Goal: Task Accomplishment & Management: Manage account settings

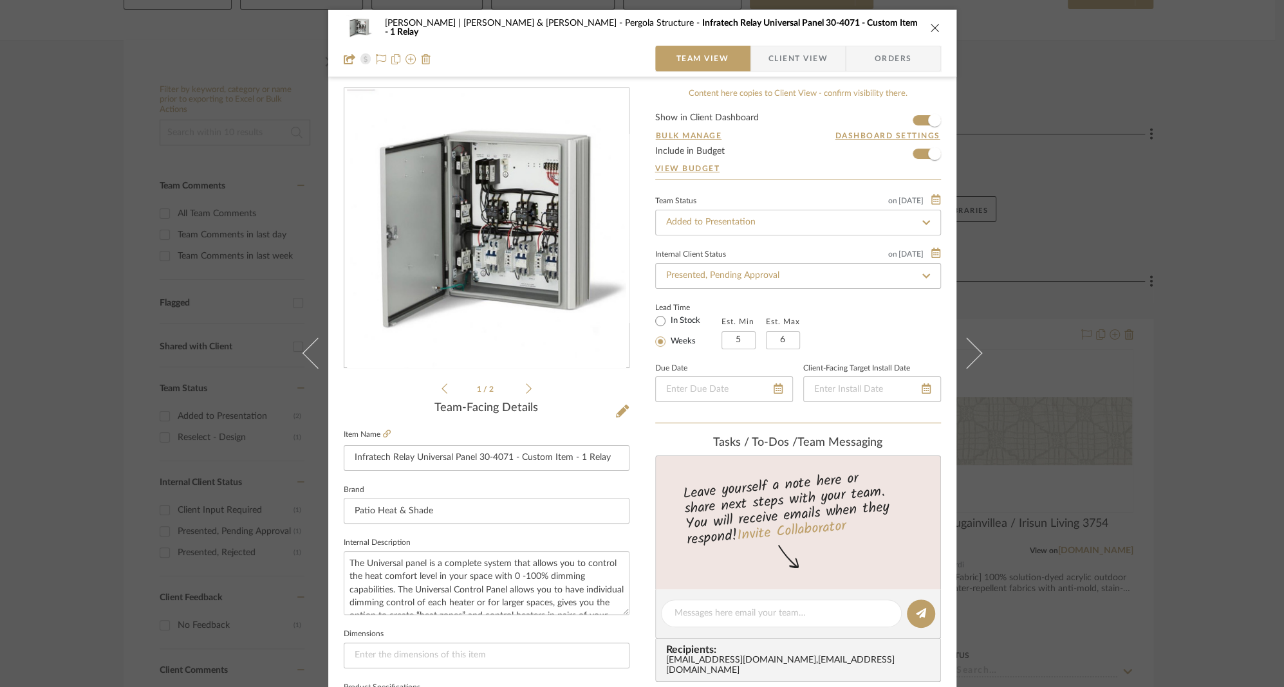
scroll to position [366, 0]
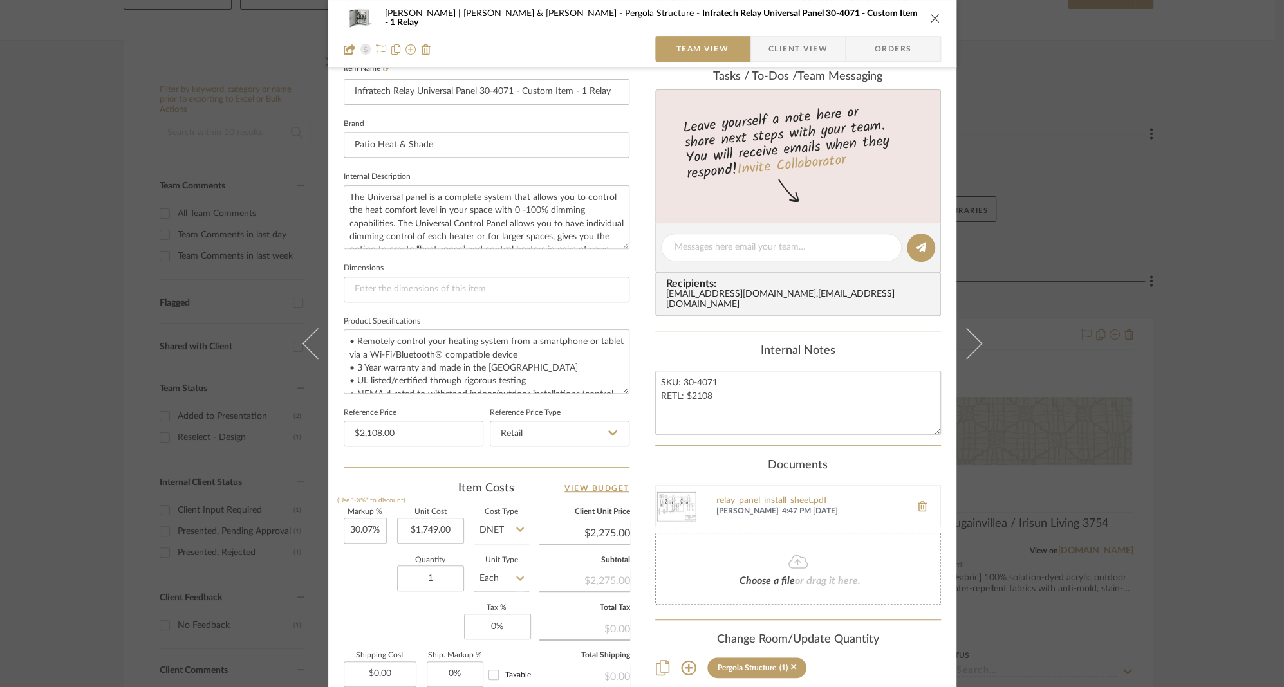
click at [930, 17] on icon "close" at bounding box center [935, 18] width 10 height 10
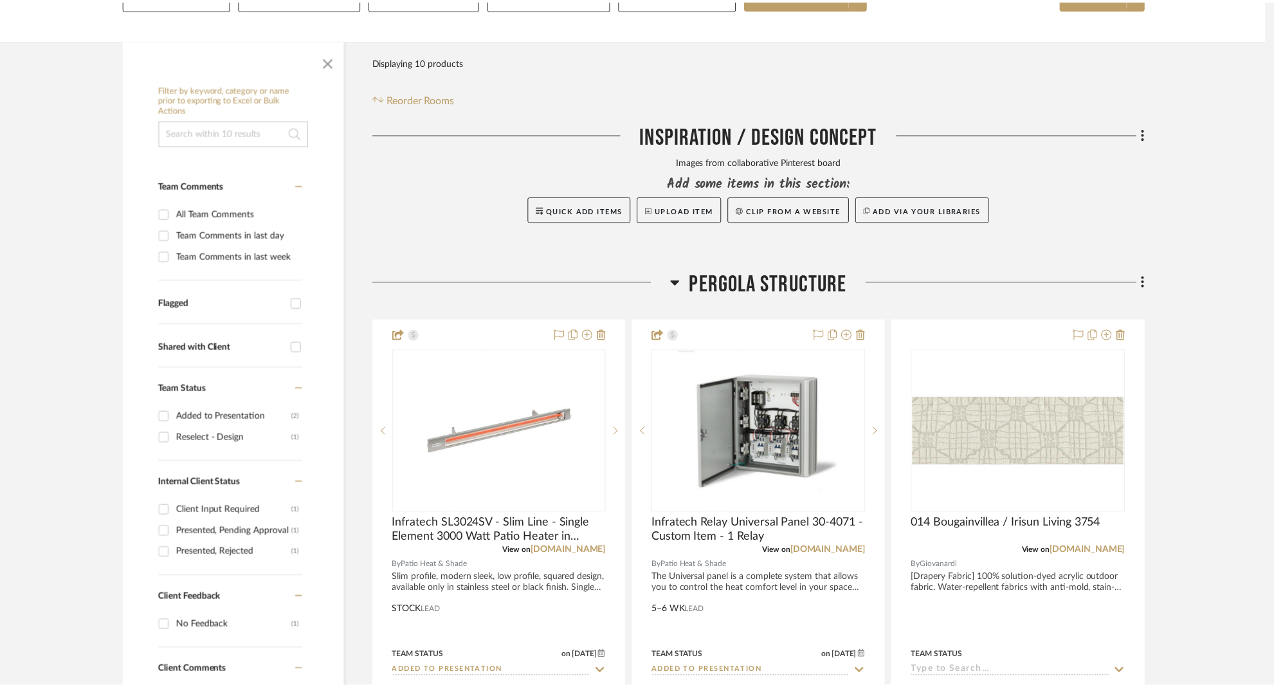
scroll to position [212, 0]
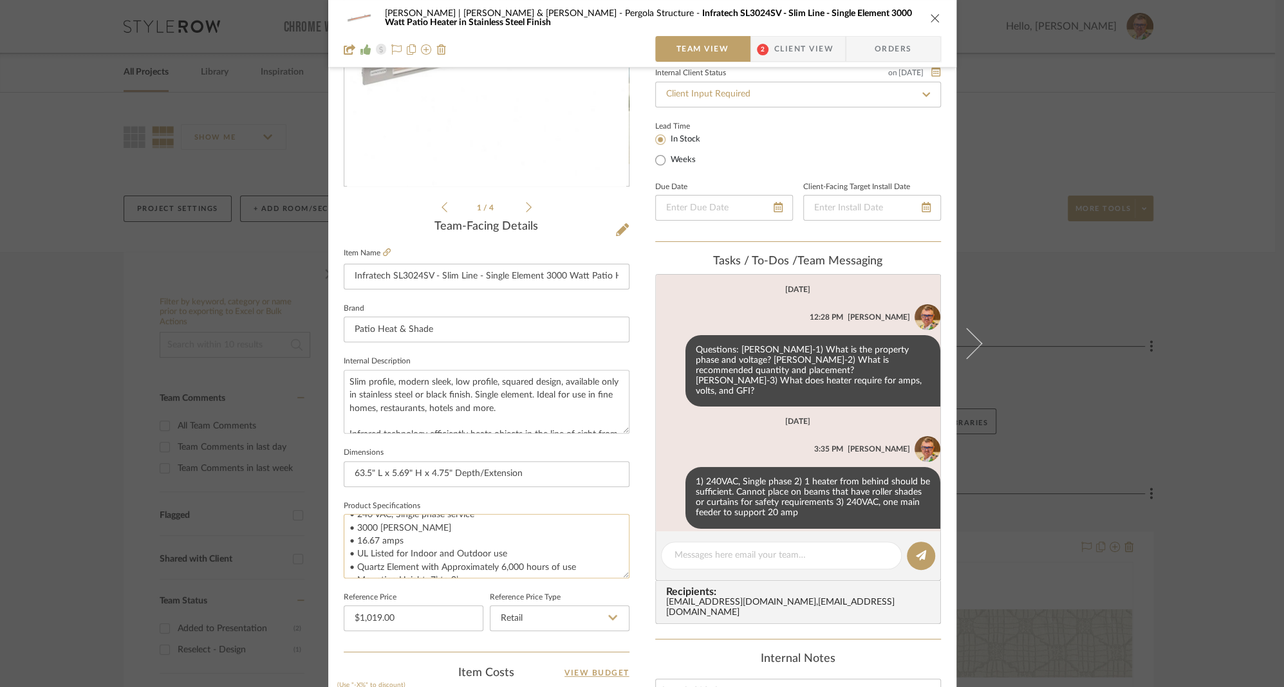
scroll to position [59, 0]
click at [374, 529] on textarea "• Bronze Anodized Aluminum Housing • Stainless Steel Front Face Plate • 6" Moun…" at bounding box center [487, 546] width 286 height 64
type textarea "• Bronze Anodized Aluminum Housing • Stainless Steel Front Face Plate • 6" Moun…"
click at [533, 558] on textarea "• Bronze Anodized Aluminum Housing • Stainless Steel Front Face Plate • 6" Moun…" at bounding box center [487, 546] width 286 height 64
type input "$1,019.00"
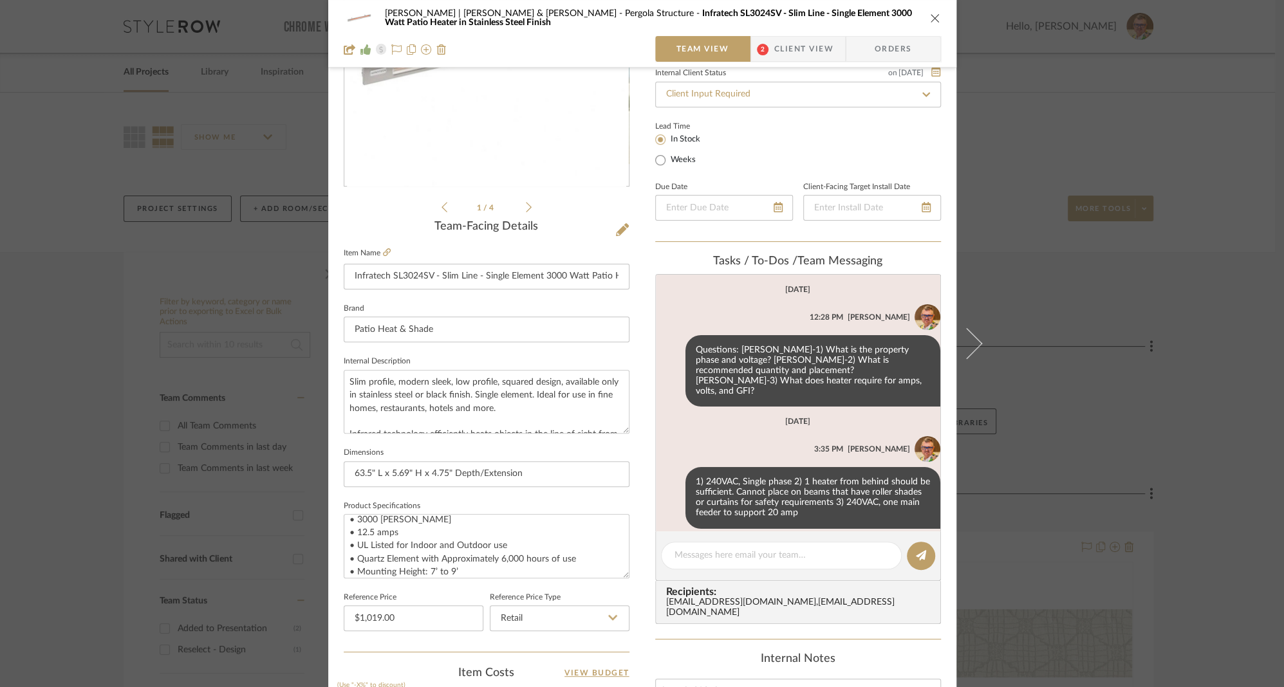
click at [806, 47] on span "Client View" at bounding box center [803, 49] width 59 height 26
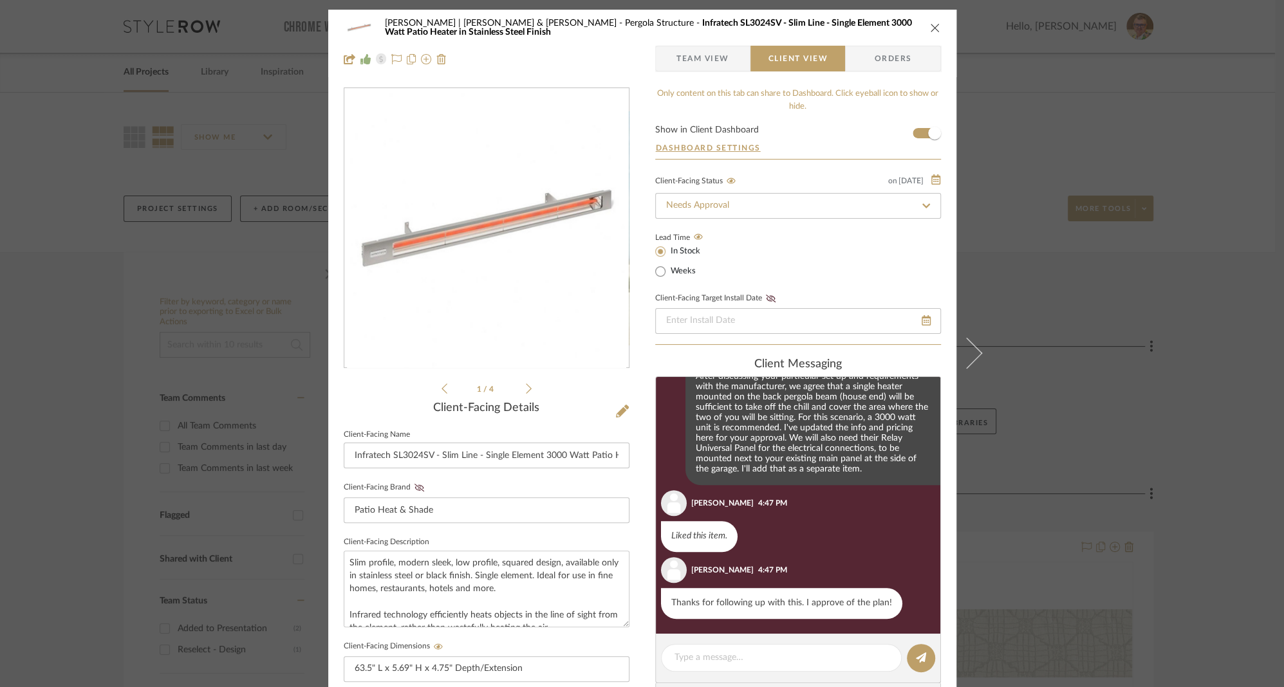
scroll to position [726, 0]
click at [721, 654] on textarea at bounding box center [781, 658] width 214 height 14
type textarea "Thanks!"
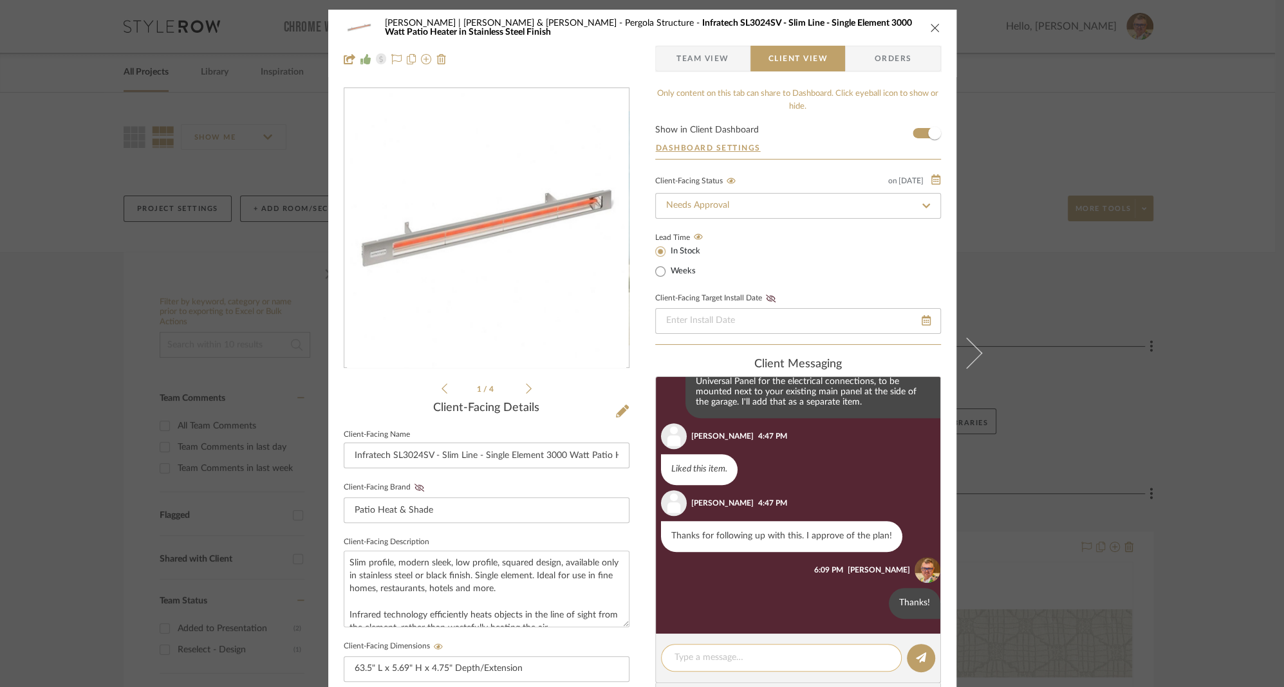
scroll to position [793, 0]
click at [782, 206] on input "Needs Approval" at bounding box center [798, 206] width 286 height 26
click at [920, 201] on icon at bounding box center [926, 205] width 12 height 9
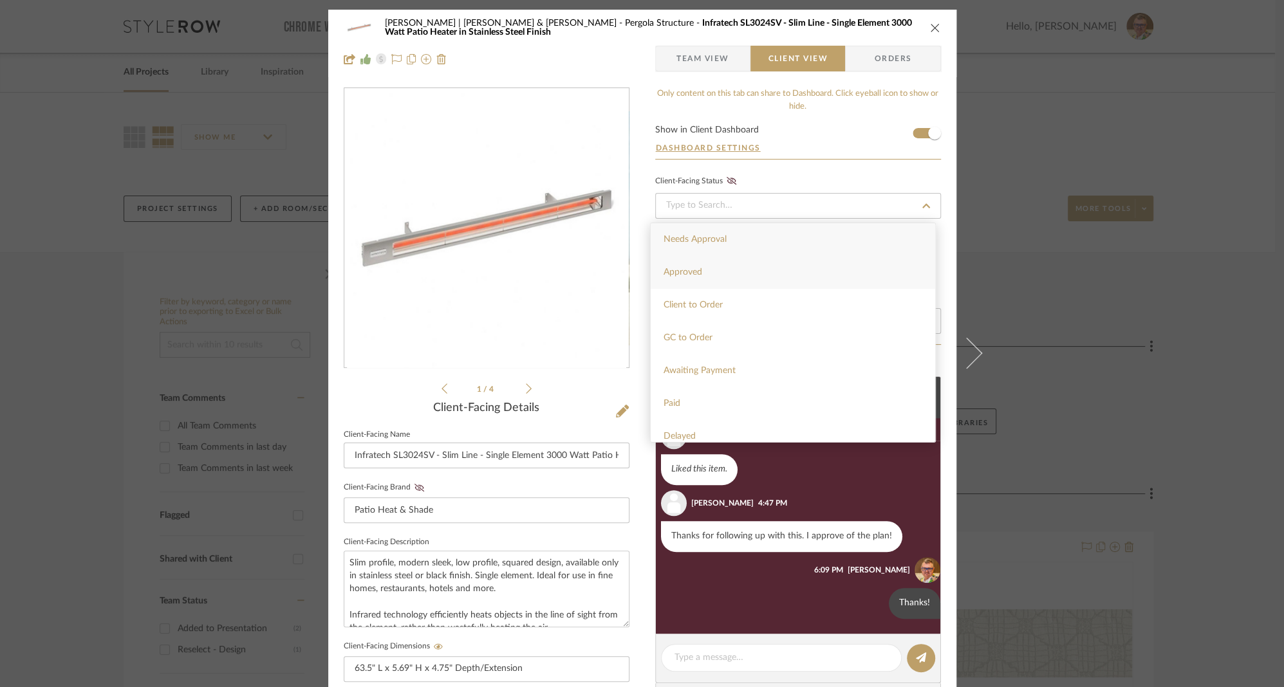
click at [697, 271] on span "Approved" at bounding box center [682, 272] width 39 height 9
type input "[DATE]"
type input "Approved"
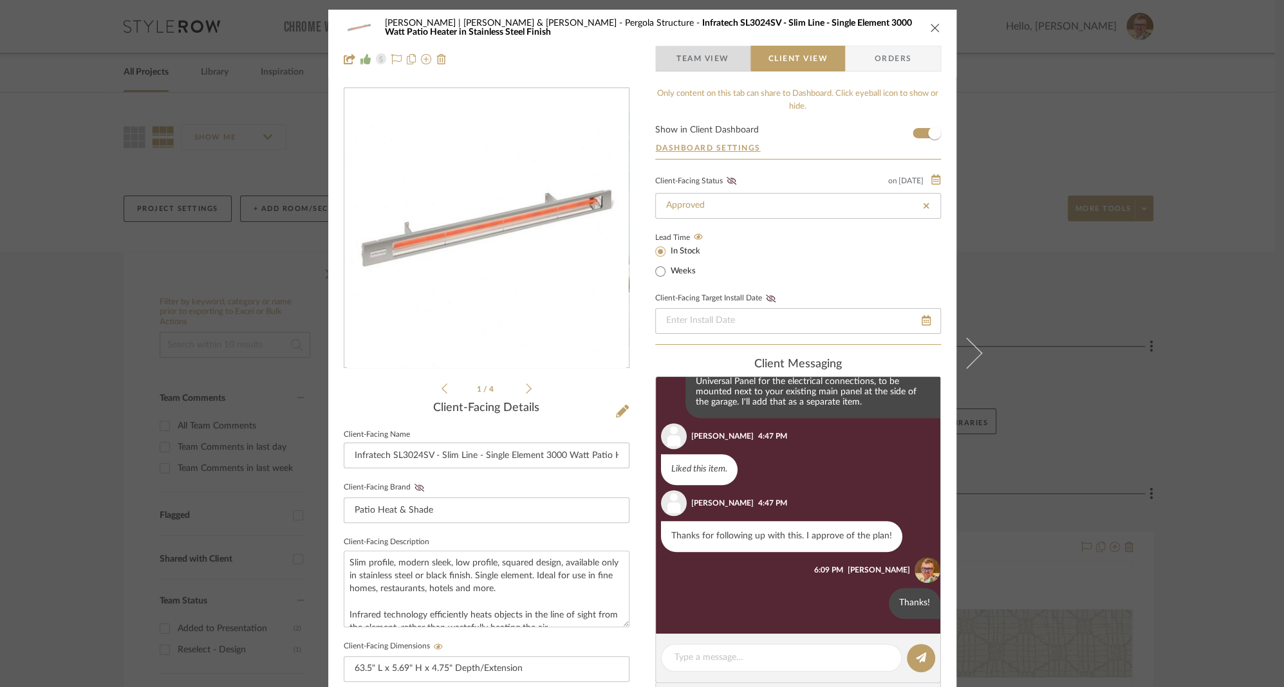
click at [697, 58] on span "Team View" at bounding box center [702, 59] width 53 height 26
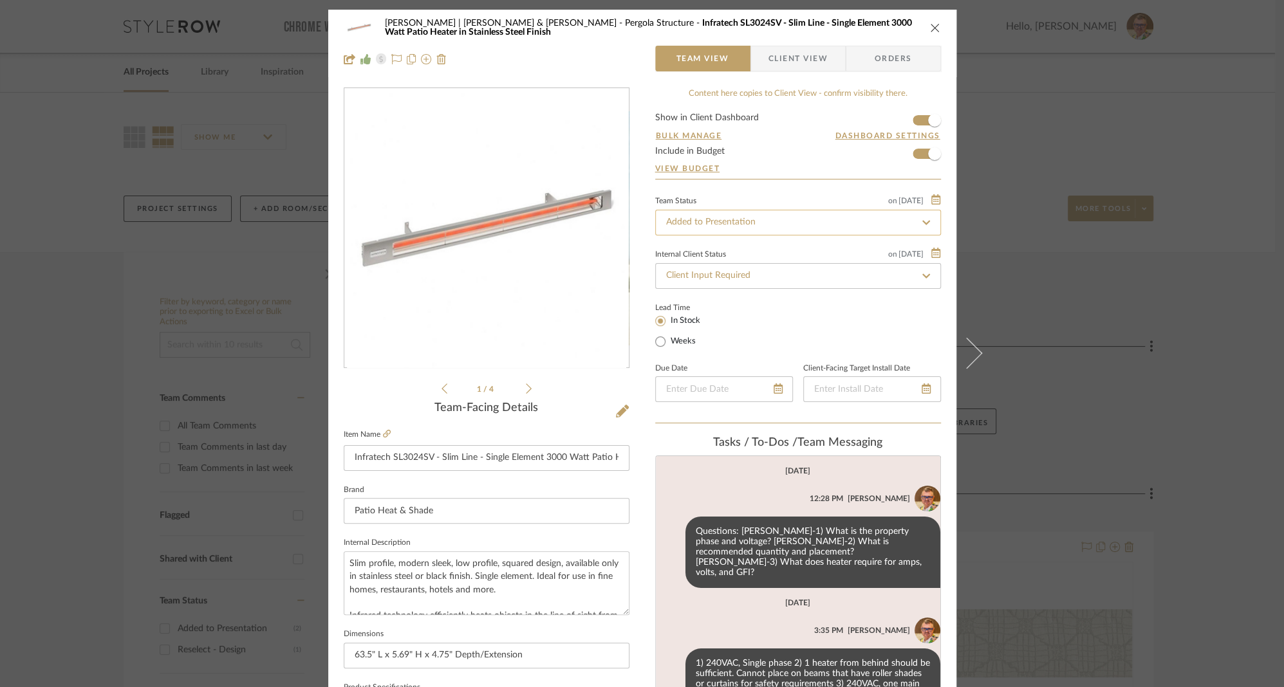
click at [701, 219] on input "Added to Presentation" at bounding box center [798, 223] width 286 height 26
click at [921, 224] on icon at bounding box center [926, 222] width 12 height 9
type input "[DATE]"
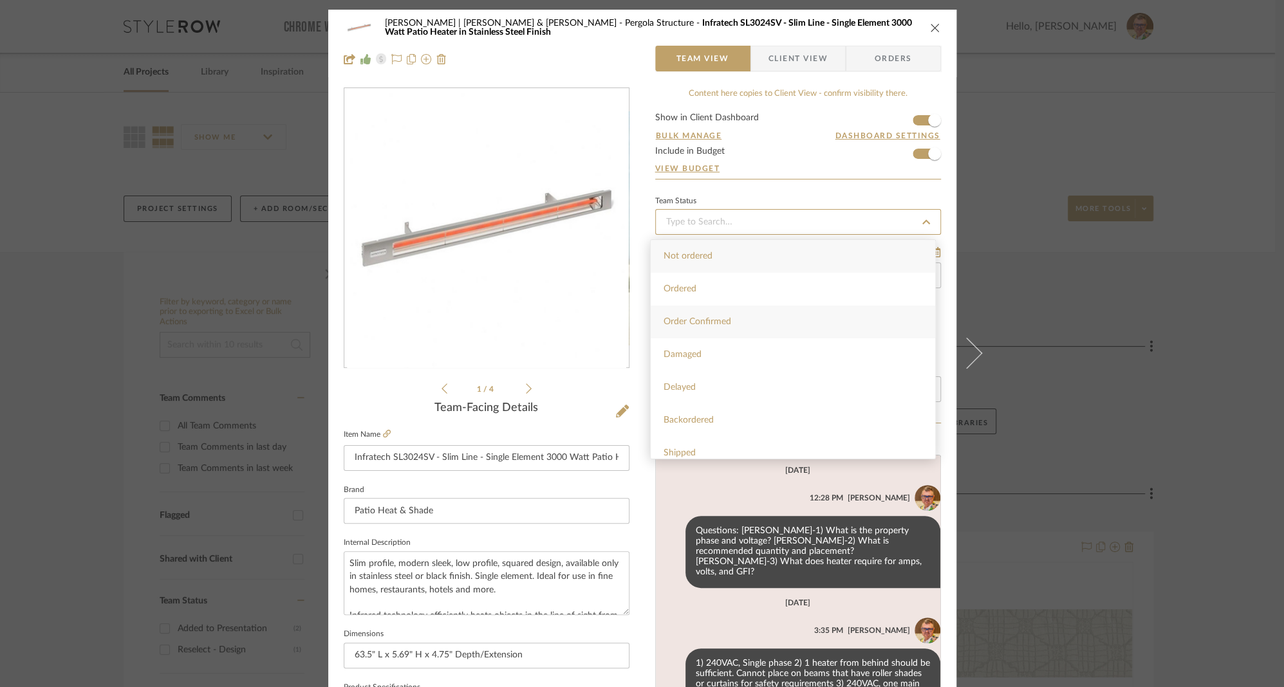
type input "[DATE]"
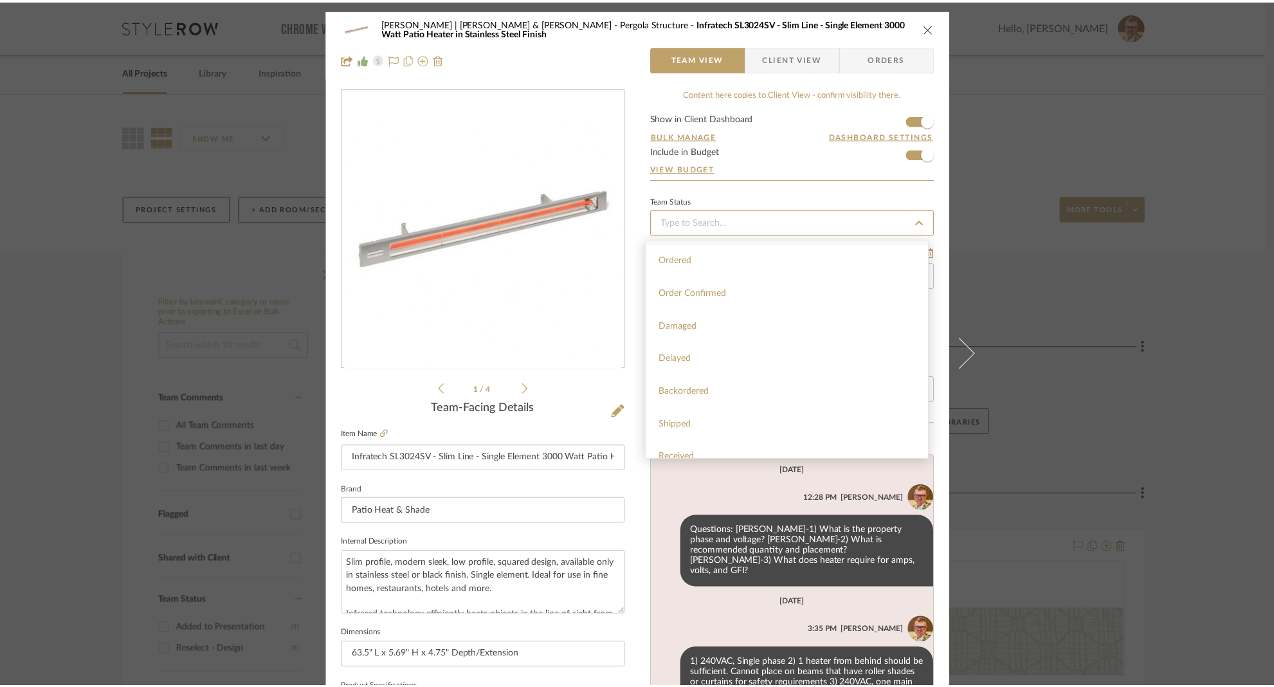
scroll to position [0, 0]
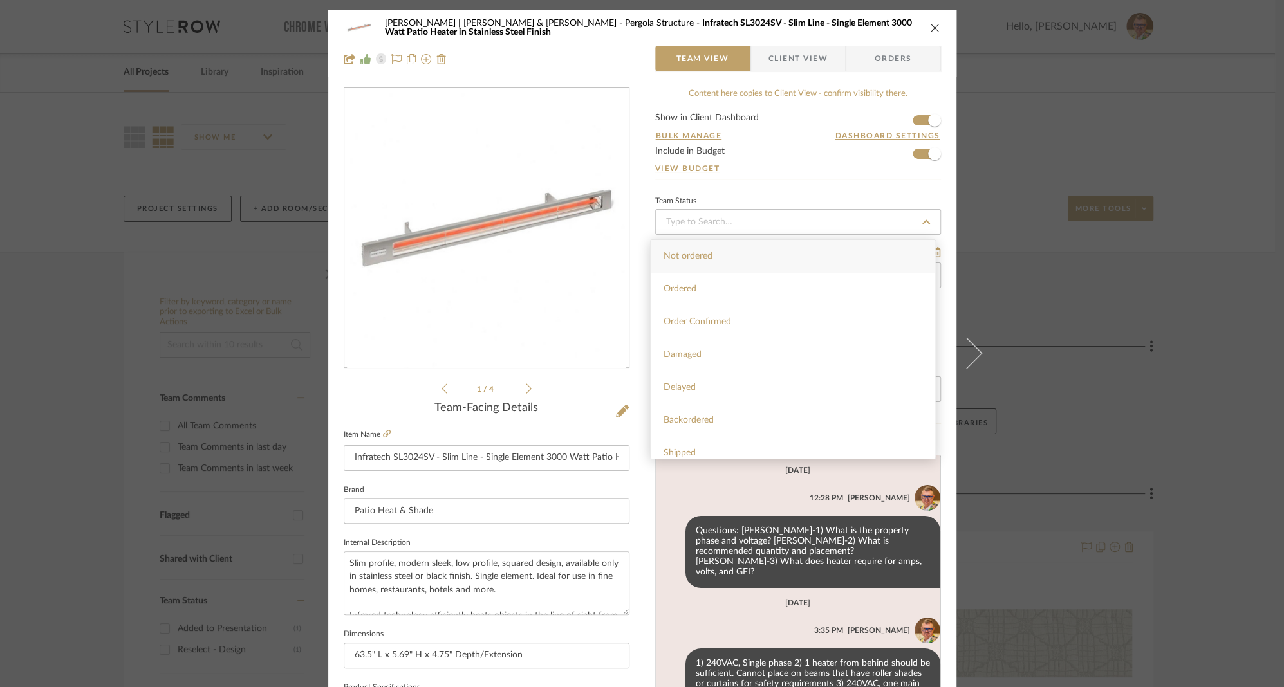
click at [677, 255] on span "Not ordered" at bounding box center [687, 256] width 49 height 9
type input "[DATE]"
type input "Not ordered"
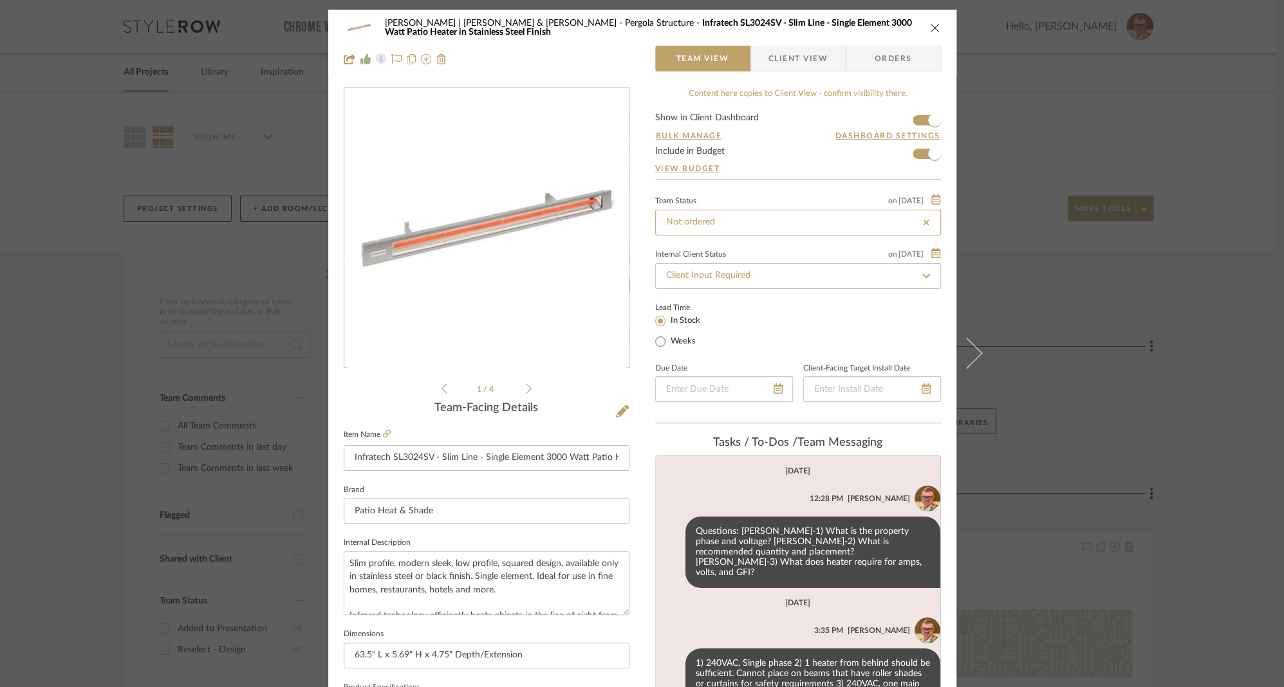
type input "Not ordered"
click at [688, 281] on input "Client Input Required" at bounding box center [798, 276] width 286 height 26
click at [924, 273] on icon at bounding box center [926, 275] width 12 height 9
type input "[DATE]"
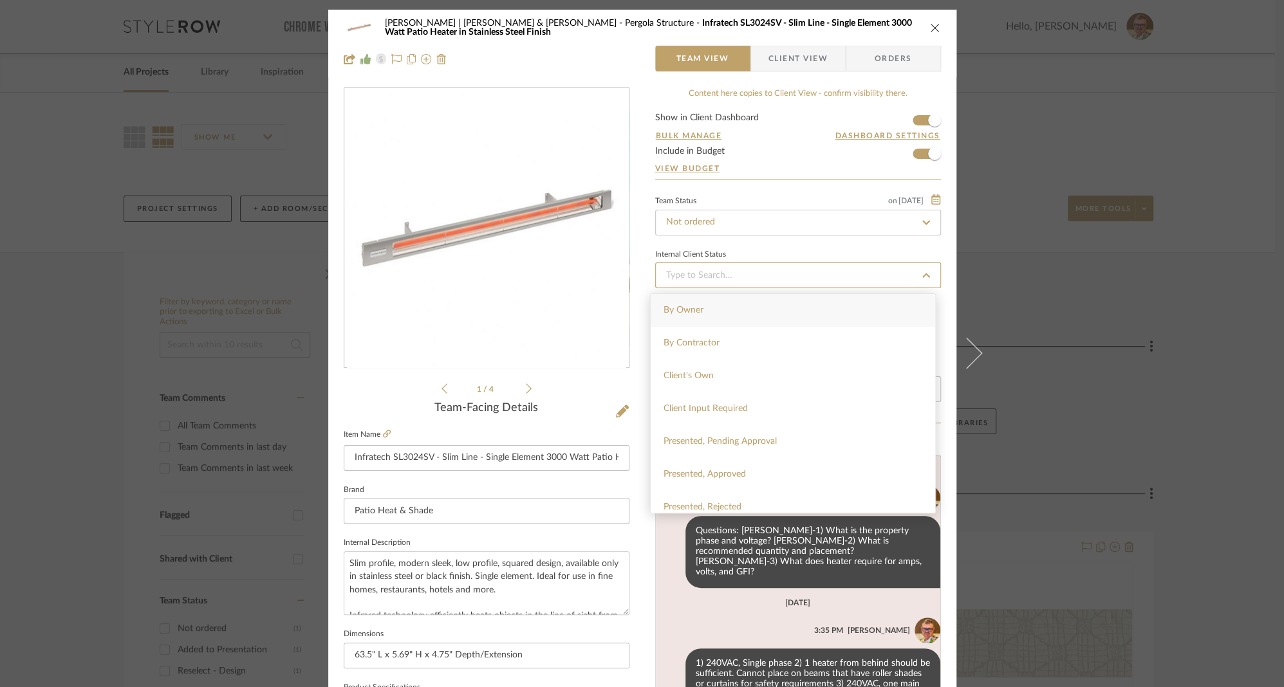
type input "[DATE]"
click at [711, 474] on span "Presented, Approved" at bounding box center [704, 474] width 82 height 9
type input "[DATE]"
type input "Presented, Approved"
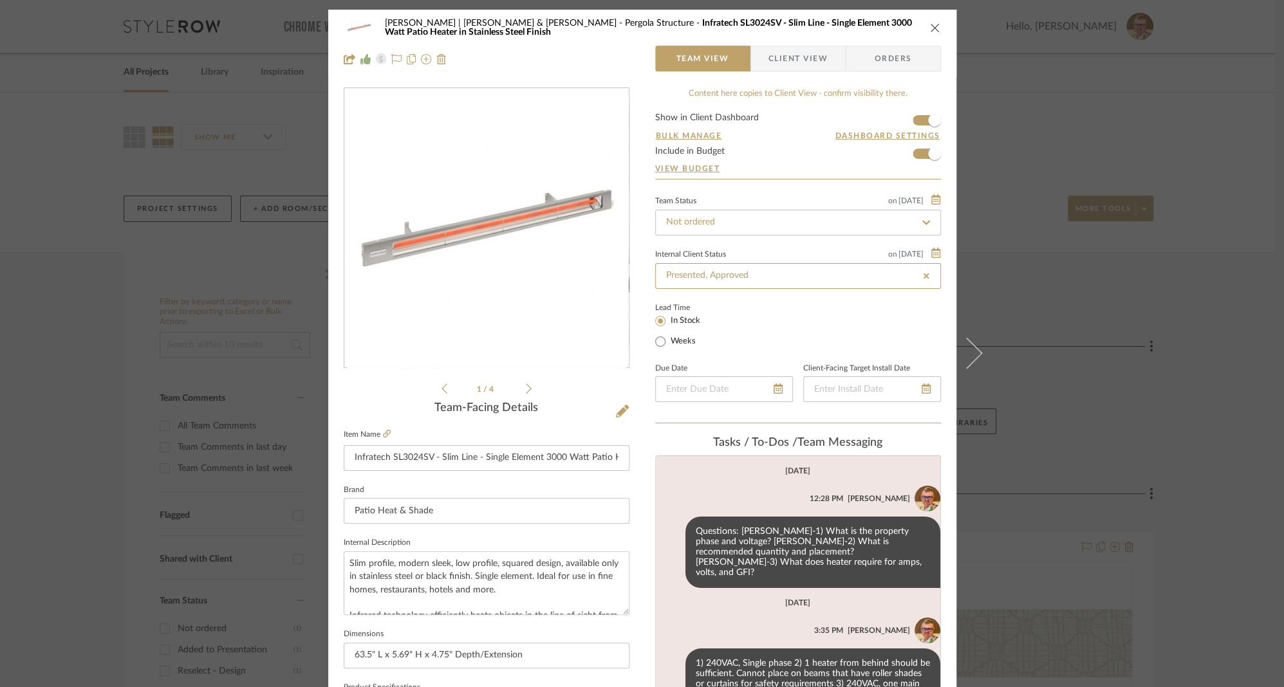
type input "Presented, Approved"
click at [802, 306] on div "Lead Time In Stock Weeks" at bounding box center [798, 324] width 286 height 50
click at [930, 28] on icon "close" at bounding box center [935, 28] width 10 height 10
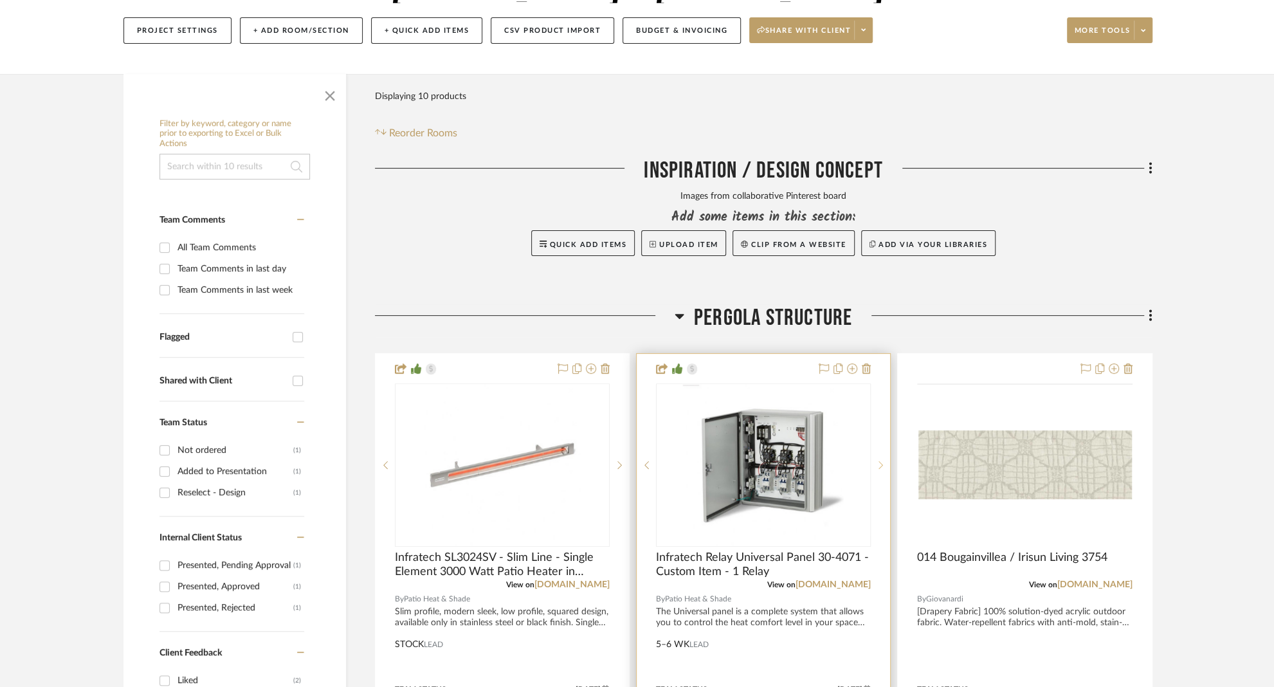
scroll to position [179, 0]
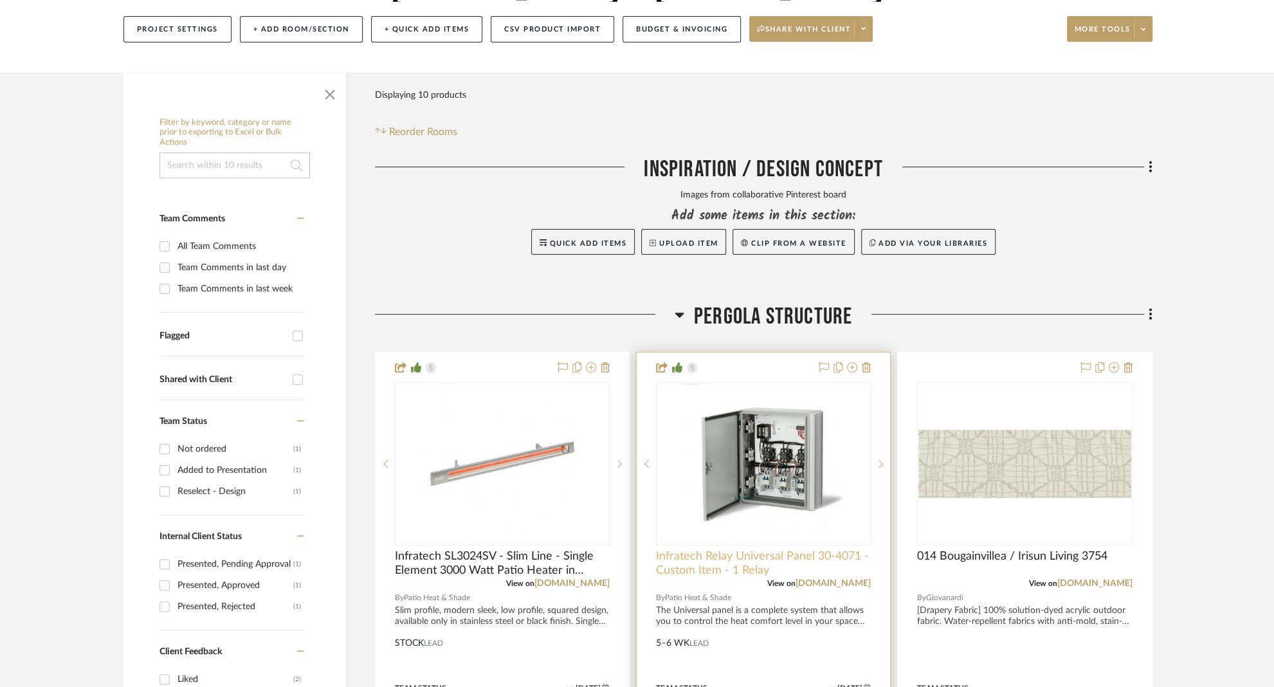
click at [701, 549] on span "Infratech Relay Universal Panel 30-4071 - Custom Item - 1 Relay" at bounding box center [763, 563] width 215 height 28
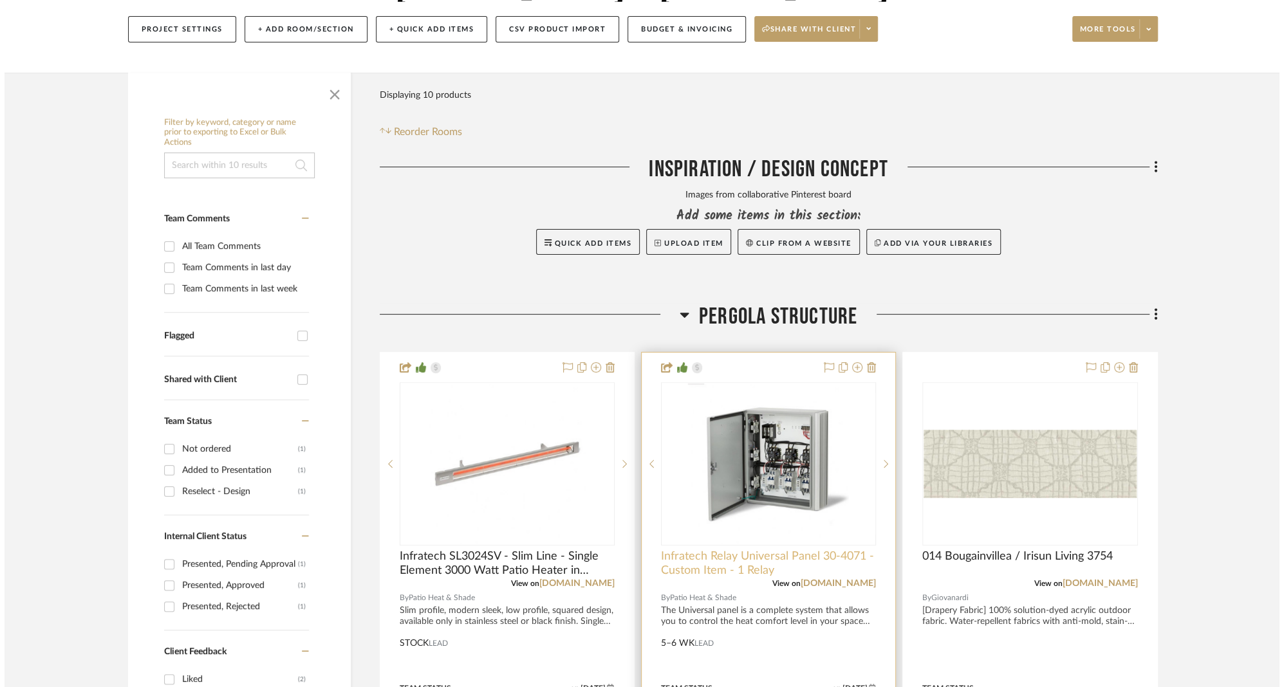
scroll to position [0, 0]
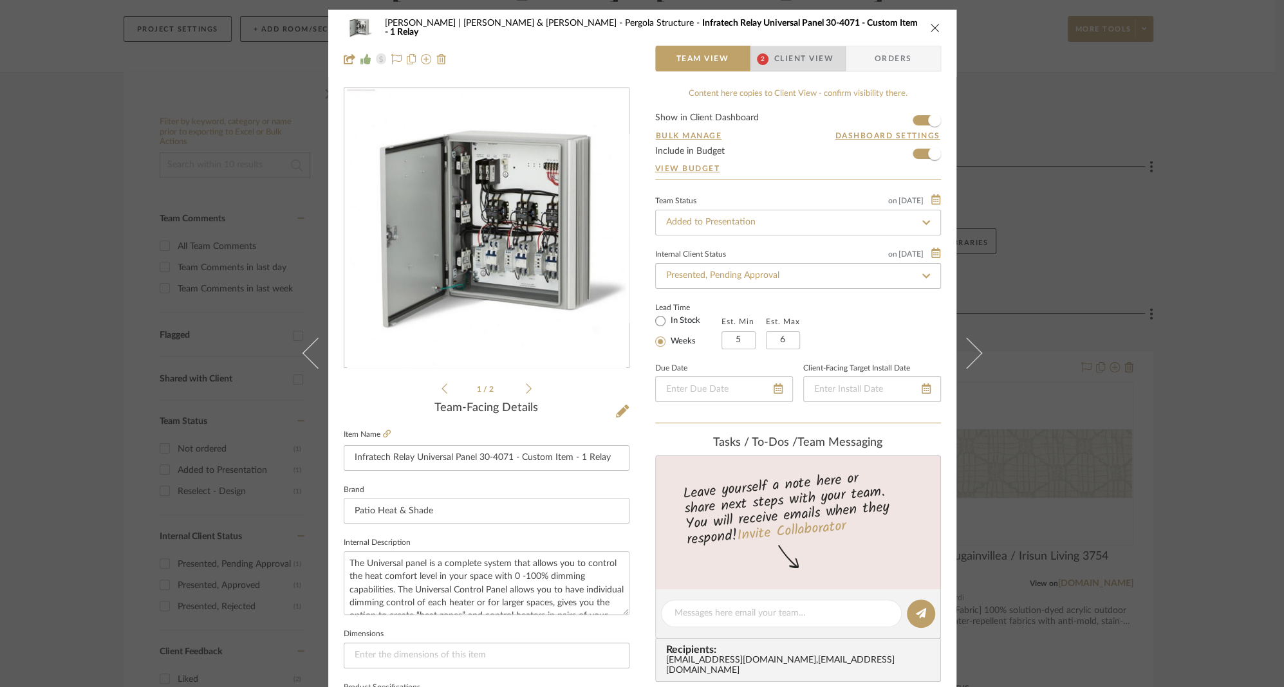
click at [805, 57] on span "Client View" at bounding box center [803, 59] width 59 height 26
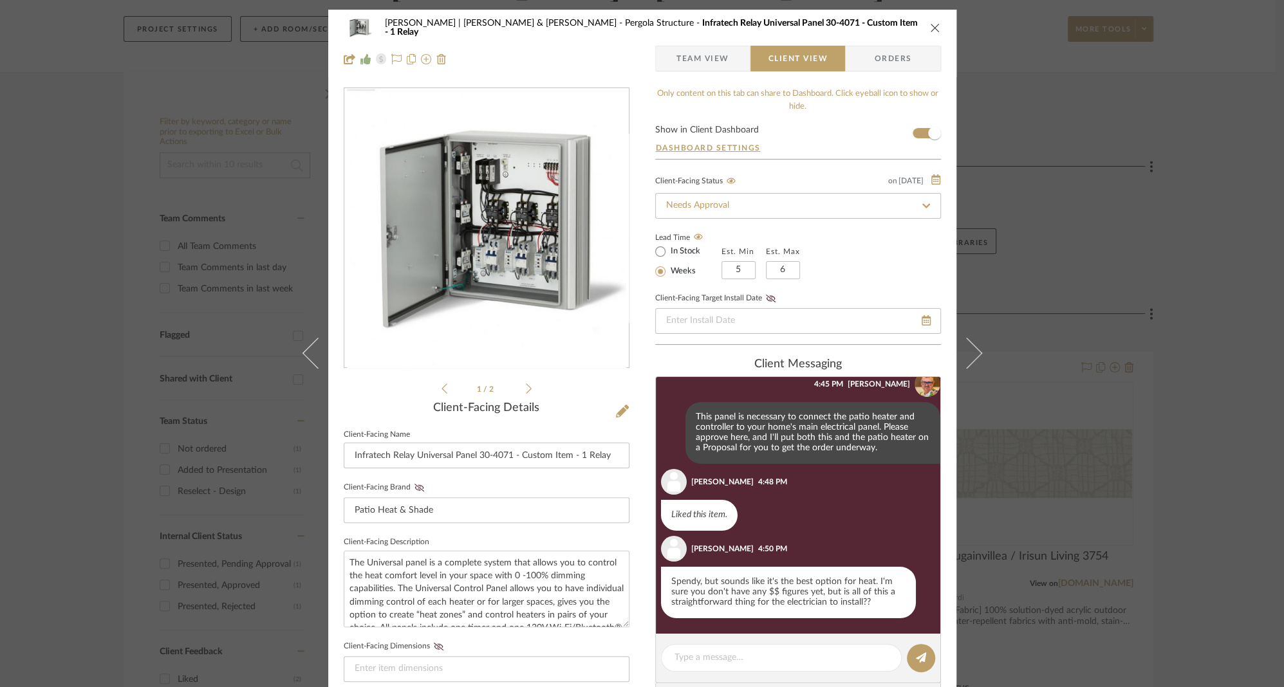
scroll to position [35, 0]
click at [699, 658] on textarea at bounding box center [781, 658] width 214 height 14
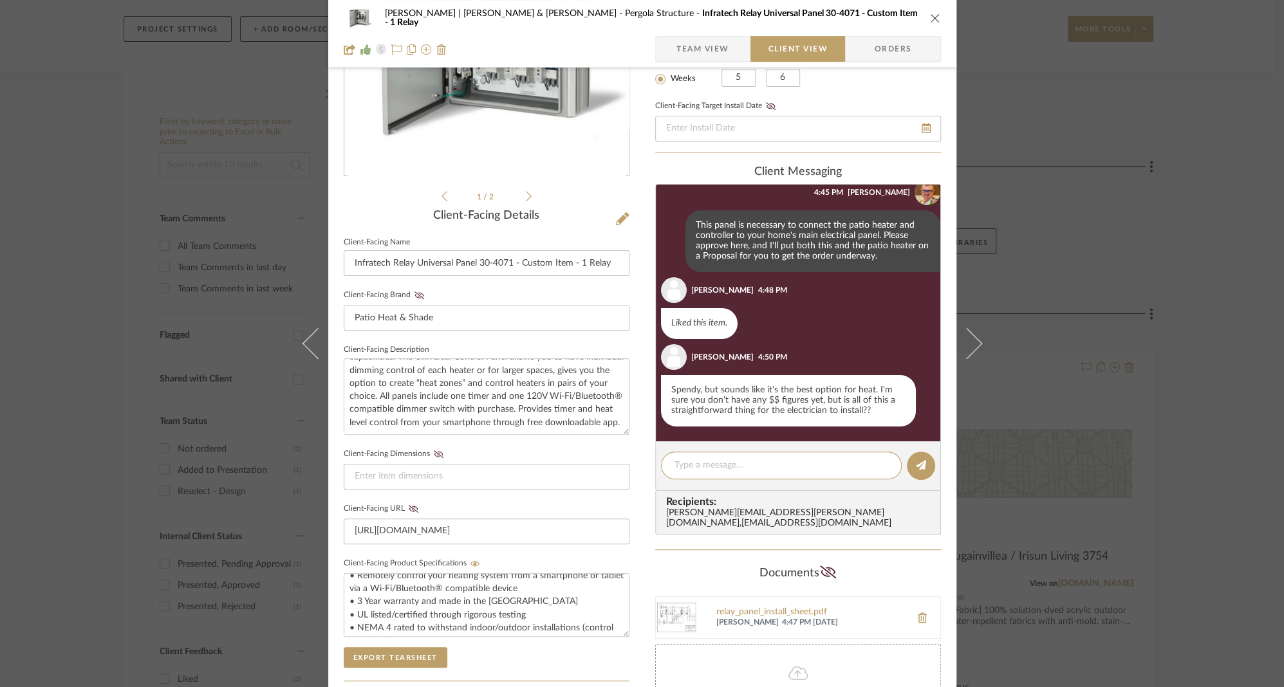
scroll to position [0, 0]
click at [729, 466] on textarea at bounding box center [781, 466] width 214 height 14
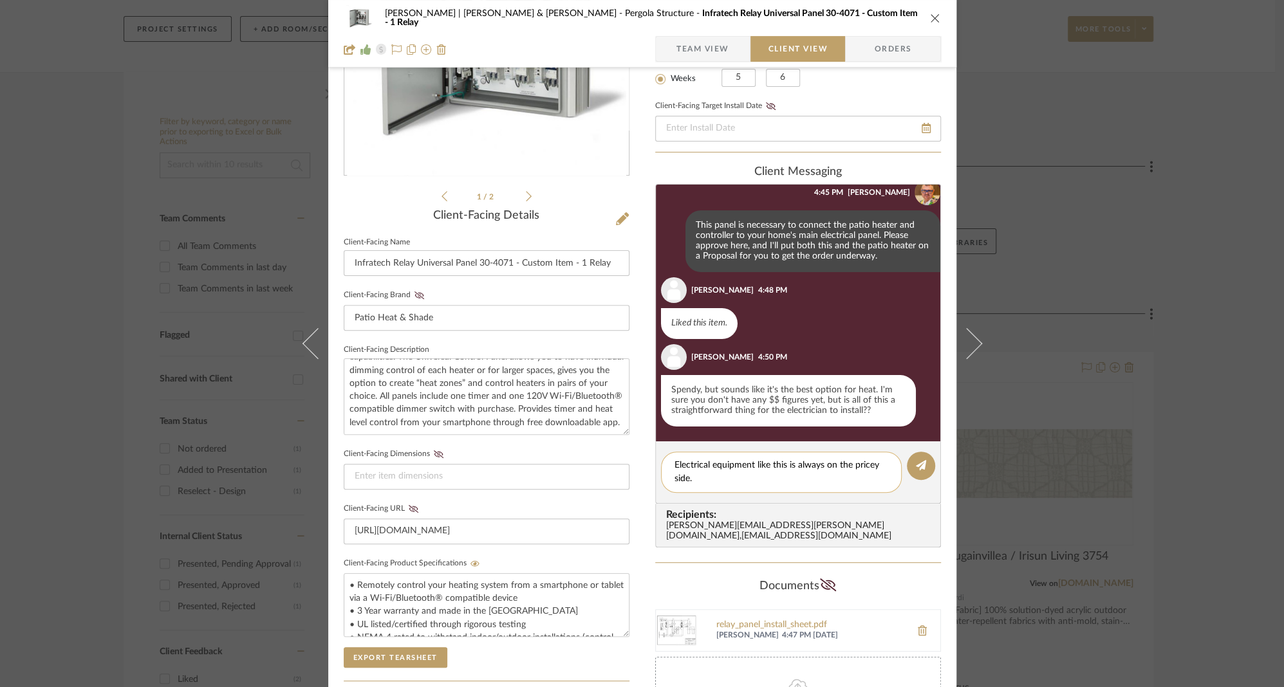
click at [668, 466] on div "Electrical equipment like this is always on the pricey side." at bounding box center [781, 472] width 241 height 41
click at [674, 466] on textarea "Electrical equipment like this is always on the pricey side." at bounding box center [781, 472] width 214 height 27
click at [809, 474] on textarea "Yes, its probably not too surprising that electrical equipment like this is alw…" at bounding box center [781, 472] width 214 height 27
click at [868, 478] on textarea "Yes, its probably not too surprising that electrical equipment like this is alw…" at bounding box center [781, 472] width 214 height 27
click at [690, 469] on textarea "Yes, its probably not too surprising that electrical equipment like this is alw…" at bounding box center [781, 472] width 214 height 27
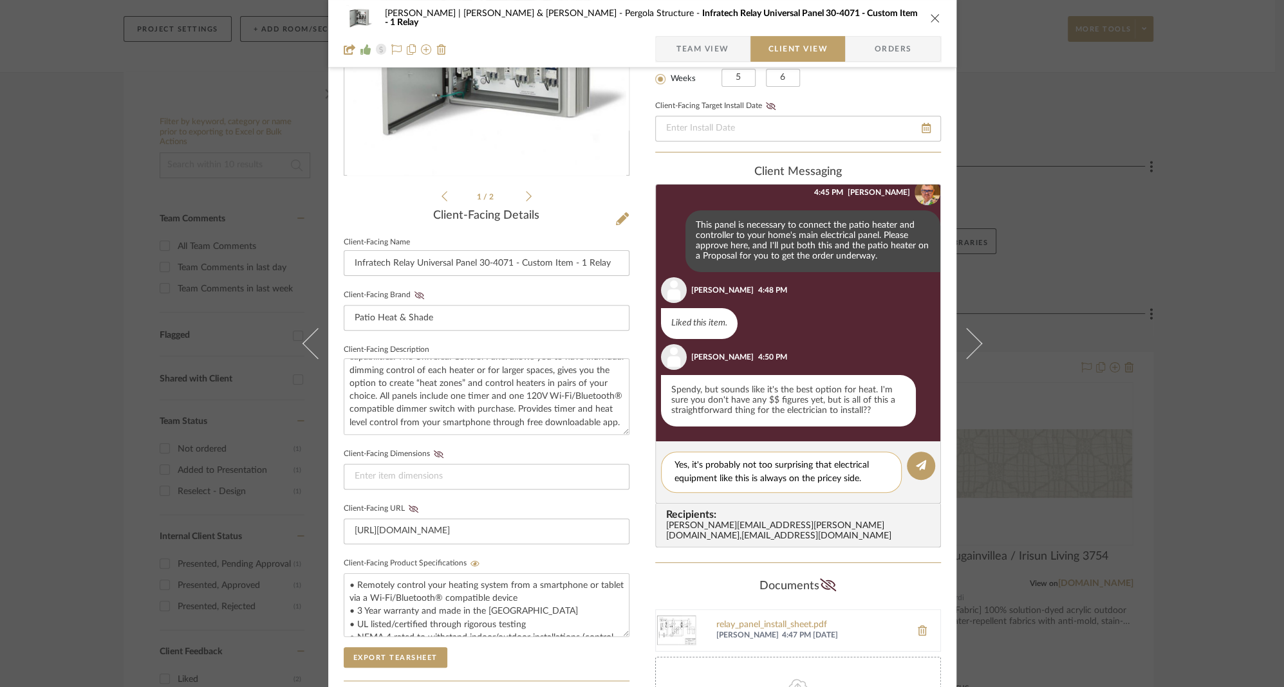
click at [821, 479] on textarea "Yes, it's probably not too surprising that electrical equipment like this is al…" at bounding box center [781, 472] width 214 height 27
click at [862, 482] on textarea "Yes, it's probably not too surprising that electrical equipment like this is al…" at bounding box center [781, 472] width 214 height 27
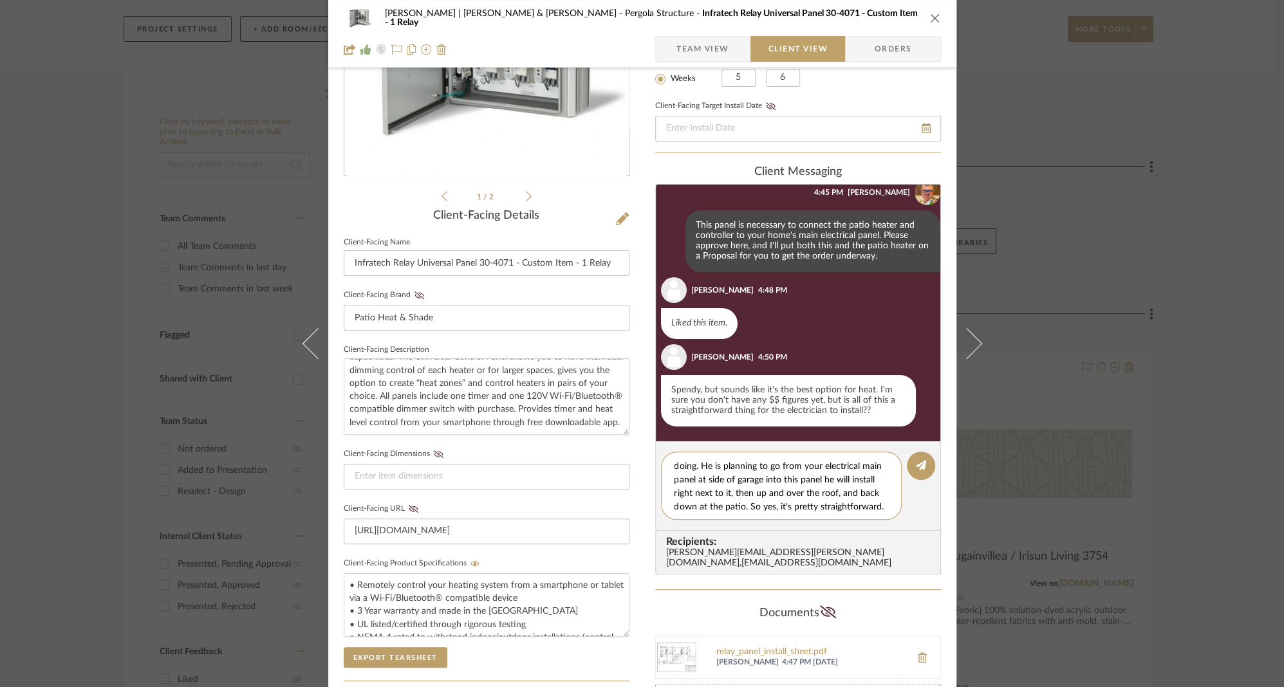
scroll to position [66, 0]
type textarea "Yes, it's probably not too surprising that electrical equipment like this is al…"
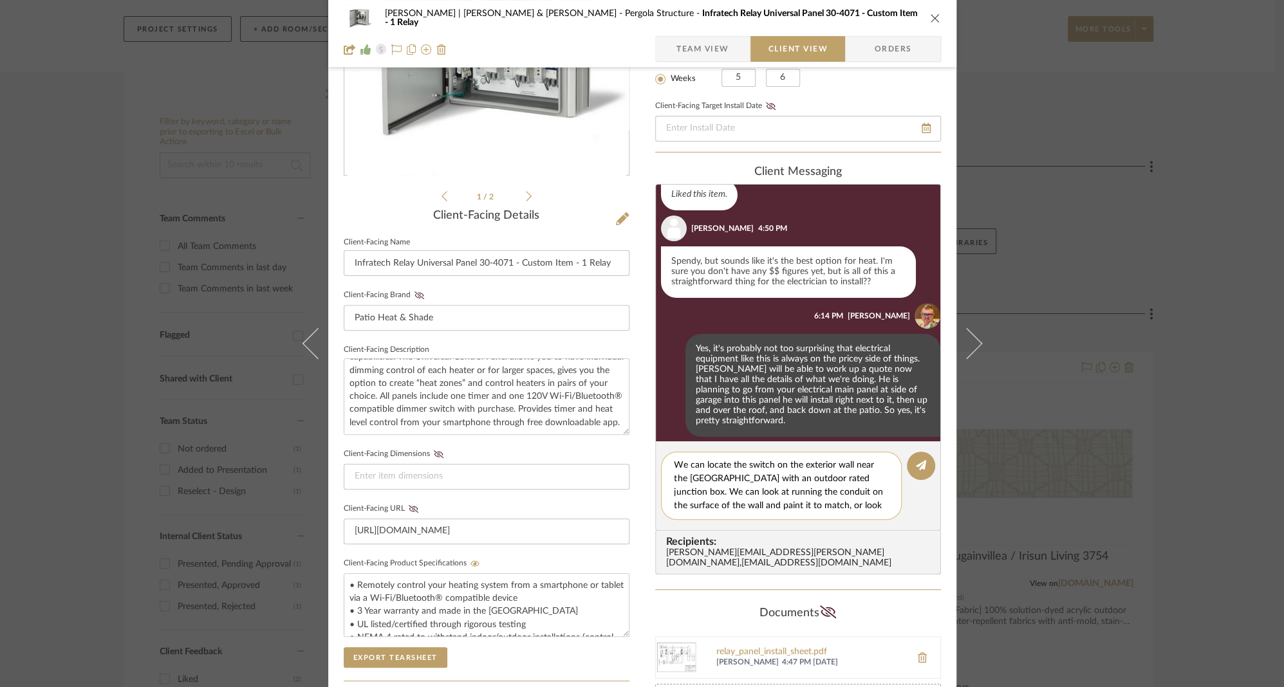
scroll to position [12, 0]
drag, startPoint x: 684, startPoint y: 483, endPoint x: 731, endPoint y: 483, distance: 47.0
click at [731, 483] on textarea "We can locate the switch on the exterior wall near the pergola with an outdoor …" at bounding box center [785, 486] width 223 height 54
drag, startPoint x: 686, startPoint y: 480, endPoint x: 716, endPoint y: 481, distance: 30.2
click at [716, 481] on textarea "We can locate the switch on the exterior wall near the pergola with an outdoor …" at bounding box center [785, 486] width 223 height 54
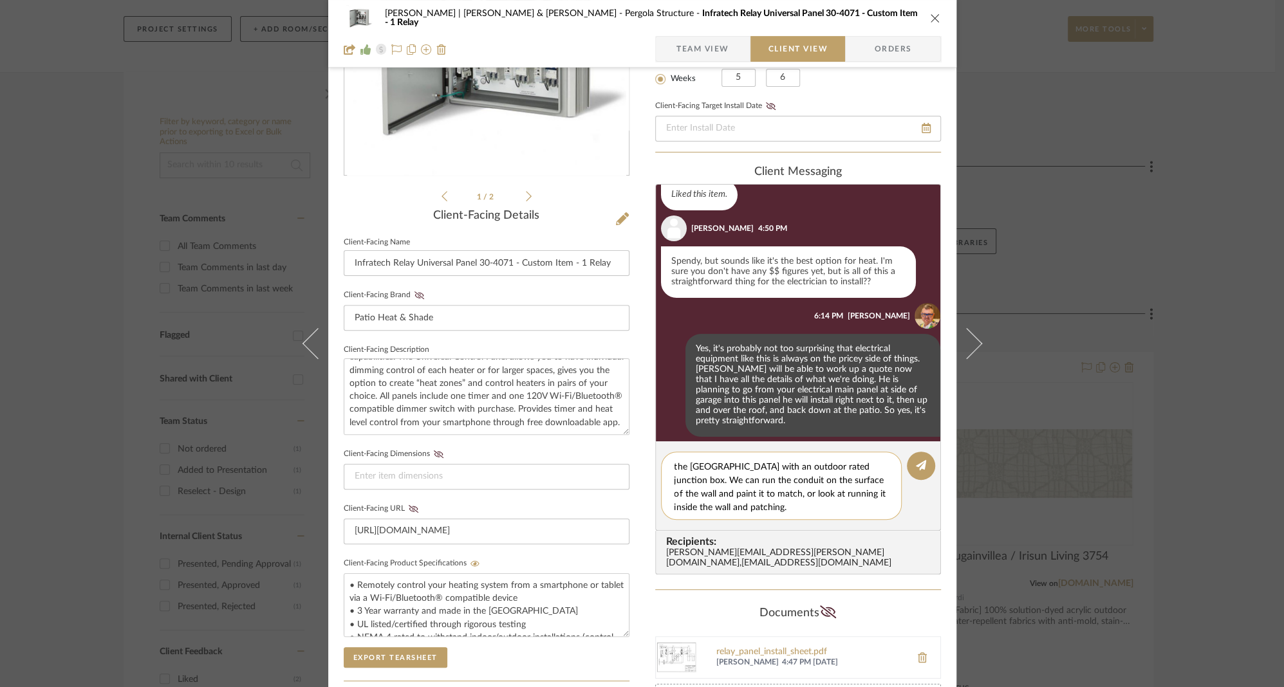
click at [766, 509] on textarea "We can locate the switch on the exterior wall near the pergola with an outdoor …" at bounding box center [785, 486] width 223 height 54
click at [790, 495] on textarea "We can locate the switch on the exterior wall near the pergola with an outdoor …" at bounding box center [785, 486] width 223 height 54
click at [772, 513] on div "We can locate the switch on the exterior wall near the pergola with an outdoor …" at bounding box center [781, 486] width 241 height 68
click at [771, 511] on textarea "We can locate the switch on the exterior wall near the pergola with an outdoor …" at bounding box center [785, 486] width 223 height 54
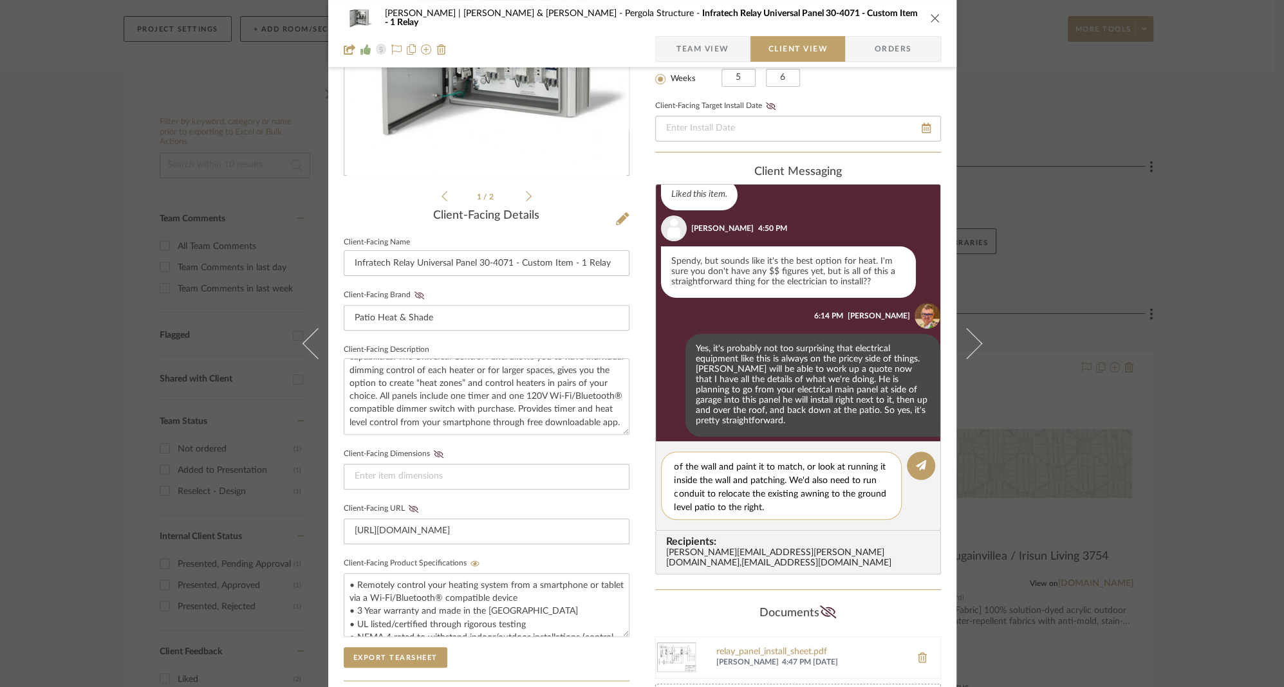
click at [793, 493] on textarea "We can locate the switch on the exterior wall near the pergola with an outdoor …" at bounding box center [785, 486] width 223 height 54
click at [811, 504] on textarea "We can locate the switch on the exterior wall near the pergola with an outdoor …" at bounding box center [785, 486] width 223 height 54
type textarea "We can locate the switch on the exterior wall near the [GEOGRAPHIC_DATA] with a…"
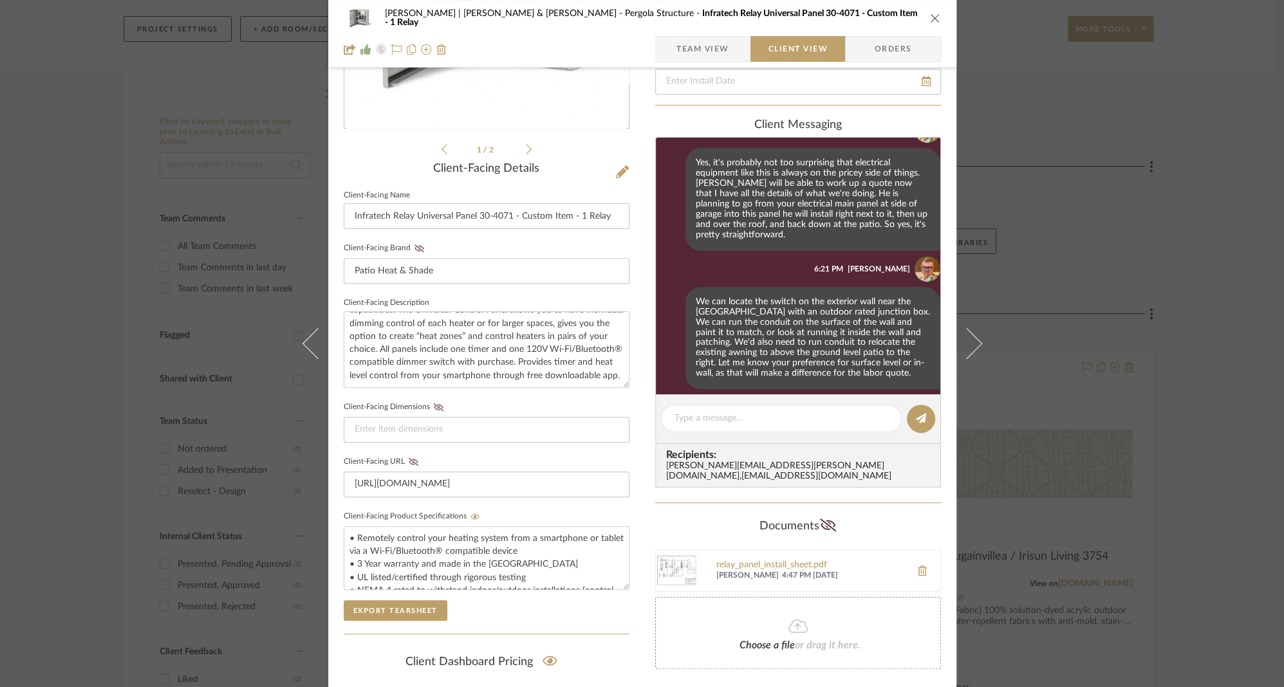
scroll to position [391, 0]
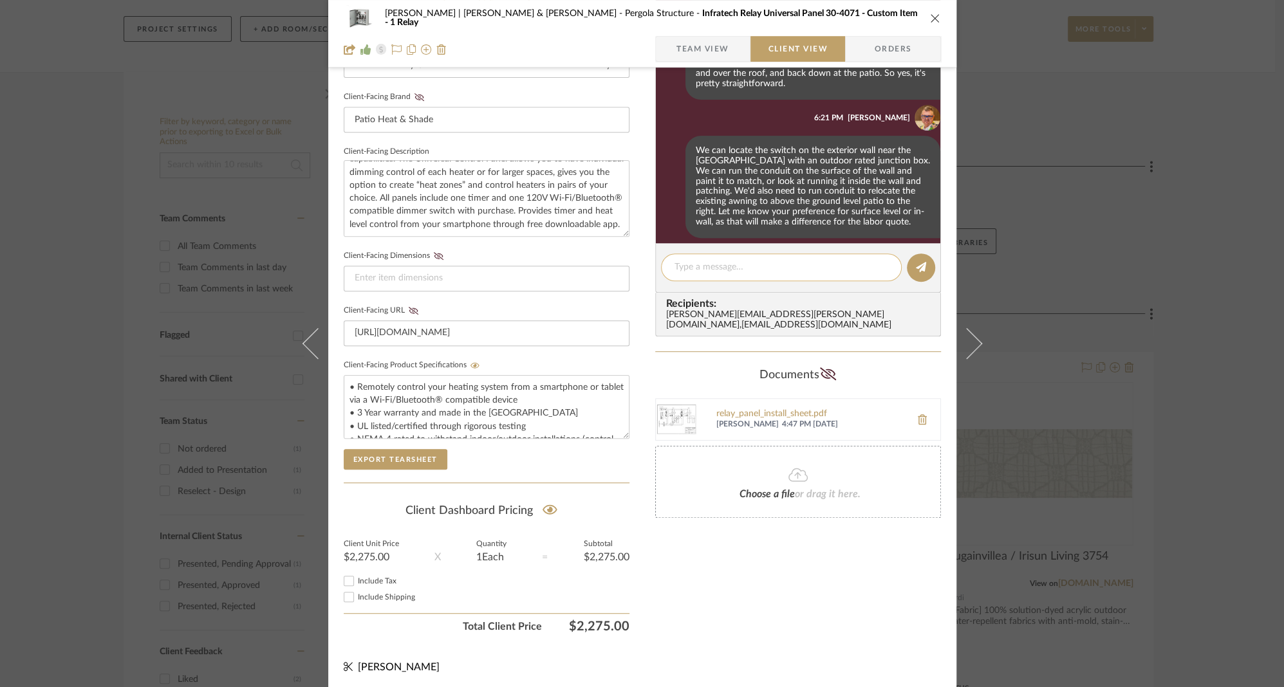
click at [742, 268] on textarea at bounding box center [781, 268] width 214 height 14
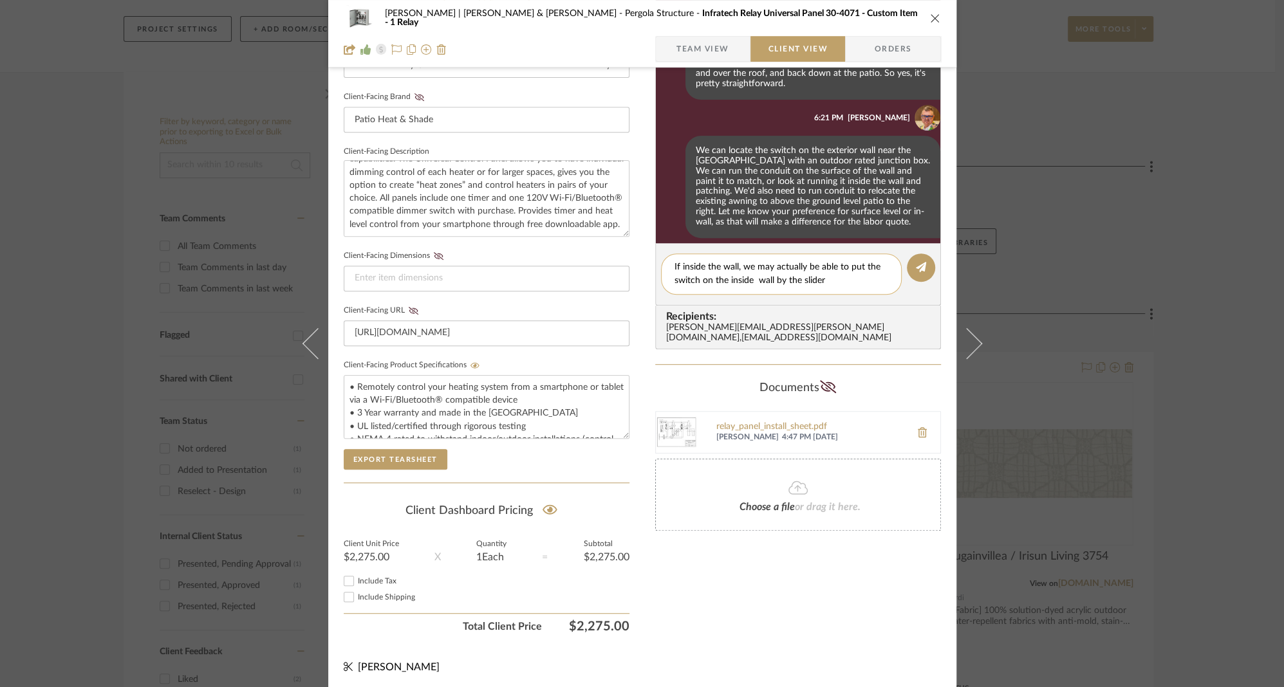
click at [755, 282] on textarea "If inside the wall, we may actually be able to put the switch on the inside wal…" at bounding box center [781, 274] width 214 height 27
click at [831, 283] on textarea "If inside the wall, we may actually be able to put the switch on the inside wal…" at bounding box center [781, 274] width 214 height 27
click at [777, 281] on textarea "If inside the wall, we may actually be able to put the switch on the inside wal…" at bounding box center [781, 274] width 214 height 27
click at [830, 281] on textarea "If inside the wall, we may actually be able to put the switch on the inside wal…" at bounding box center [781, 274] width 214 height 27
click at [795, 281] on textarea "If inside the wall, we may actually be able to put the switch on the inside wal…" at bounding box center [781, 274] width 214 height 27
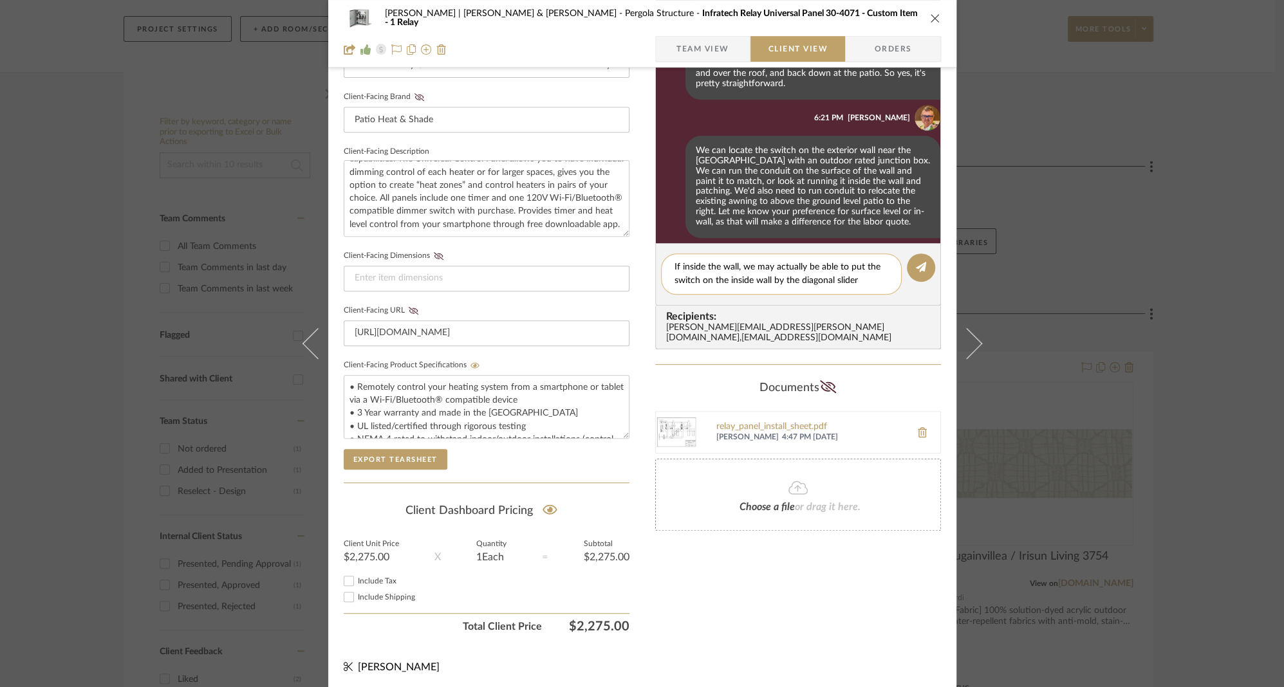
click at [877, 282] on textarea "If inside the wall, we may actually be able to put the switch on the inside wal…" at bounding box center [781, 274] width 214 height 27
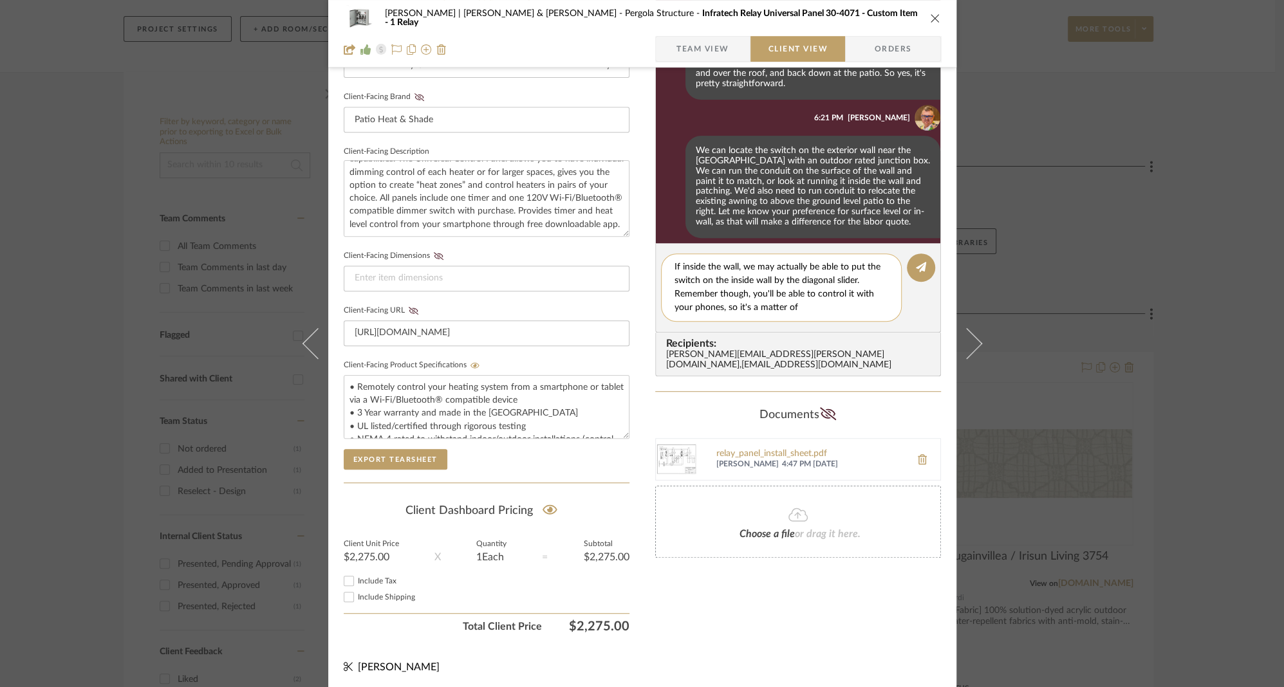
click at [833, 309] on textarea "If inside the wall, we may actually be able to put the switch on the inside wal…" at bounding box center [781, 288] width 214 height 54
drag, startPoint x: 718, startPoint y: 308, endPoint x: 793, endPoint y: 311, distance: 75.3
click at [793, 311] on textarea "If inside the wall, we may actually be able to put the switch on the inside wal…" at bounding box center [781, 288] width 214 height 54
type textarea "If inside the wall, we may actually be able to put the switch on the inside wal…"
drag, startPoint x: 669, startPoint y: 267, endPoint x: 841, endPoint y: 301, distance: 175.1
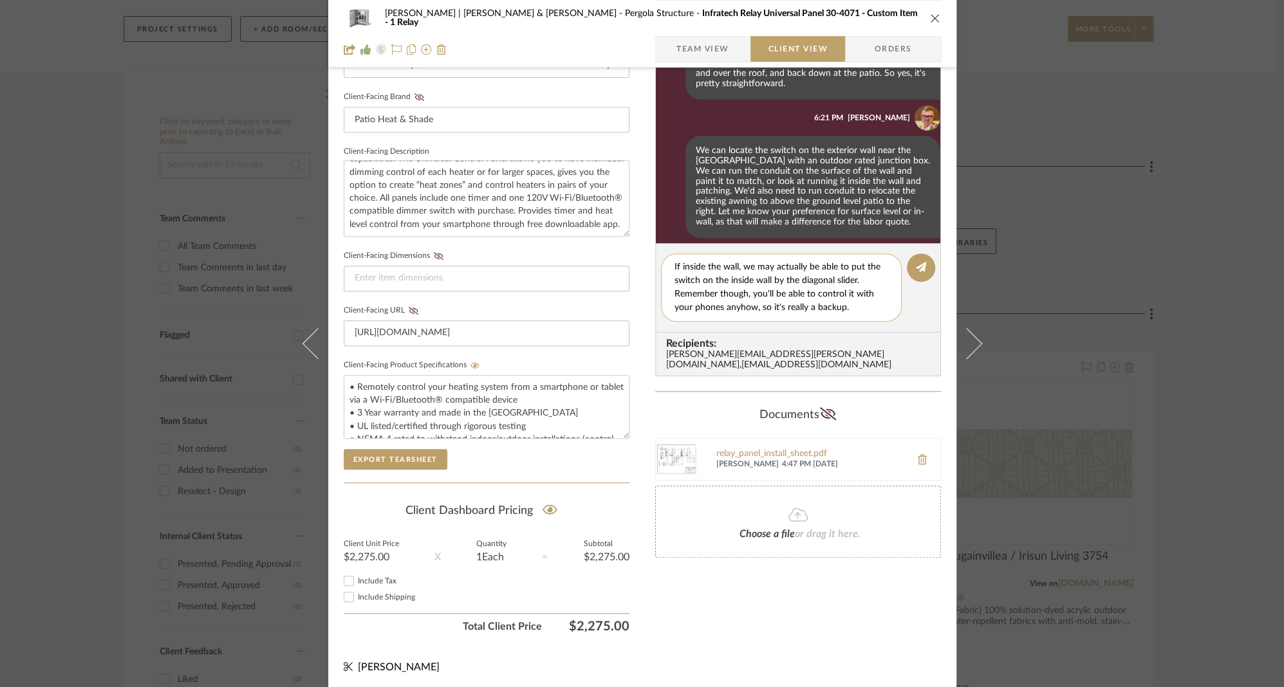
click at [841, 301] on textarea "If inside the wall, we may actually be able to put the switch on the inside wal…" at bounding box center [781, 288] width 214 height 54
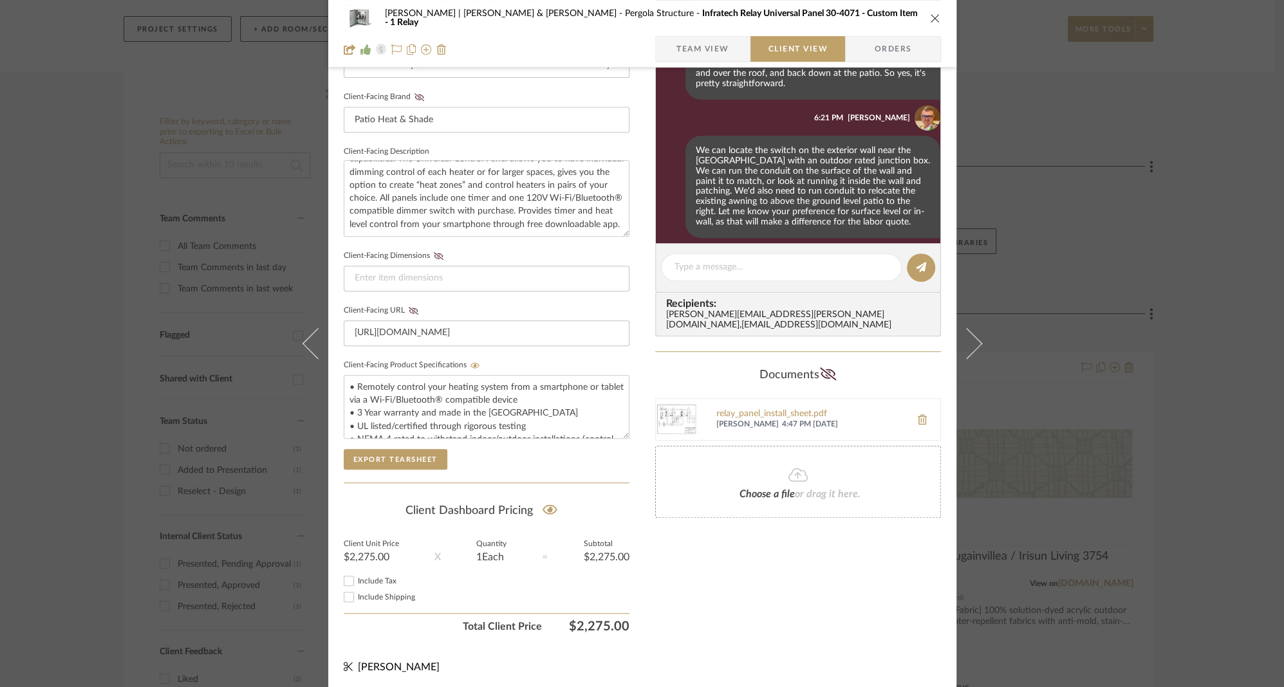
click at [934, 16] on icon "close" at bounding box center [935, 18] width 10 height 10
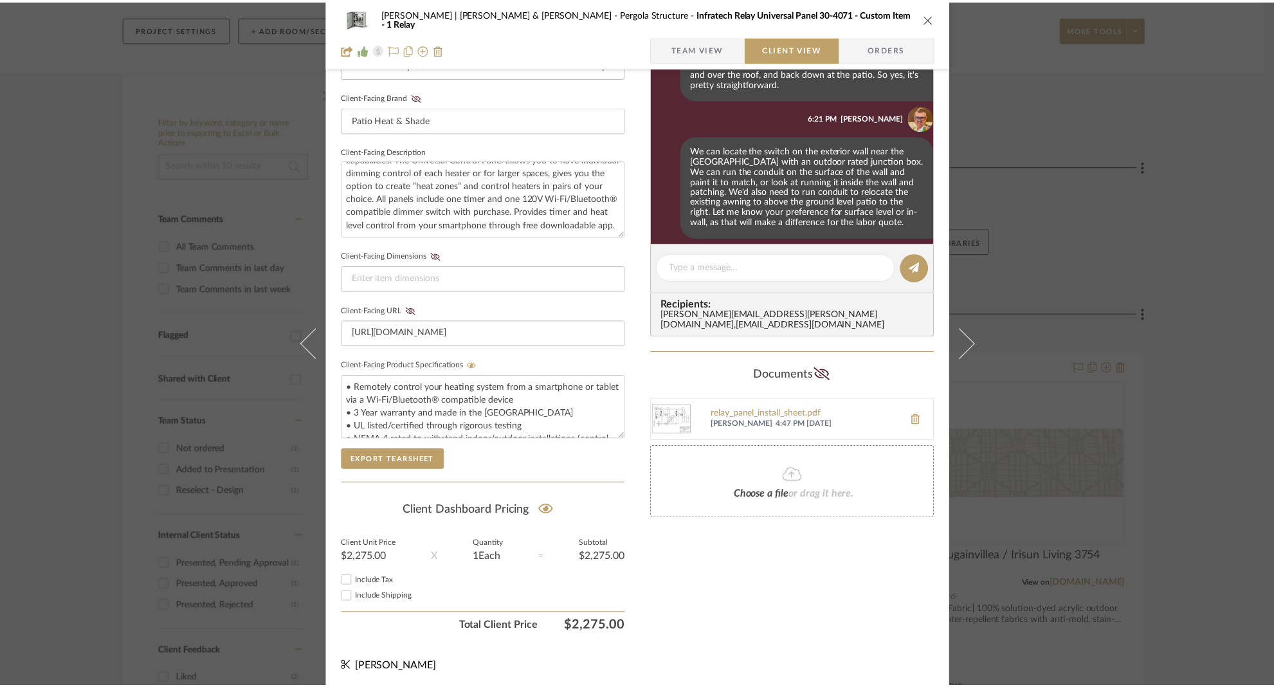
scroll to position [179, 0]
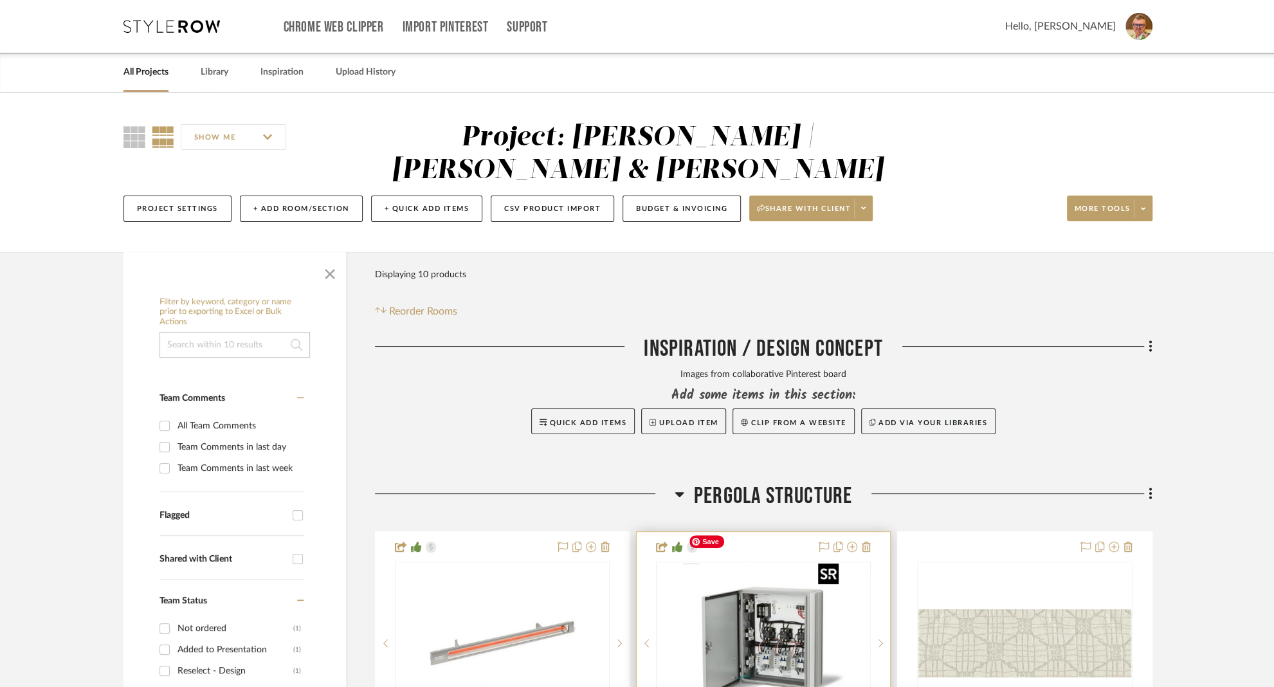
click at [708, 583] on img "0" at bounding box center [763, 643] width 161 height 161
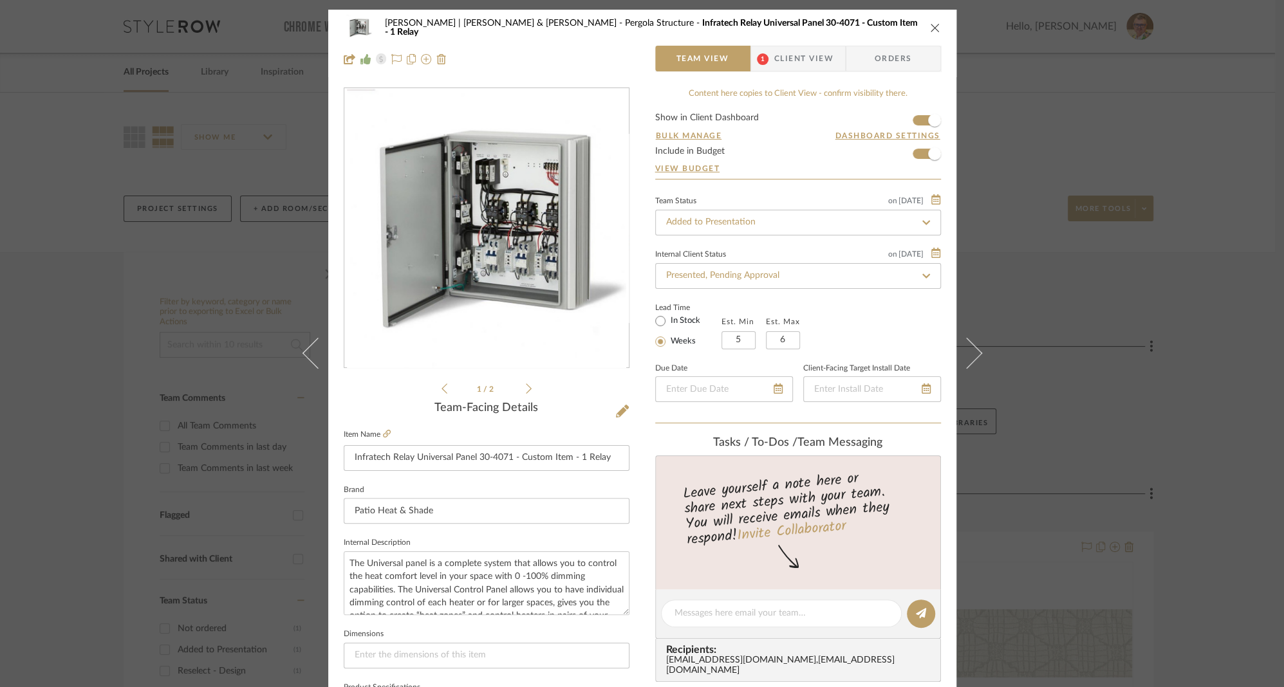
click at [791, 60] on span "Client View" at bounding box center [803, 59] width 59 height 26
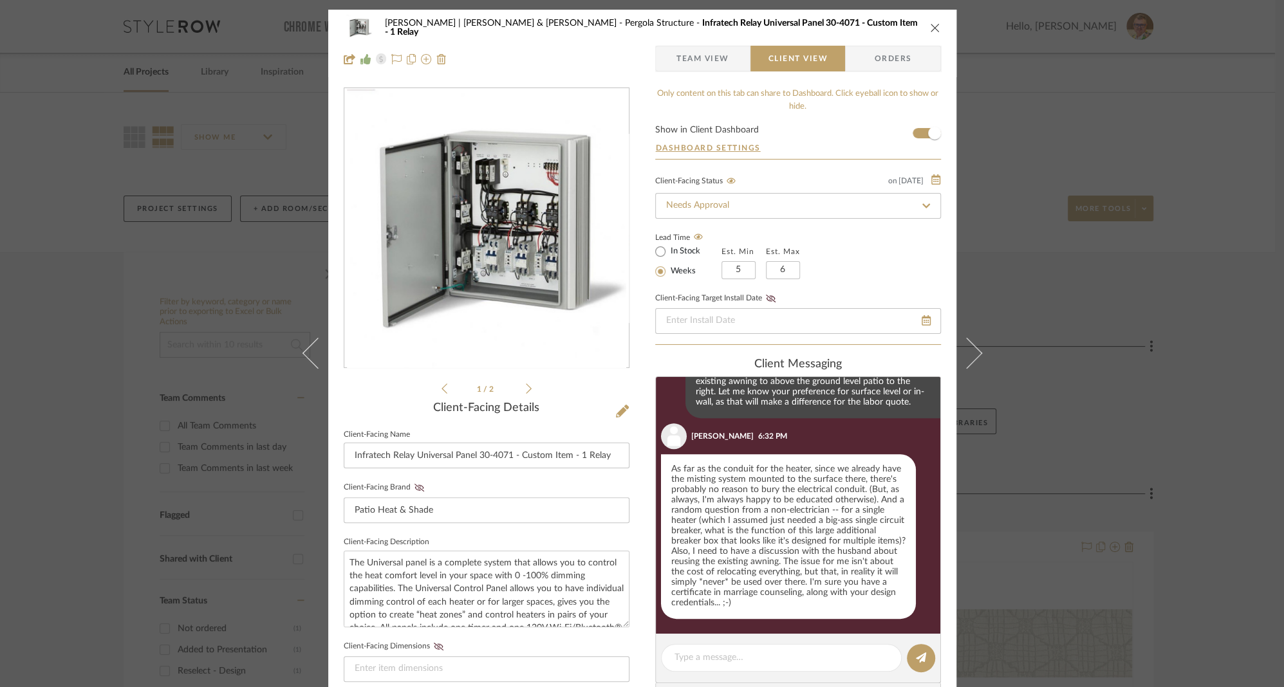
scroll to position [503, 0]
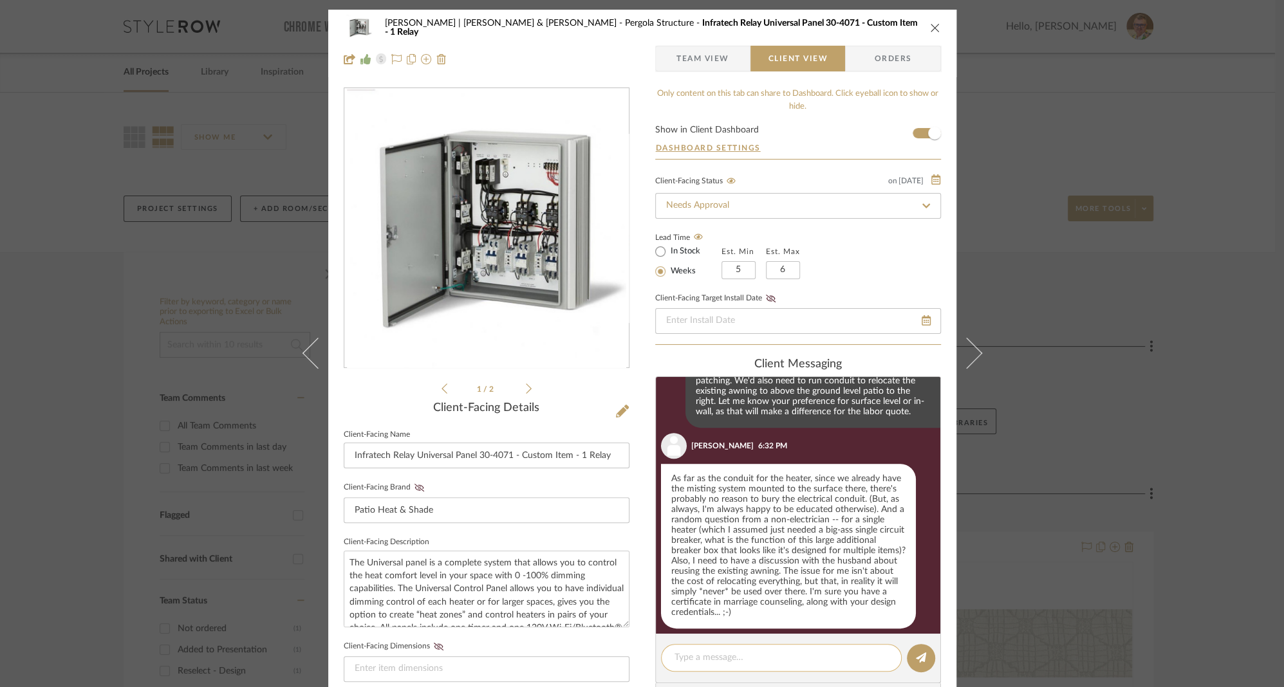
click at [739, 660] on textarea at bounding box center [781, 658] width 214 height 14
paste textarea "If inside the wall, we may actually be able to put the switch on the inside wal…"
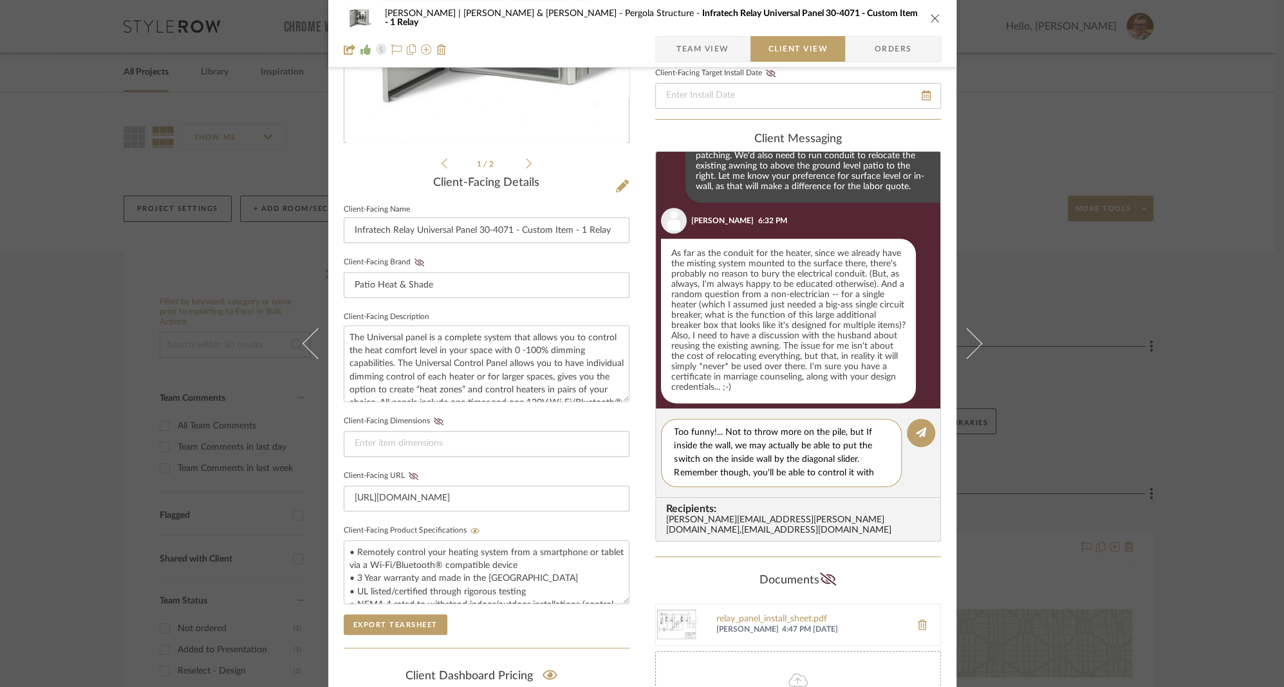
scroll to position [257, 0]
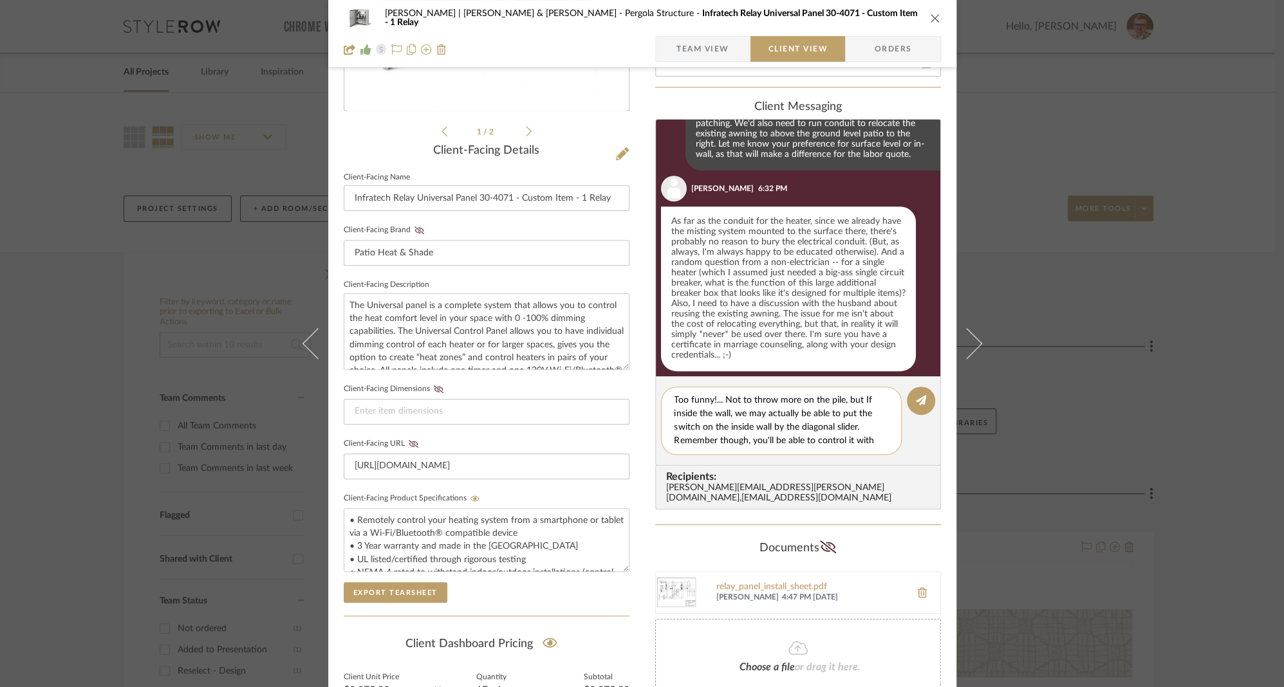
click at [683, 415] on textarea "Too funny!... Not to throw more on the pile, but If inside the wall, we may act…" at bounding box center [785, 421] width 223 height 54
click at [685, 415] on textarea "Too funny!... Not to throw more on the pile, but If inside the wall, we may act…" at bounding box center [785, 421] width 223 height 54
click at [679, 414] on textarea "Too funny!... Not to throw more on the pile, but If inside the wall, we may act…" at bounding box center [785, 421] width 223 height 54
drag, startPoint x: 858, startPoint y: 404, endPoint x: 744, endPoint y: 418, distance: 114.7
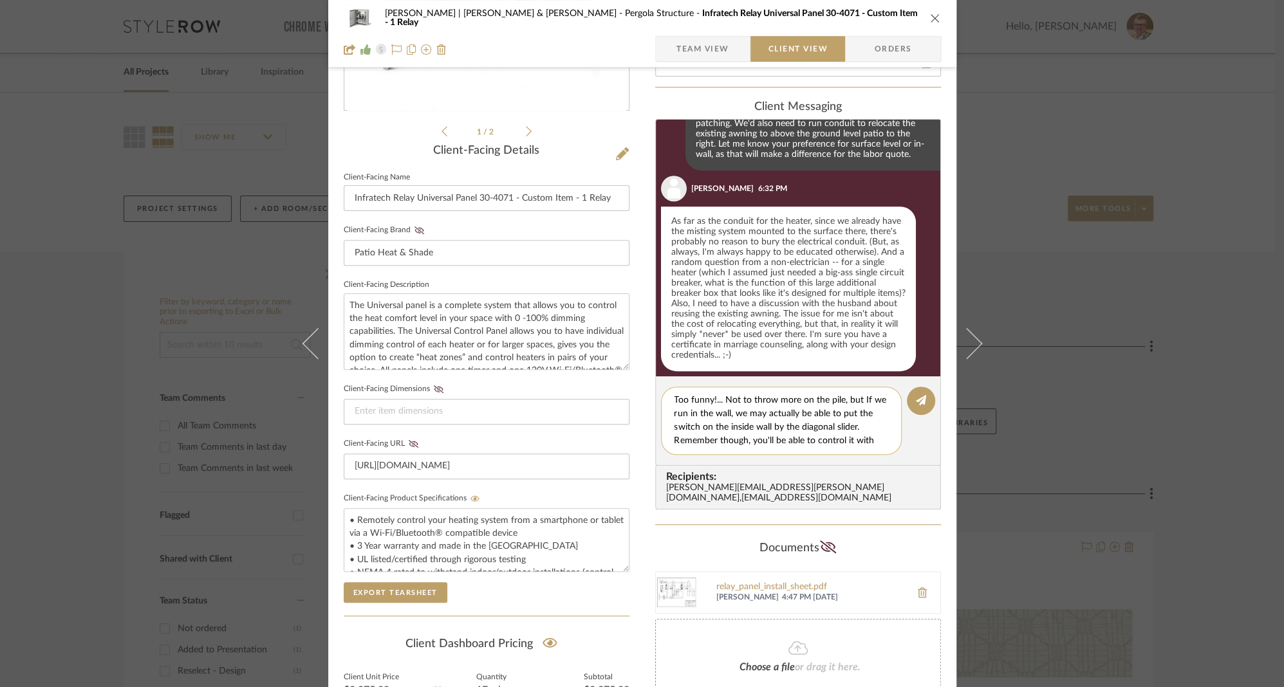
click at [744, 418] on textarea "Too funny!... Not to throw more on the pile, but If we run in the wall, we may …" at bounding box center [785, 421] width 223 height 54
click at [777, 428] on textarea "Too funny!... Not to throw more on the pile, but If we run in the wall, we may …" at bounding box center [785, 421] width 223 height 54
click at [738, 416] on textarea "Too funny!... Not to throw more on the pile, but If we run in the wall, we may …" at bounding box center [785, 421] width 223 height 54
click at [795, 418] on textarea "Too funny!... Not to throw more on the pile, but If we run in the wall, we may …" at bounding box center [785, 421] width 223 height 54
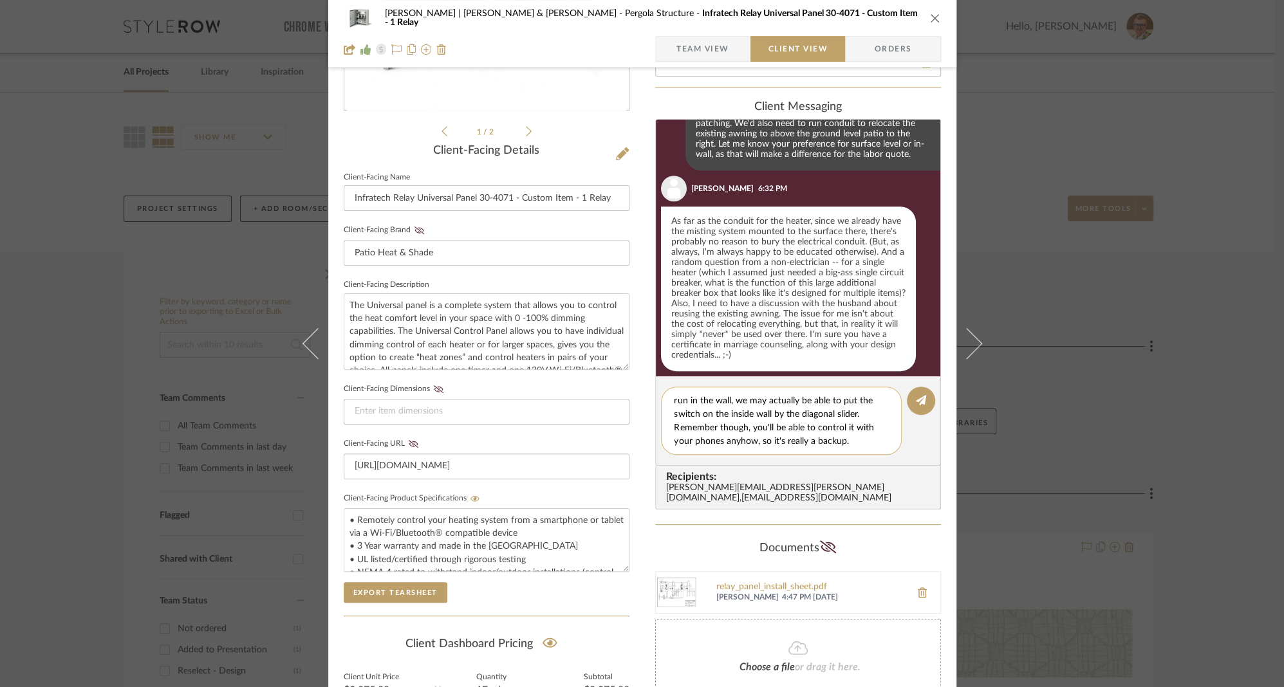
click at [751, 416] on textarea "Too funny!... Not to throw more on the pile, but If we run in the wall, we may …" at bounding box center [785, 421] width 223 height 54
type textarea "Too funny!... Not to throw more on the pile, but If we run in the wall, we may …"
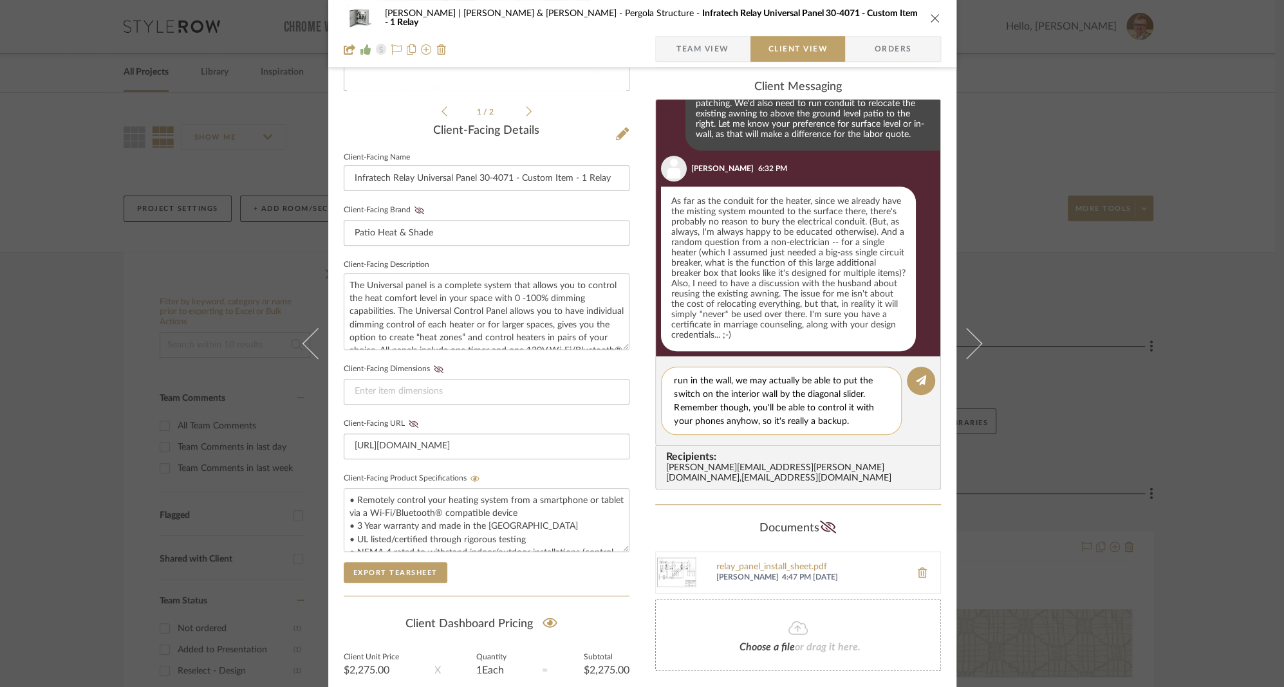
scroll to position [286, 0]
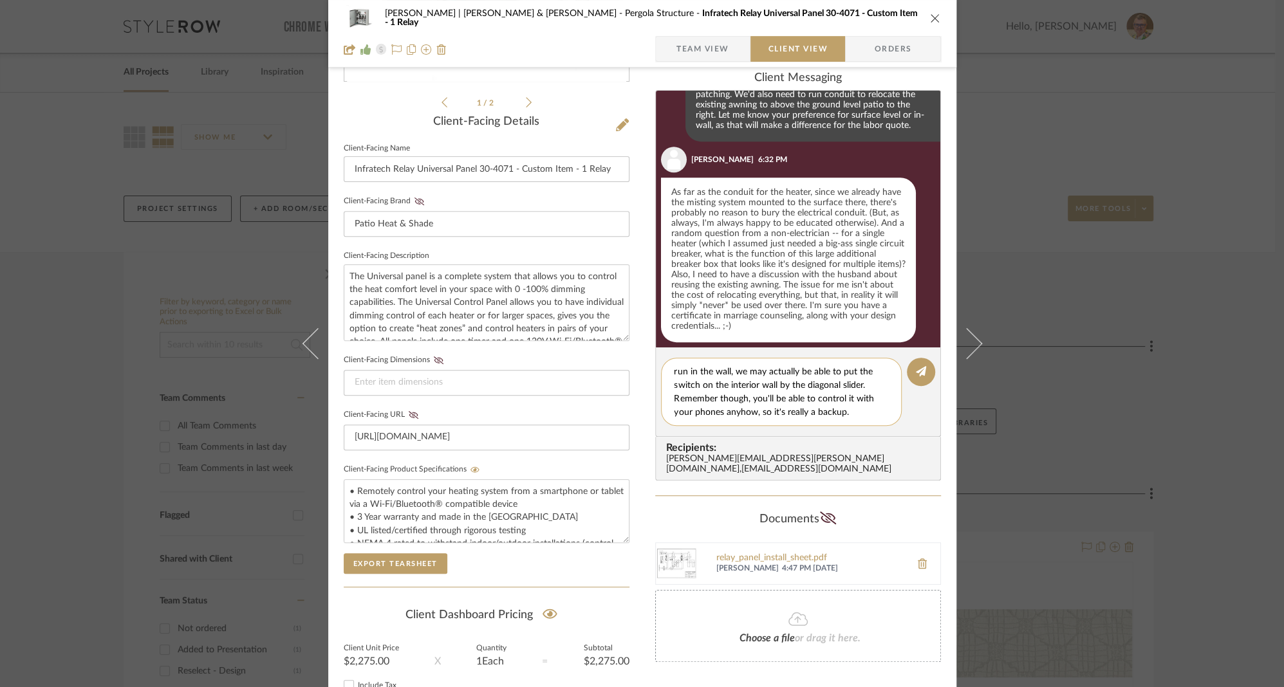
click at [864, 413] on textarea "Too funny!... Not to throw more on the pile, but If we run in the wall, we may …" at bounding box center [785, 392] width 223 height 54
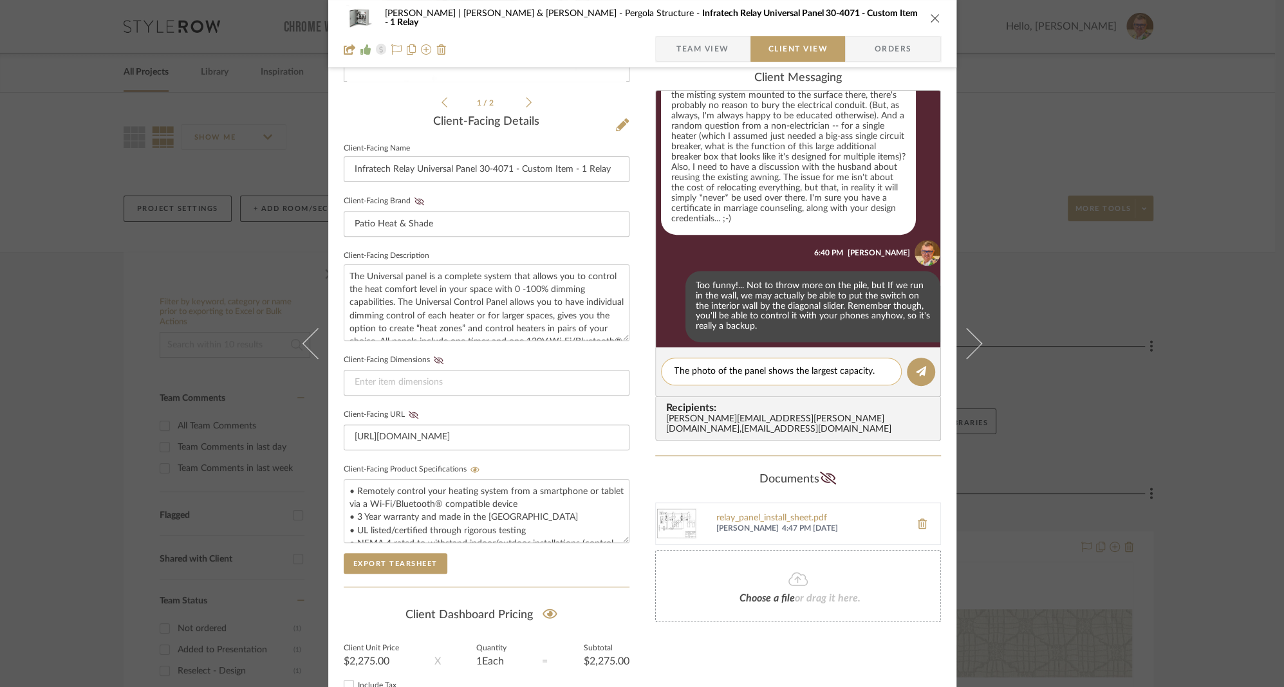
scroll to position [0, 0]
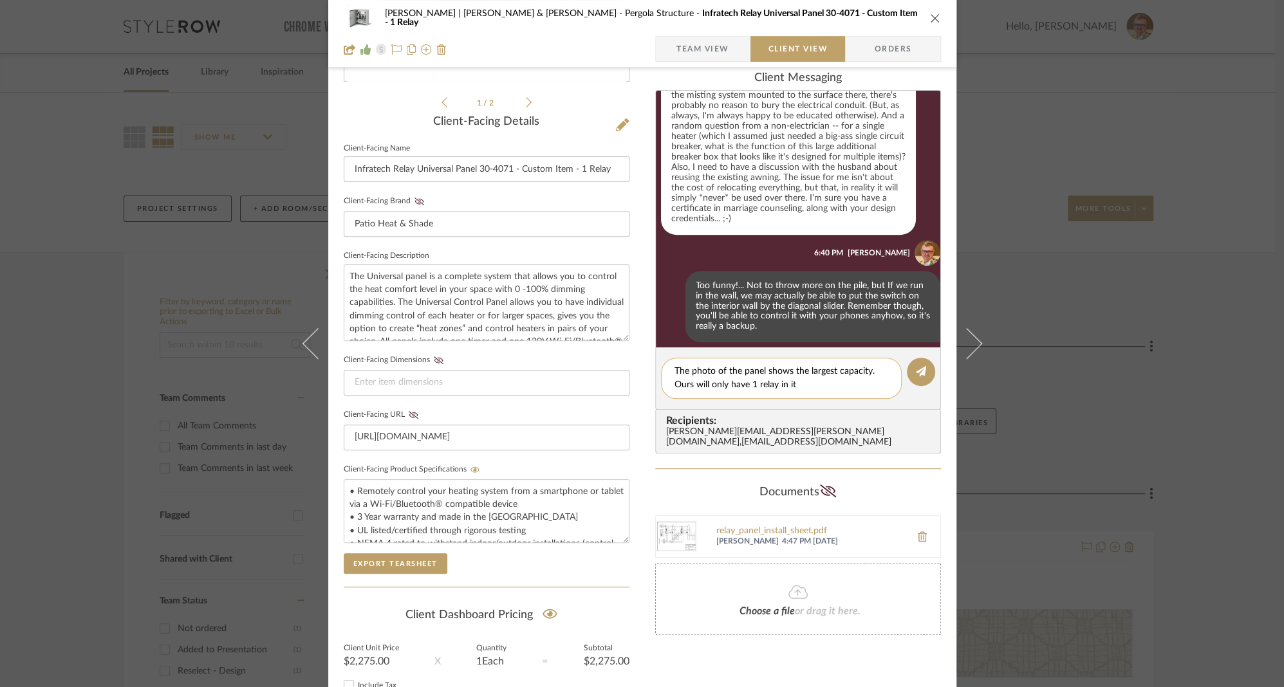
click at [866, 373] on textarea "The photo of the panel shows the largest capacity. Ours will only have 1 relay …" at bounding box center [781, 378] width 214 height 27
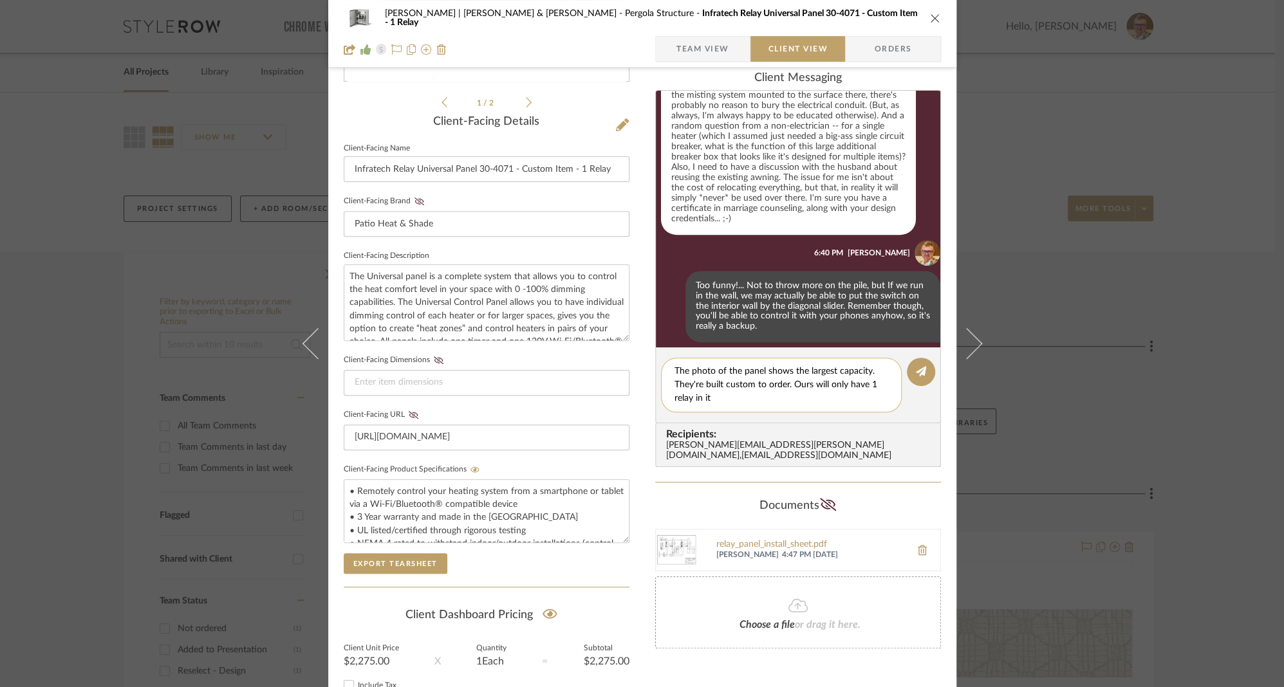
click at [795, 388] on textarea "The photo of the panel shows the largest capacity. They're built custom to orde…" at bounding box center [781, 385] width 214 height 41
click at [726, 401] on textarea "The photo of the panel shows the largest capacity. They're built custom to orde…" at bounding box center [781, 385] width 214 height 41
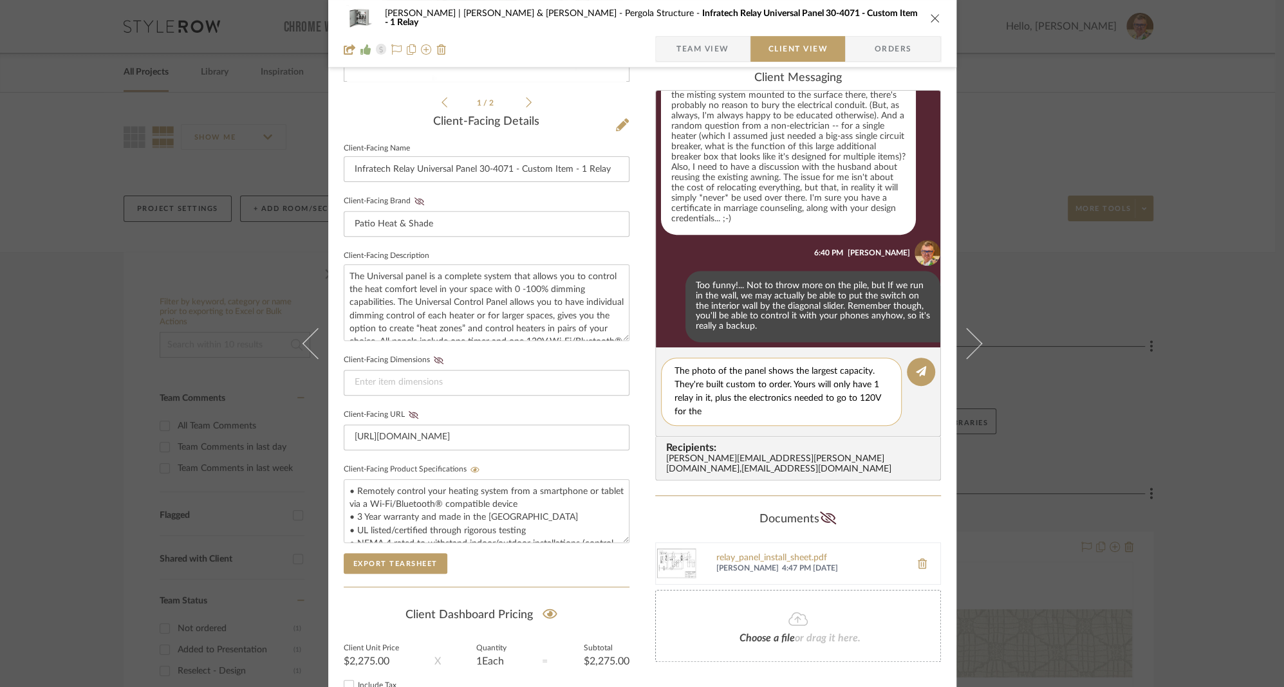
drag, startPoint x: 843, startPoint y: 401, endPoint x: 873, endPoint y: 409, distance: 30.6
click at [843, 401] on textarea "The photo of the panel shows the largest capacity. They're built custom to orde…" at bounding box center [781, 392] width 214 height 54
drag, startPoint x: 693, startPoint y: 413, endPoint x: 721, endPoint y: 416, distance: 28.4
click at [721, 416] on textarea "The photo of the panel shows the largest capacity. They're built custom to orde…" at bounding box center [781, 392] width 214 height 54
click at [693, 410] on textarea "The photo of the panel shows the largest capacity. They're built custom to orde…" at bounding box center [781, 392] width 214 height 54
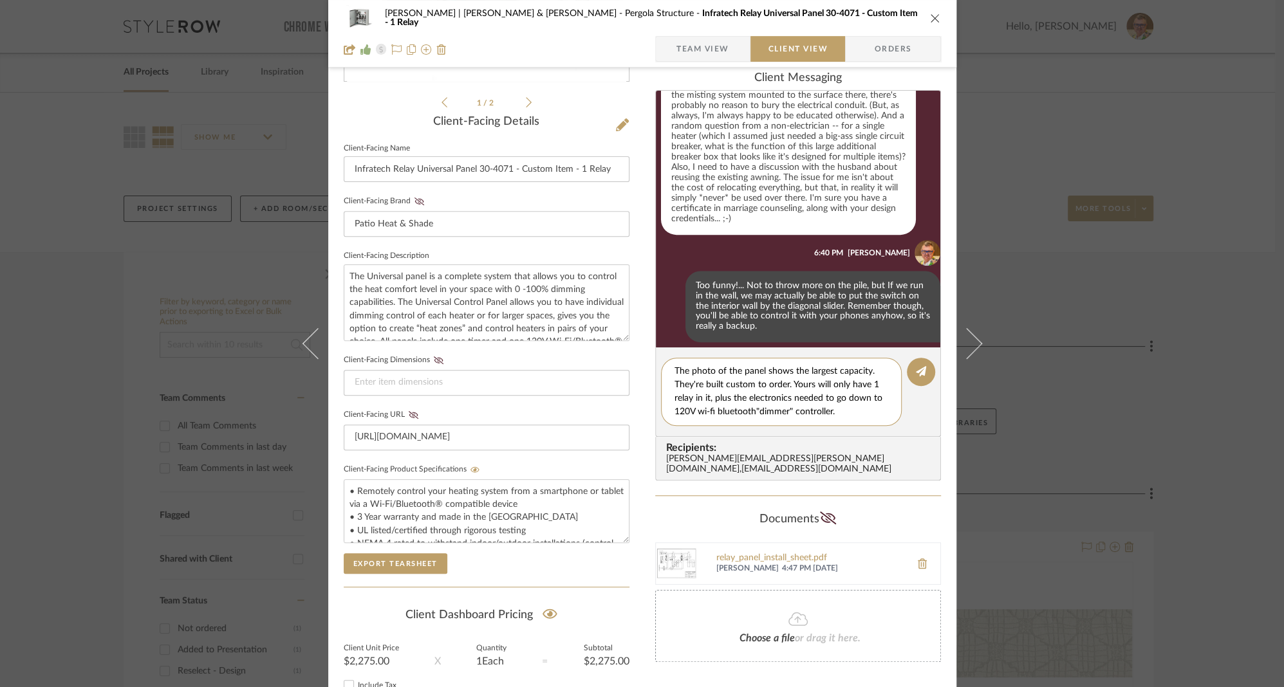
type textarea "The photo of the panel shows the largest capacity. They're built custom to orde…"
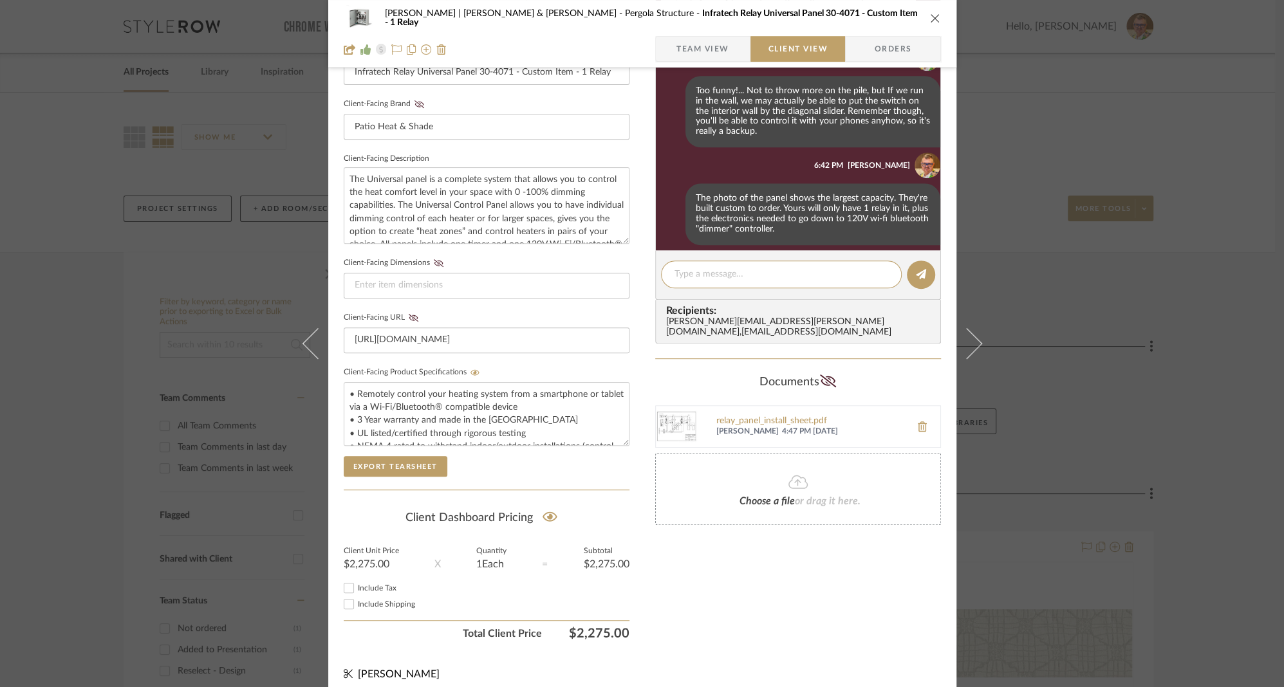
scroll to position [391, 0]
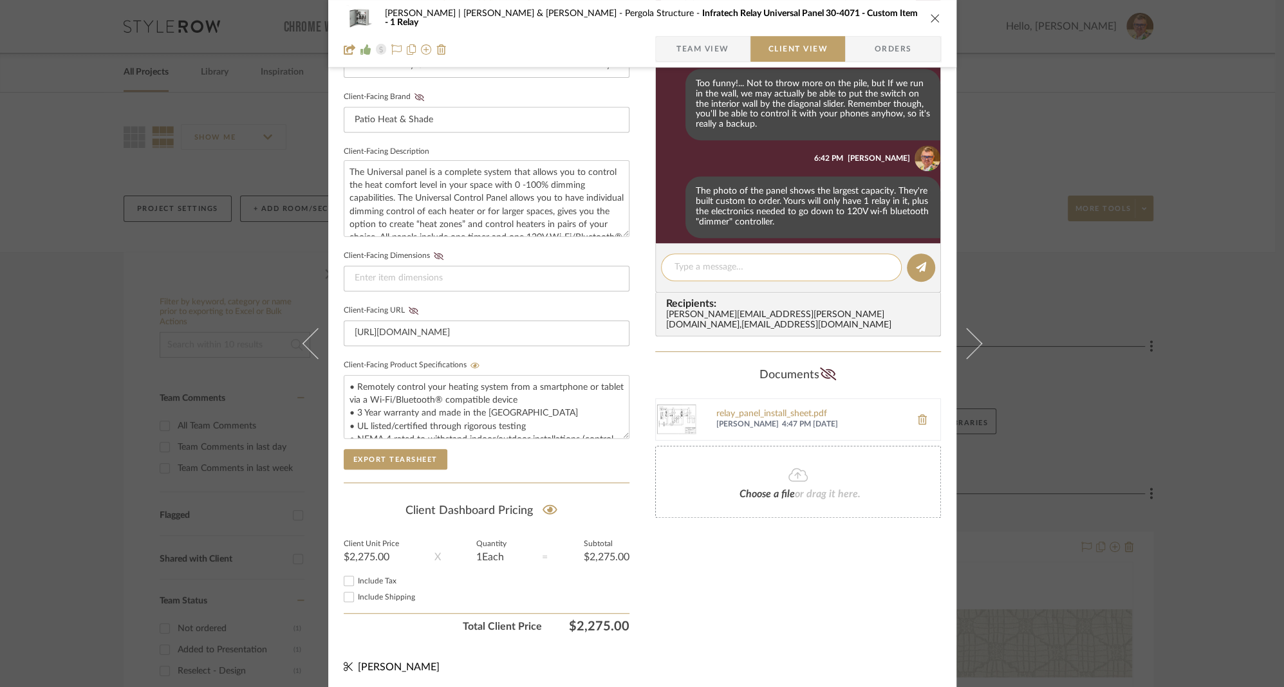
click at [737, 269] on textarea at bounding box center [781, 268] width 214 height 14
click at [746, 266] on textarea at bounding box center [781, 268] width 214 height 14
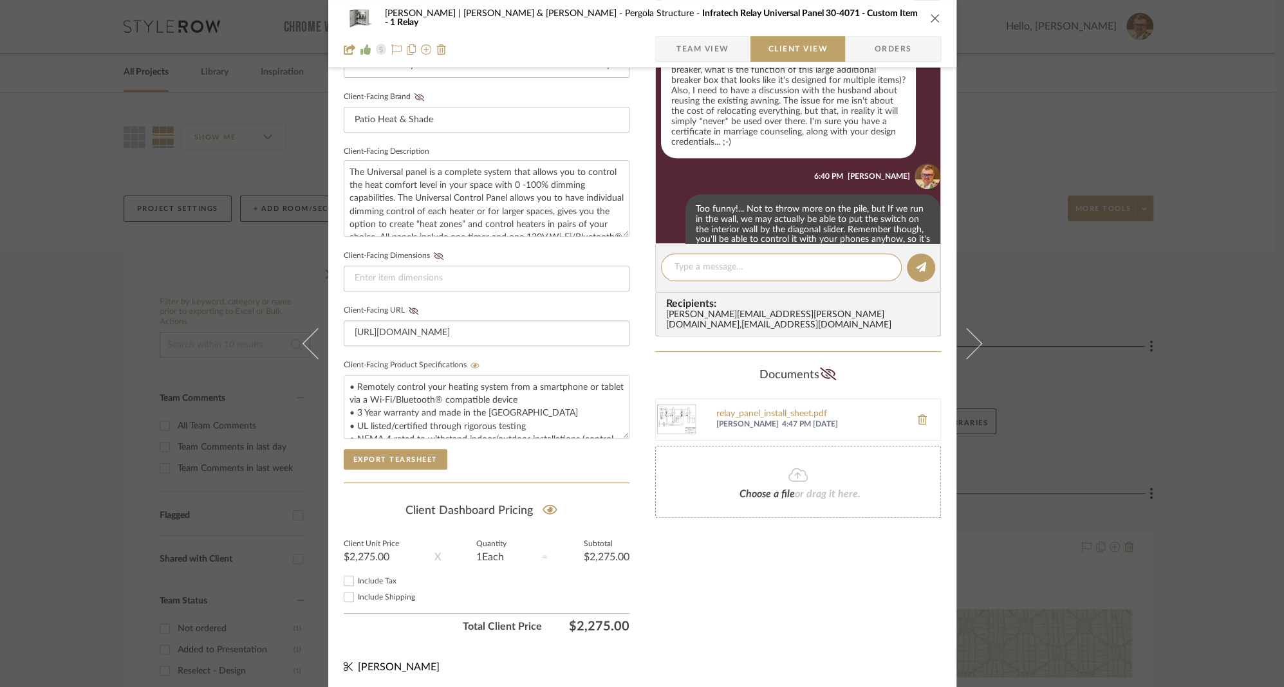
scroll to position [708, 0]
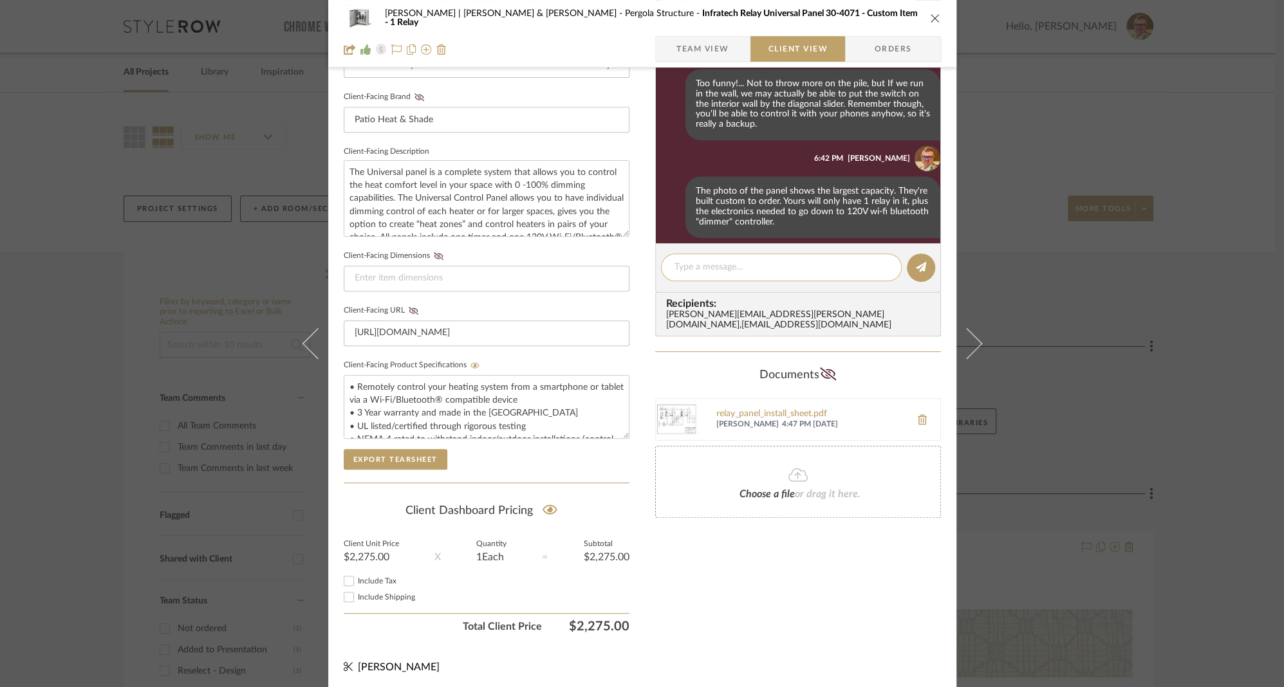
click at [715, 266] on textarea at bounding box center [781, 268] width 214 height 14
type textarea "W"
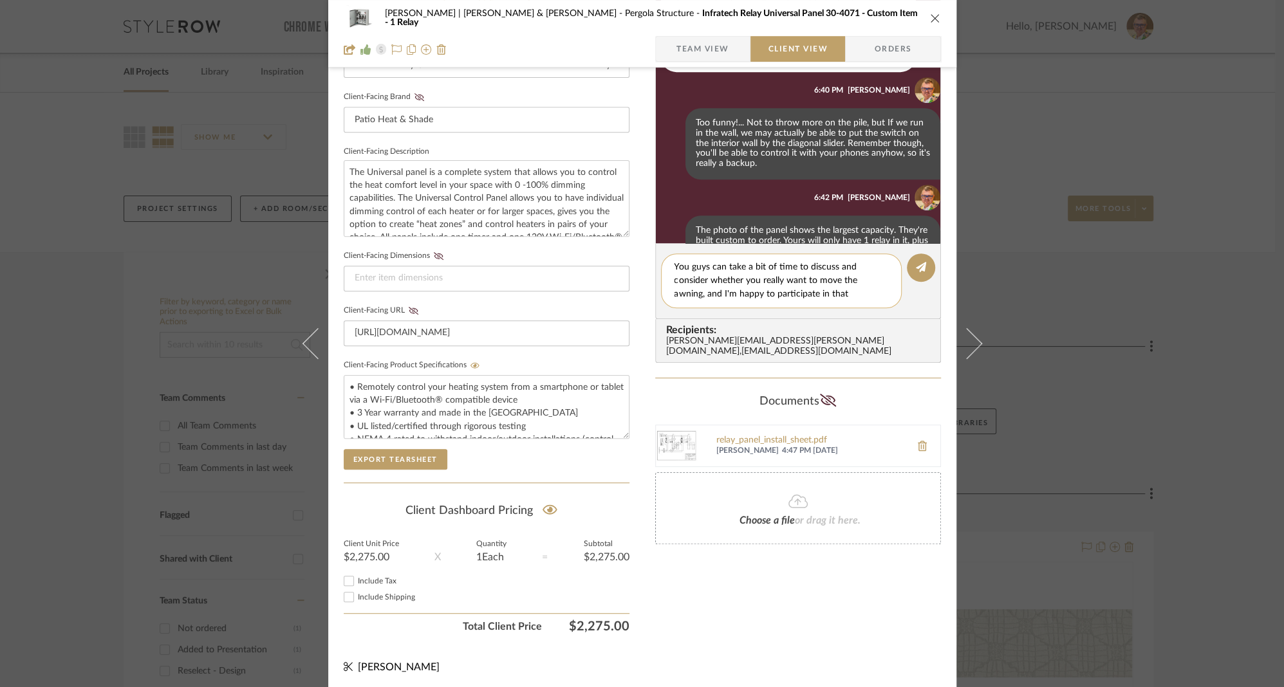
scroll to position [0, 0]
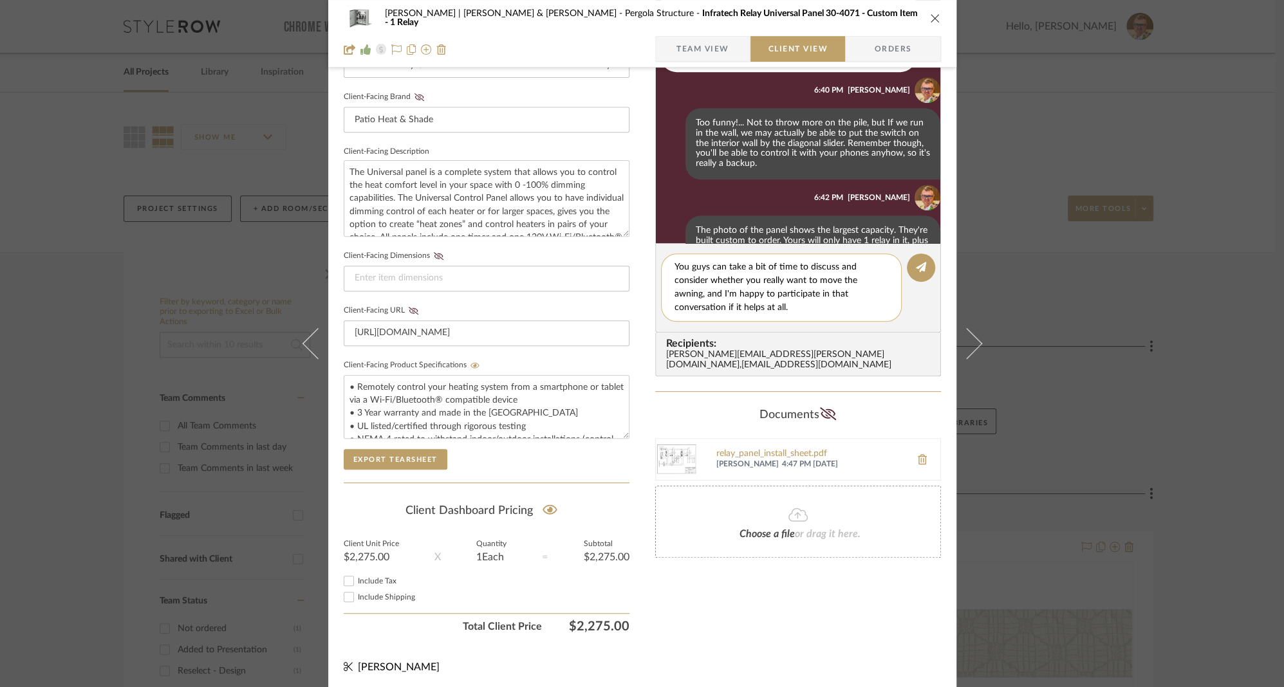
type textarea "You guys can take a bit of time to discuss and consider whether you really want…"
click at [849, 295] on textarea "You guys can take a bit of time to discuss and consider whether you really want…" at bounding box center [781, 288] width 214 height 54
click at [763, 284] on textarea "You guys can take a bit of time to discuss and consider whether you really want…" at bounding box center [781, 288] width 214 height 54
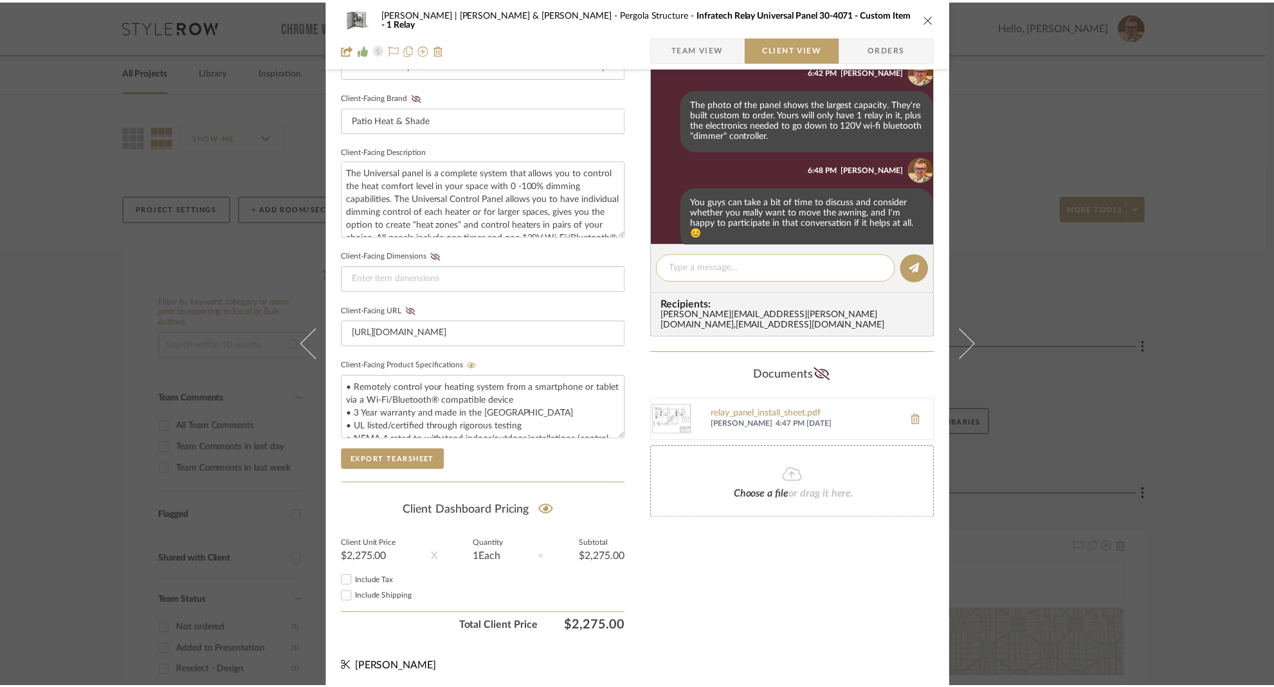
scroll to position [795, 0]
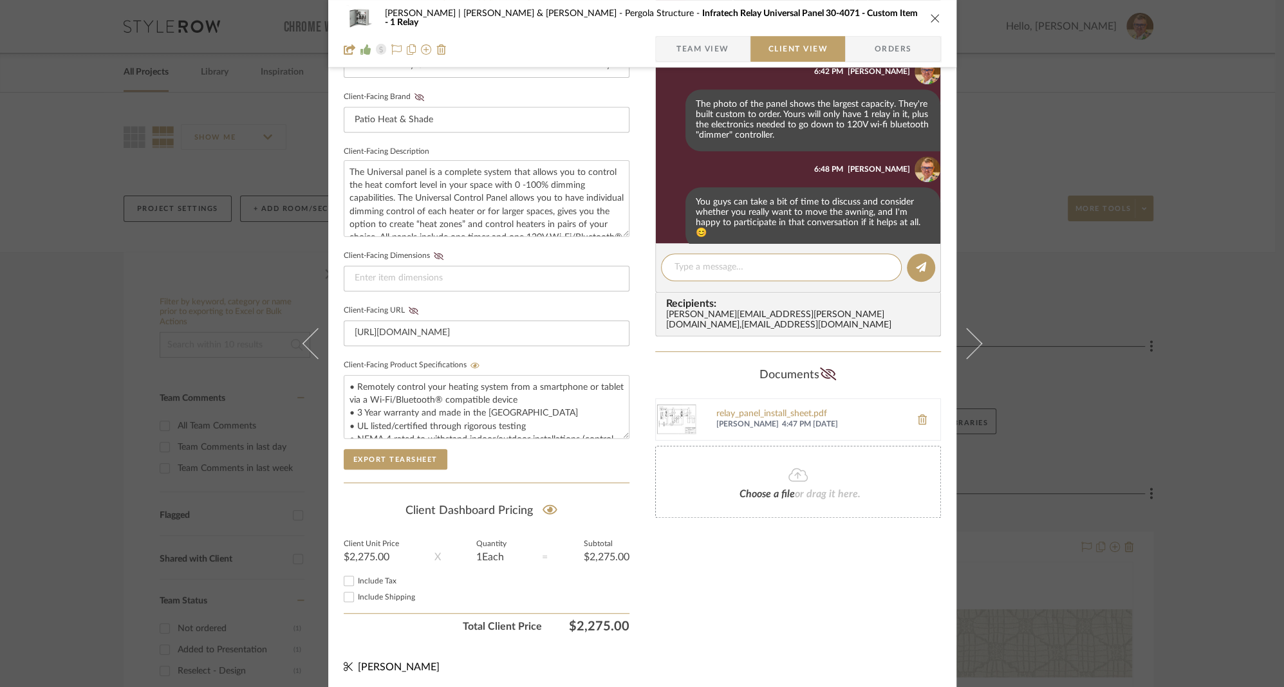
click at [931, 15] on icon "close" at bounding box center [935, 18] width 10 height 10
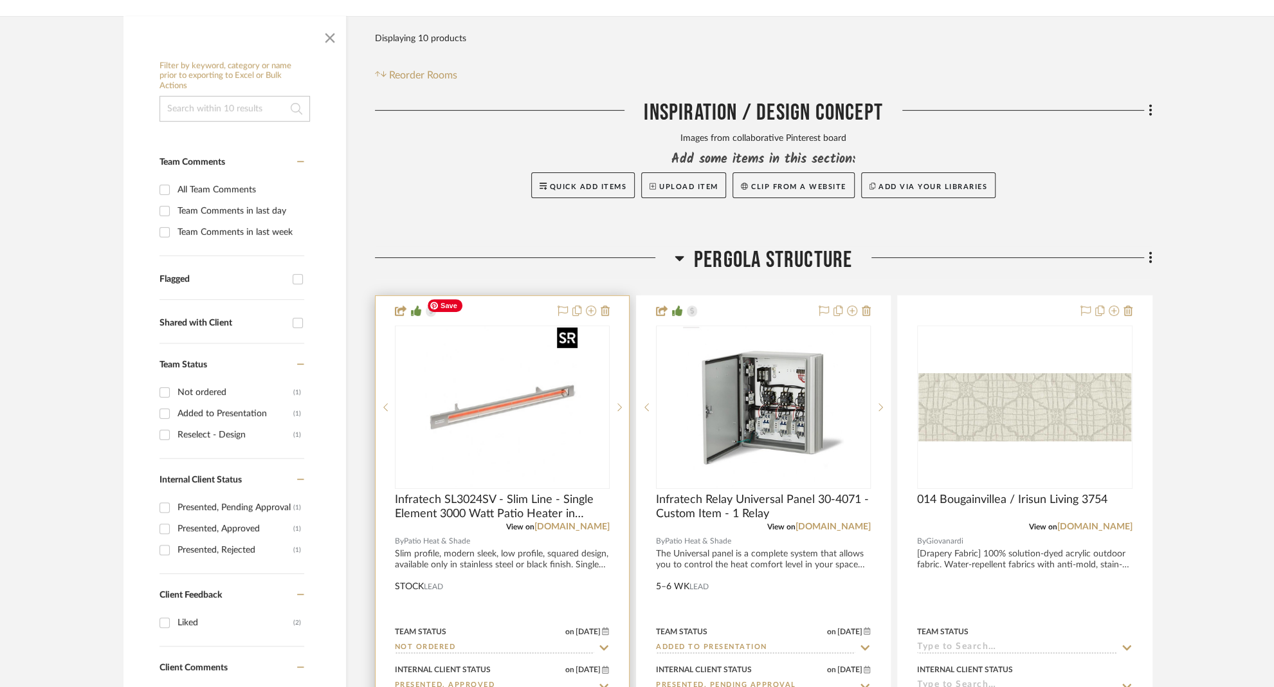
scroll to position [412, 0]
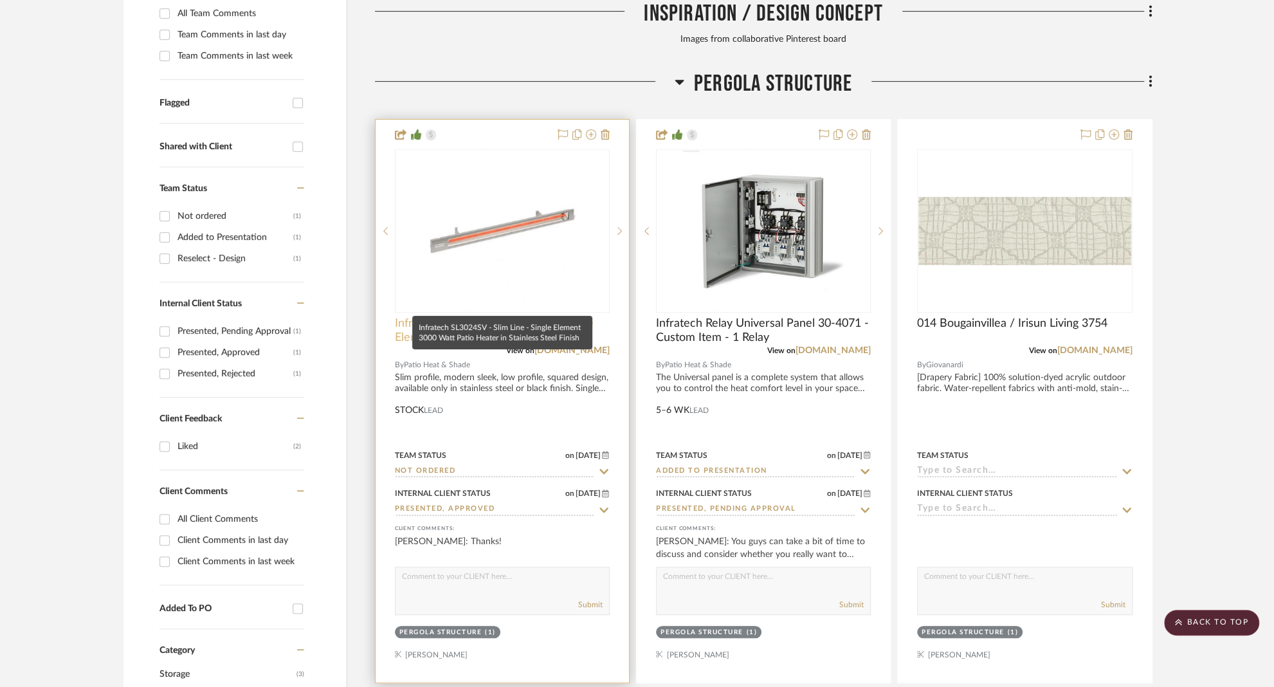
click at [477, 317] on span "Infratech SL3024SV - Slim Line - Single Element 3000 Watt Patio Heater in Stain…" at bounding box center [502, 331] width 215 height 28
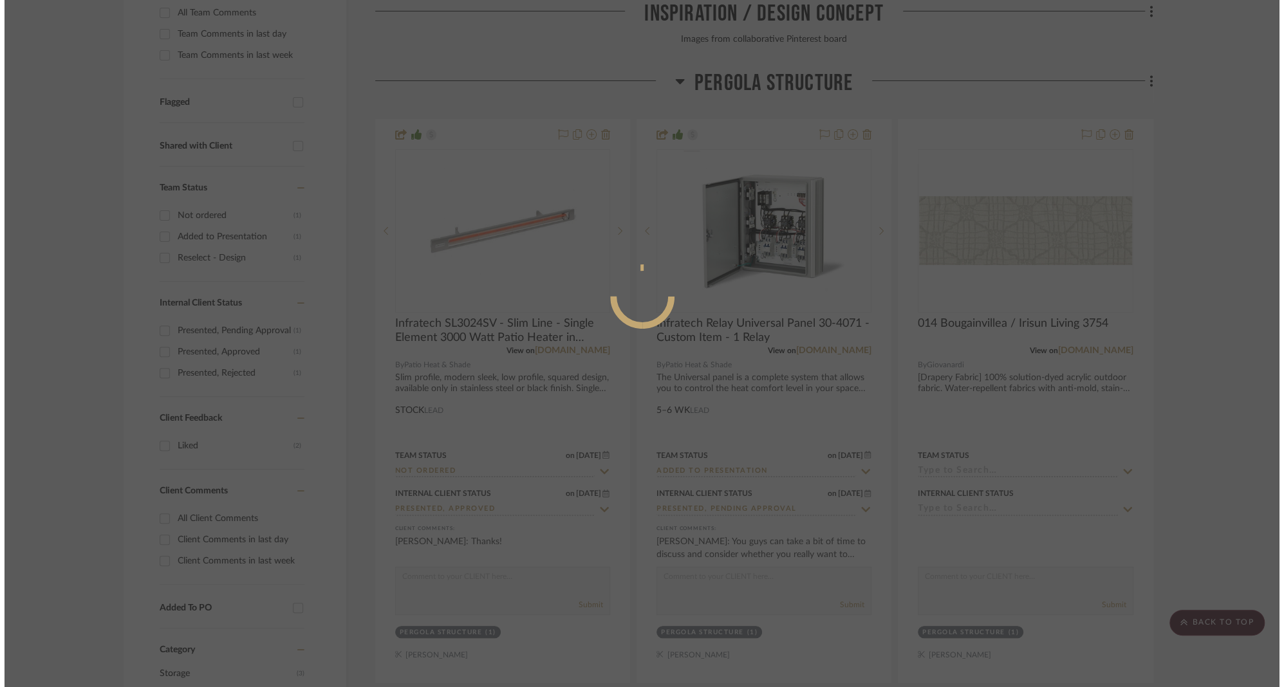
scroll to position [0, 0]
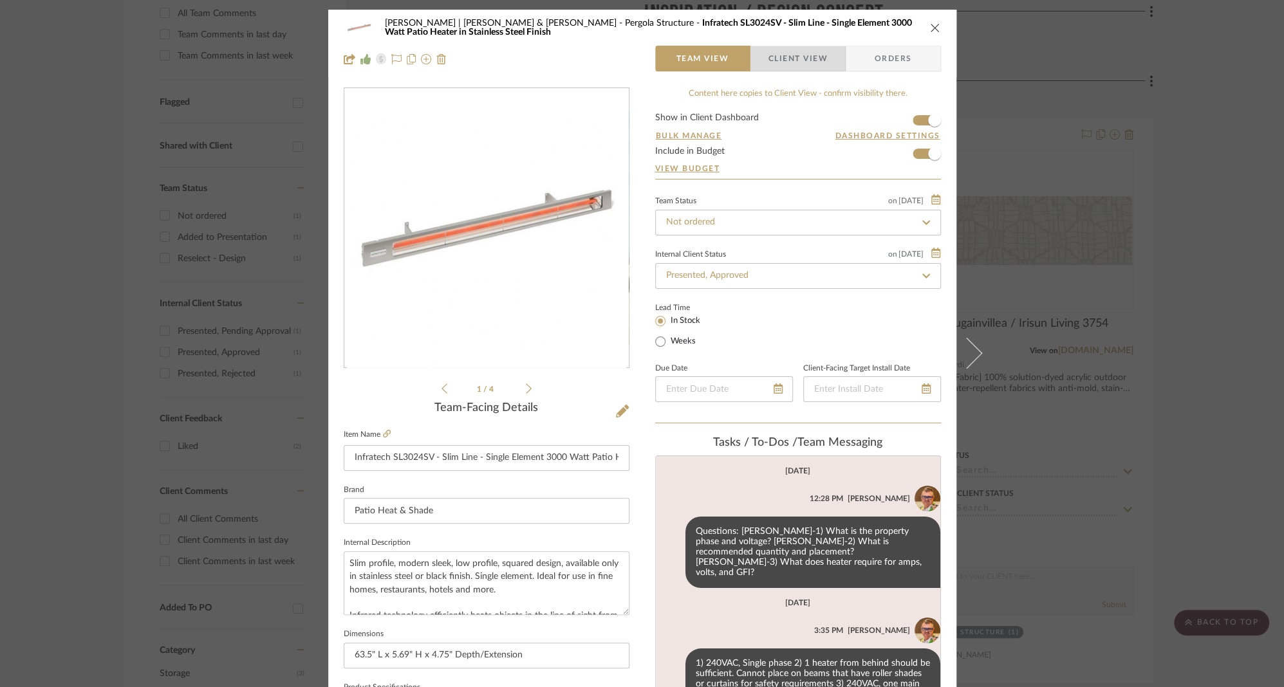
click at [775, 49] on span "Client View" at bounding box center [797, 59] width 59 height 26
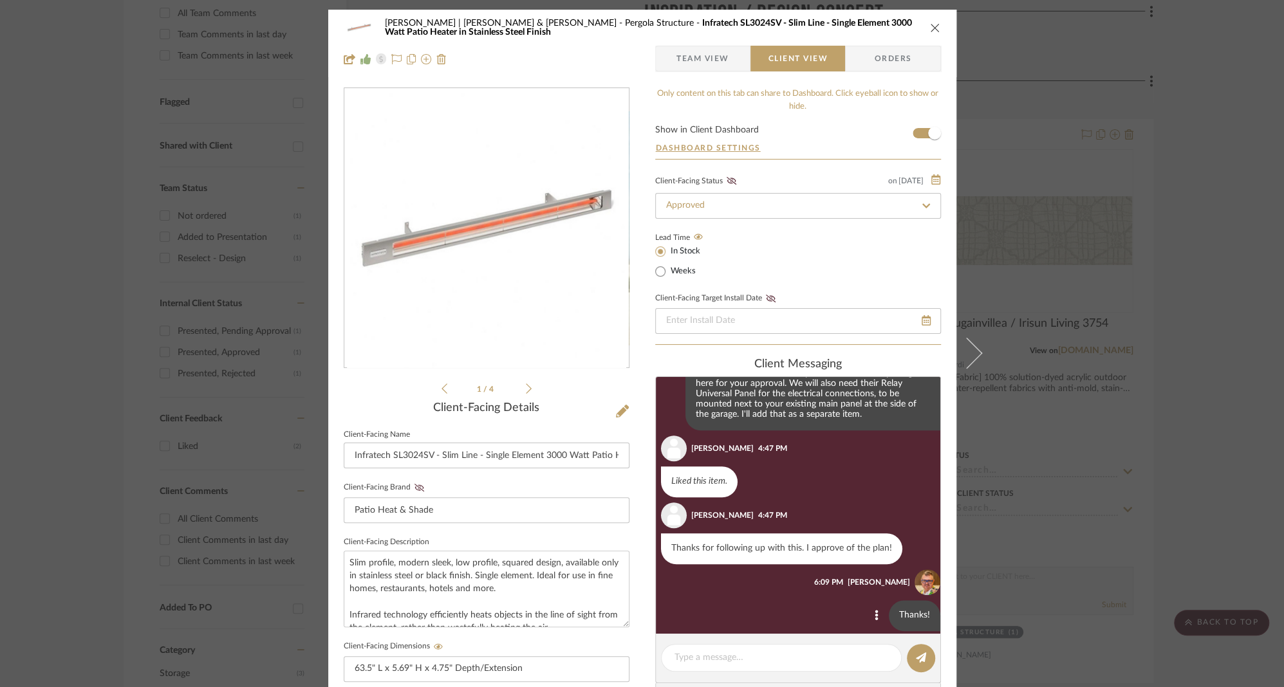
scroll to position [793, 0]
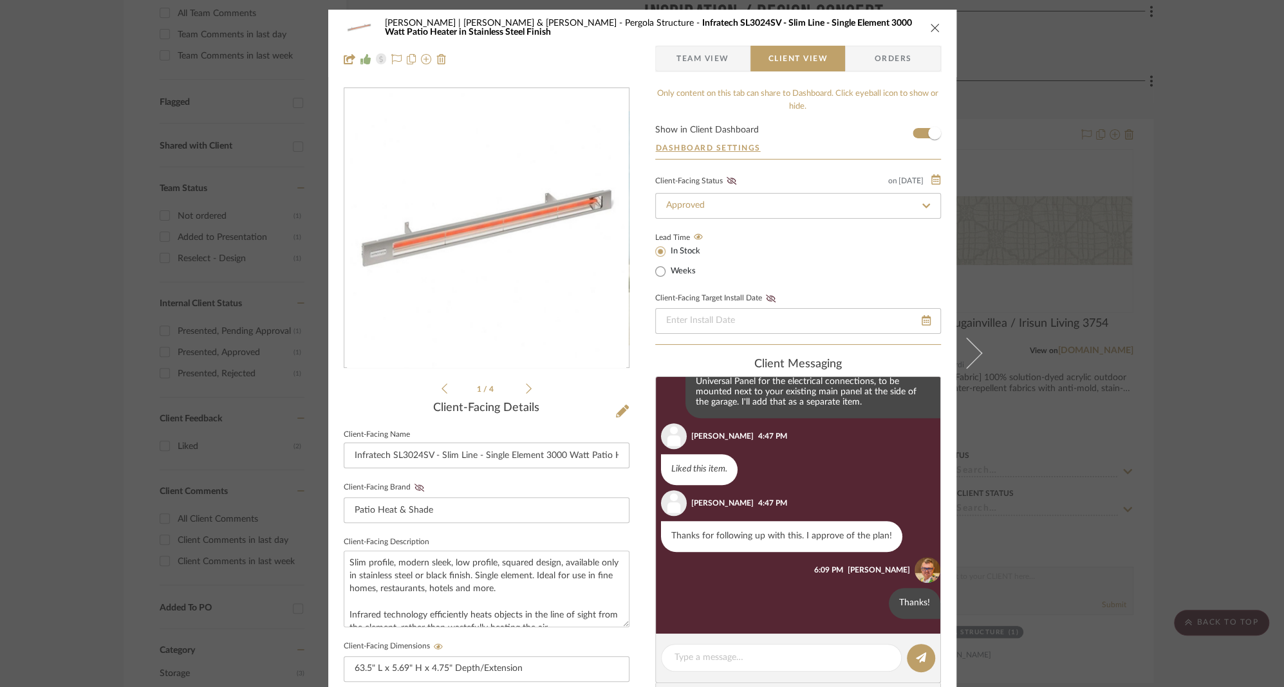
click at [670, 53] on span "button" at bounding box center [666, 59] width 21 height 26
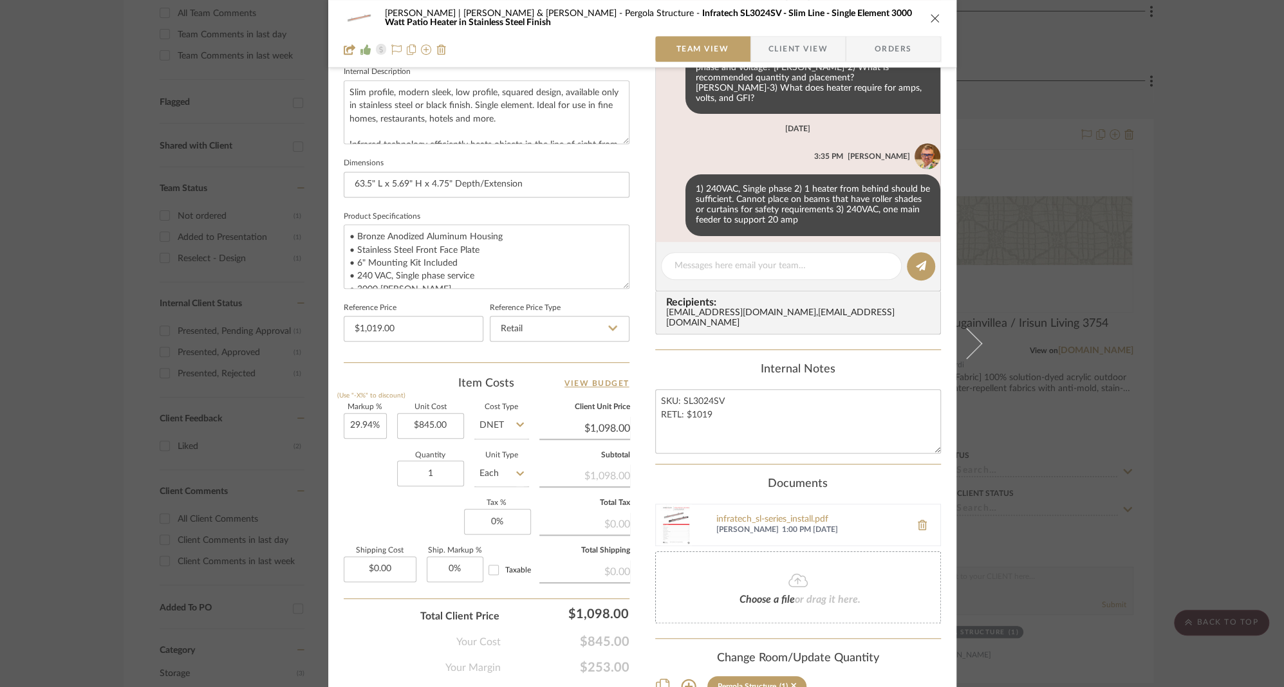
scroll to position [520, 0]
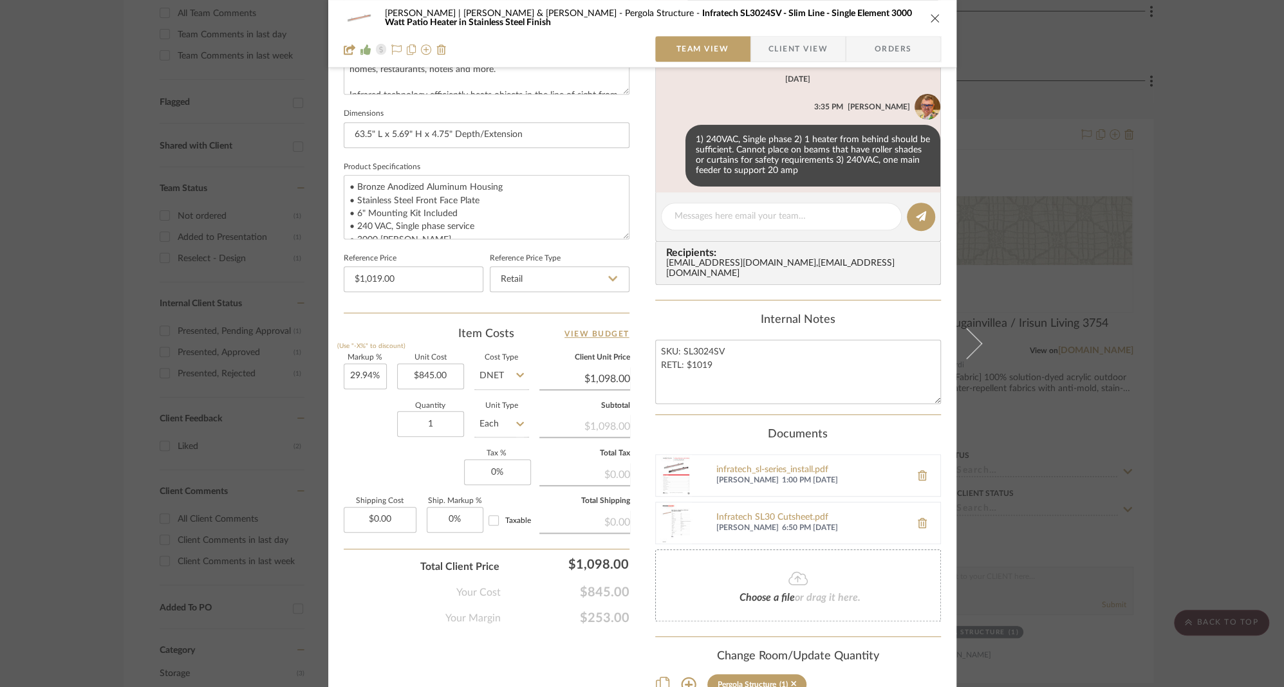
click at [932, 19] on icon "close" at bounding box center [935, 18] width 10 height 10
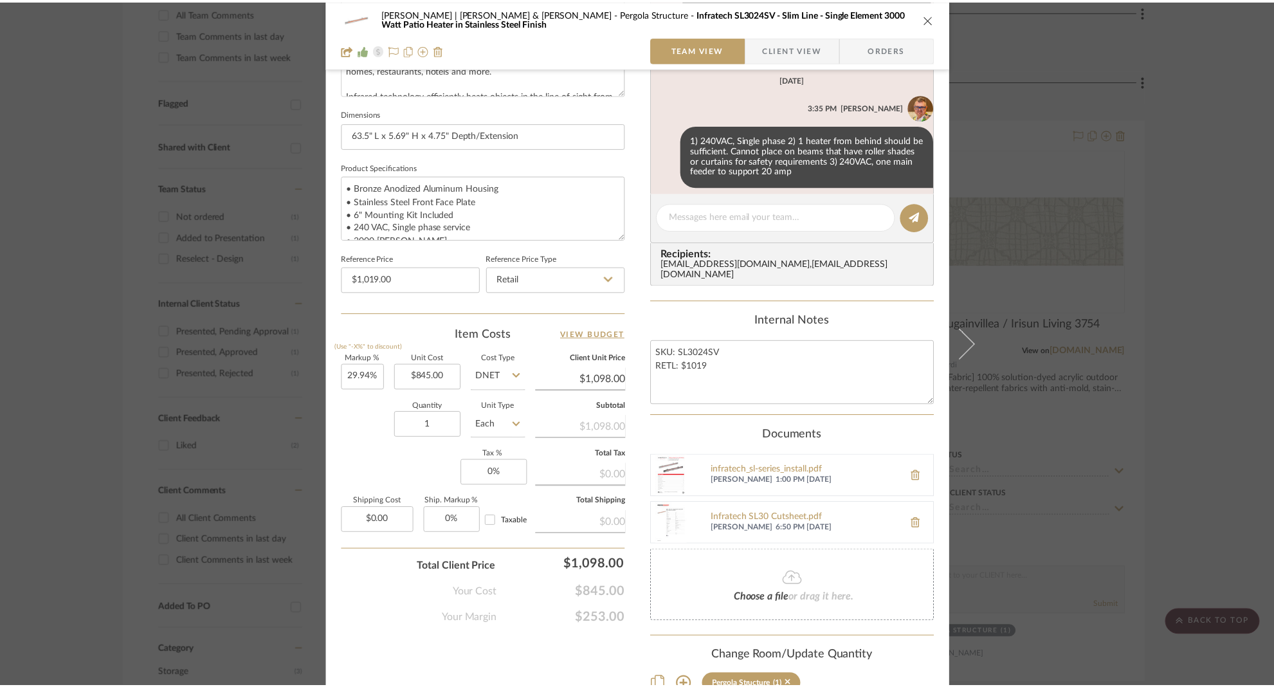
scroll to position [412, 0]
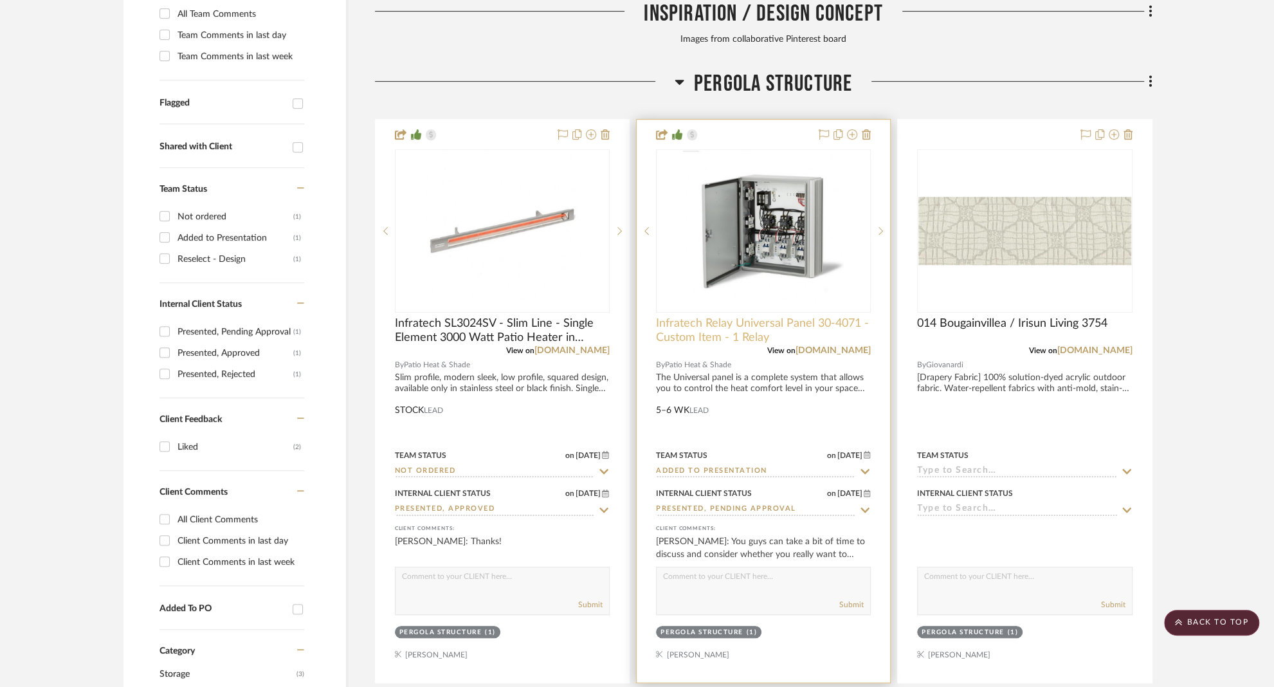
click at [730, 317] on span "Infratech Relay Universal Panel 30-4071 - Custom Item - 1 Relay" at bounding box center [763, 331] width 215 height 28
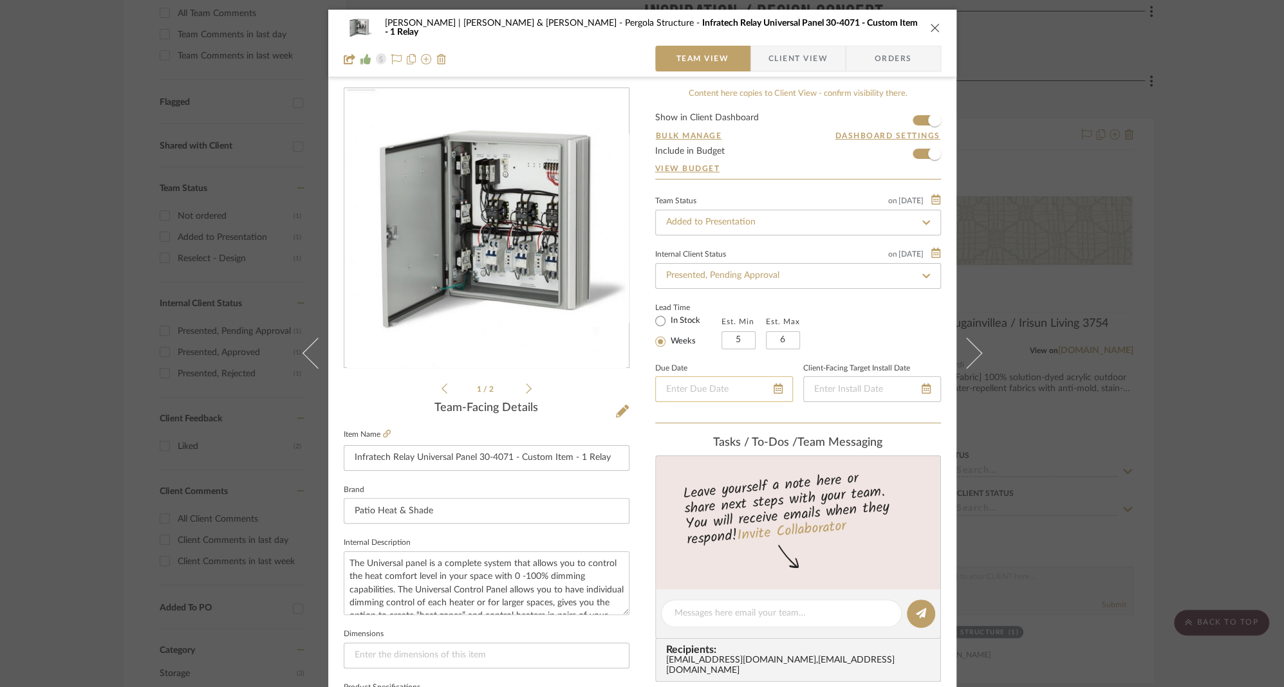
scroll to position [508, 0]
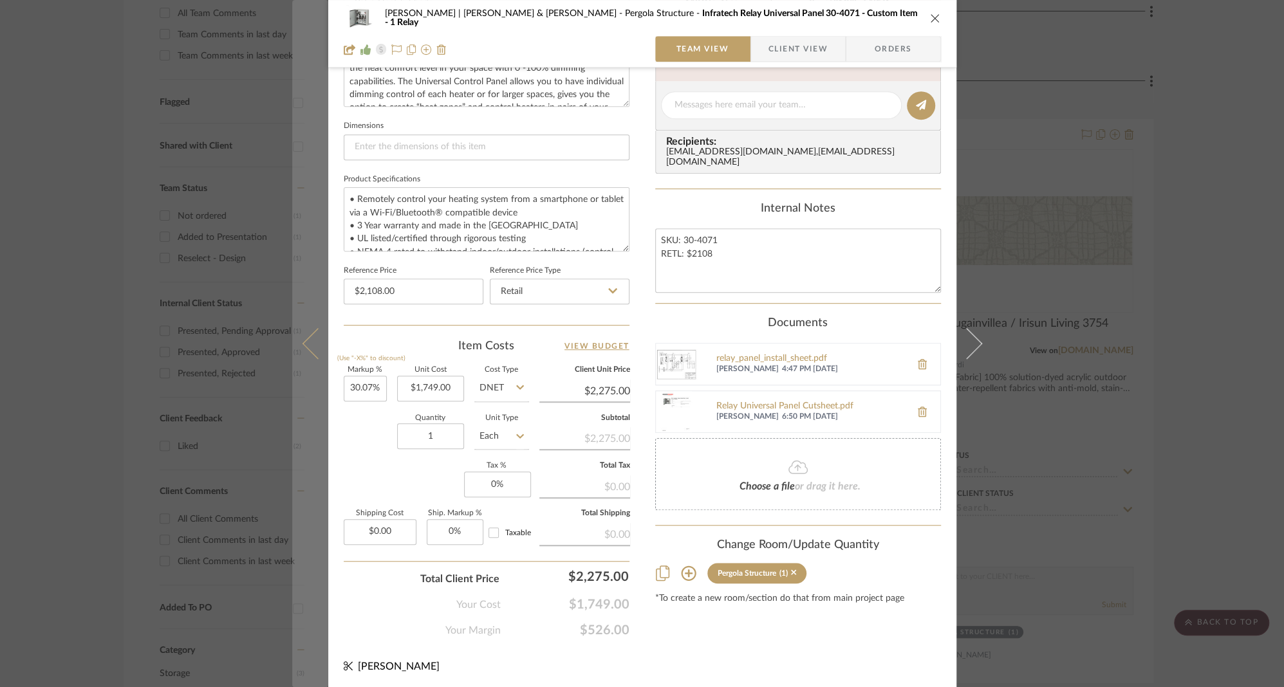
click at [305, 345] on icon at bounding box center [317, 343] width 31 height 31
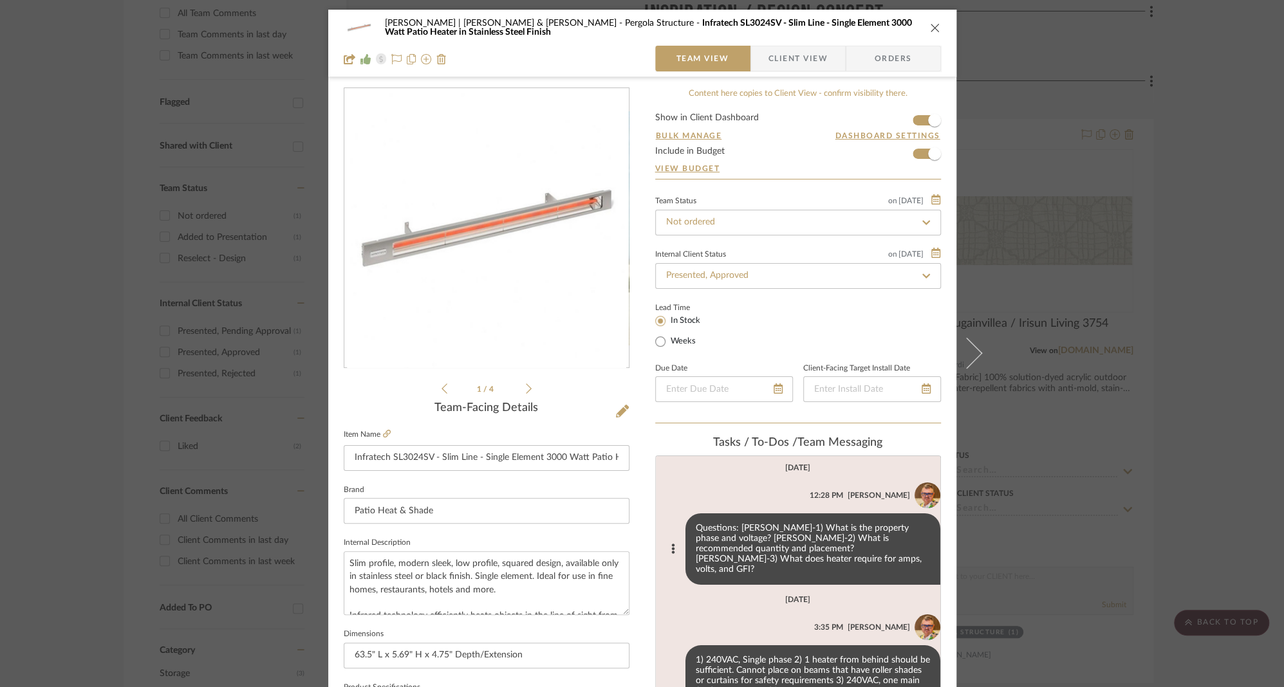
scroll to position [588, 0]
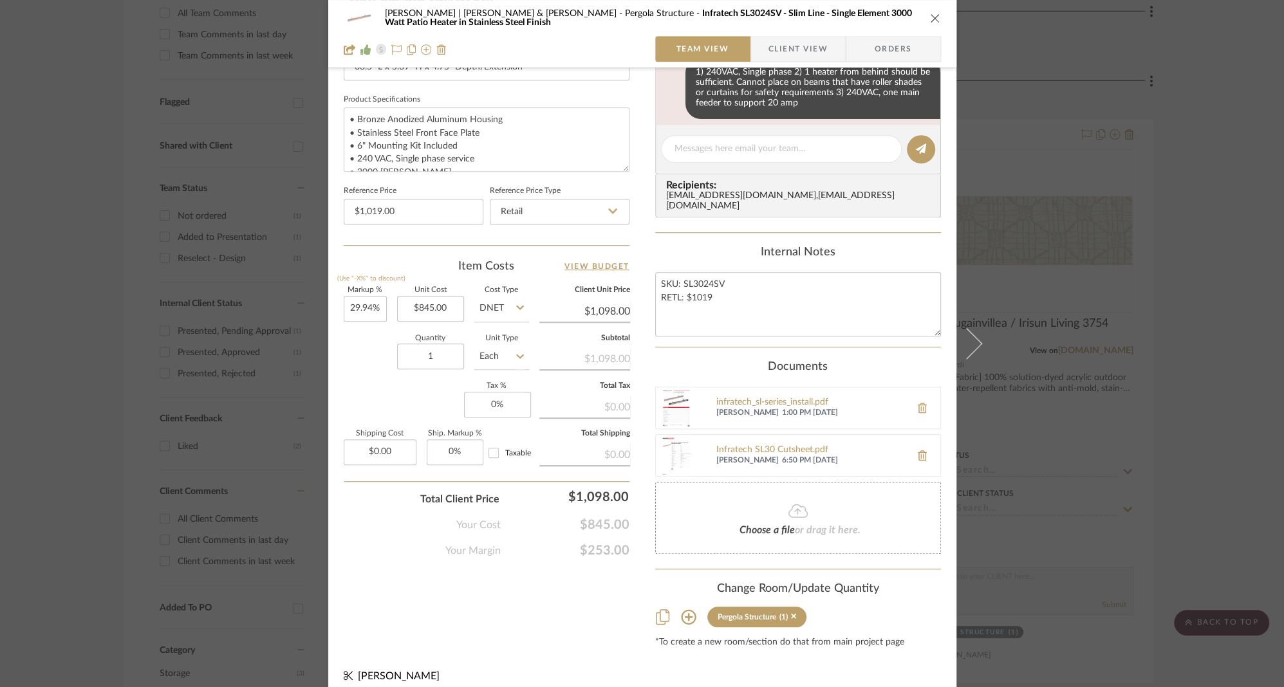
click at [930, 18] on icon "close" at bounding box center [935, 18] width 10 height 10
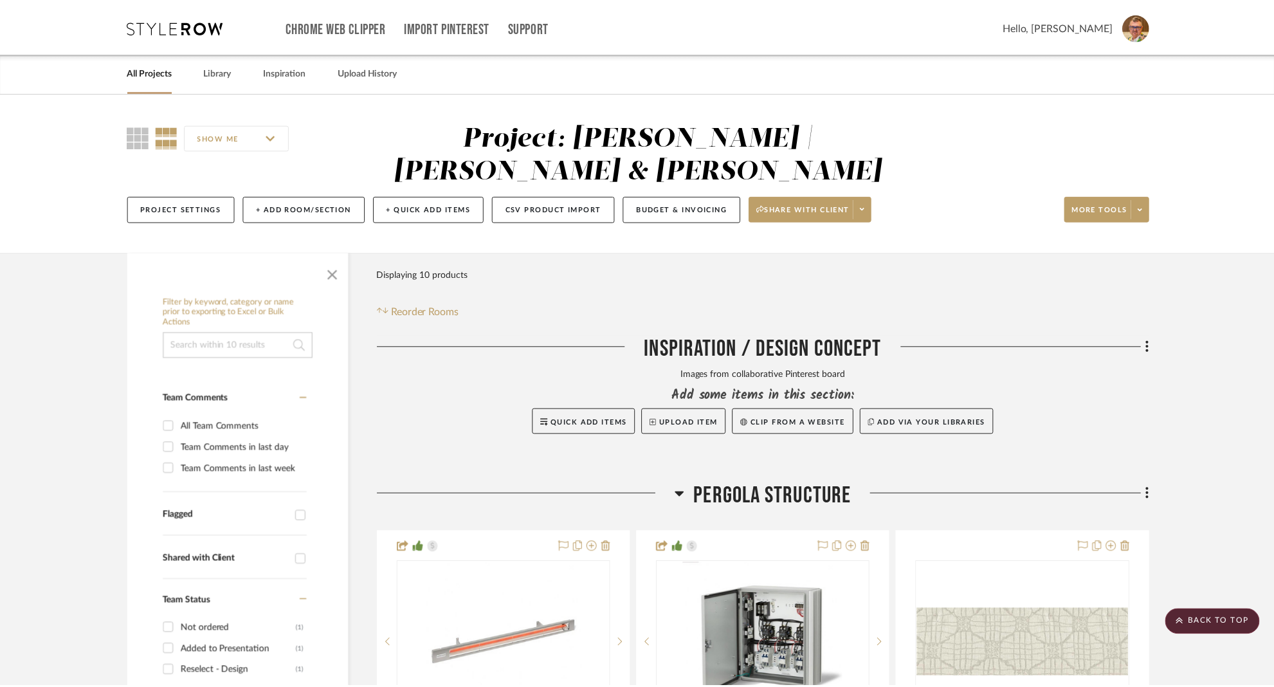
scroll to position [412, 0]
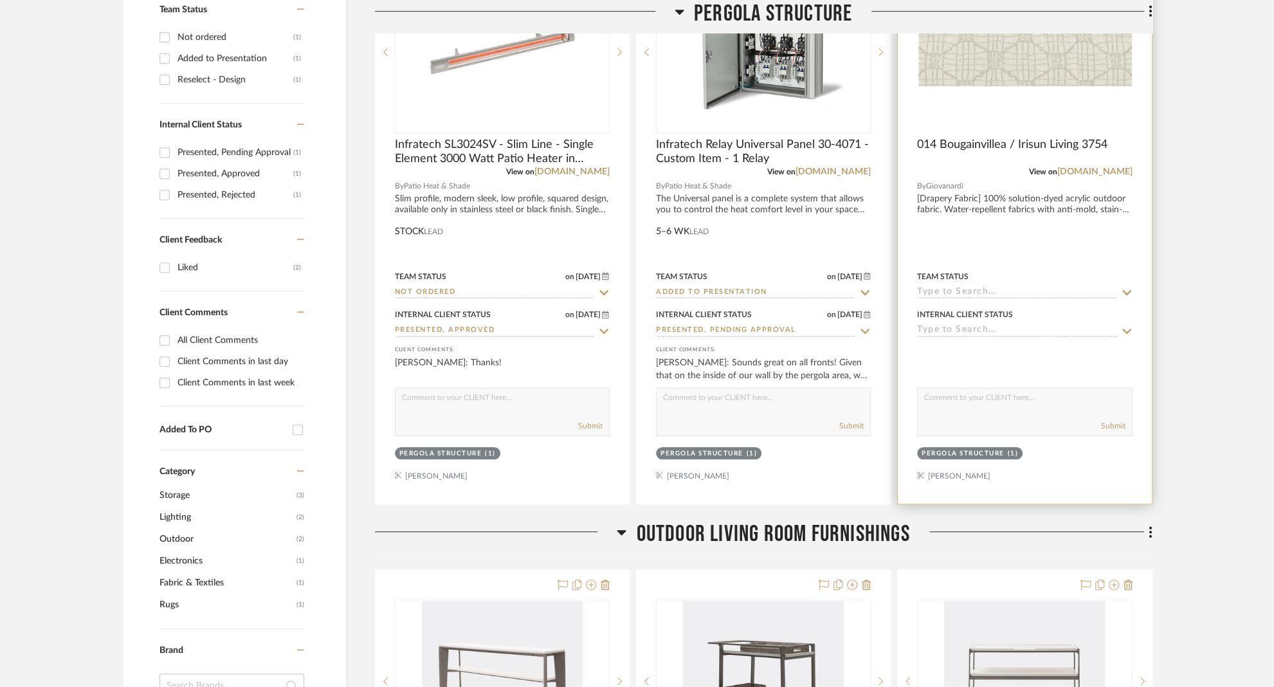
scroll to position [594, 0]
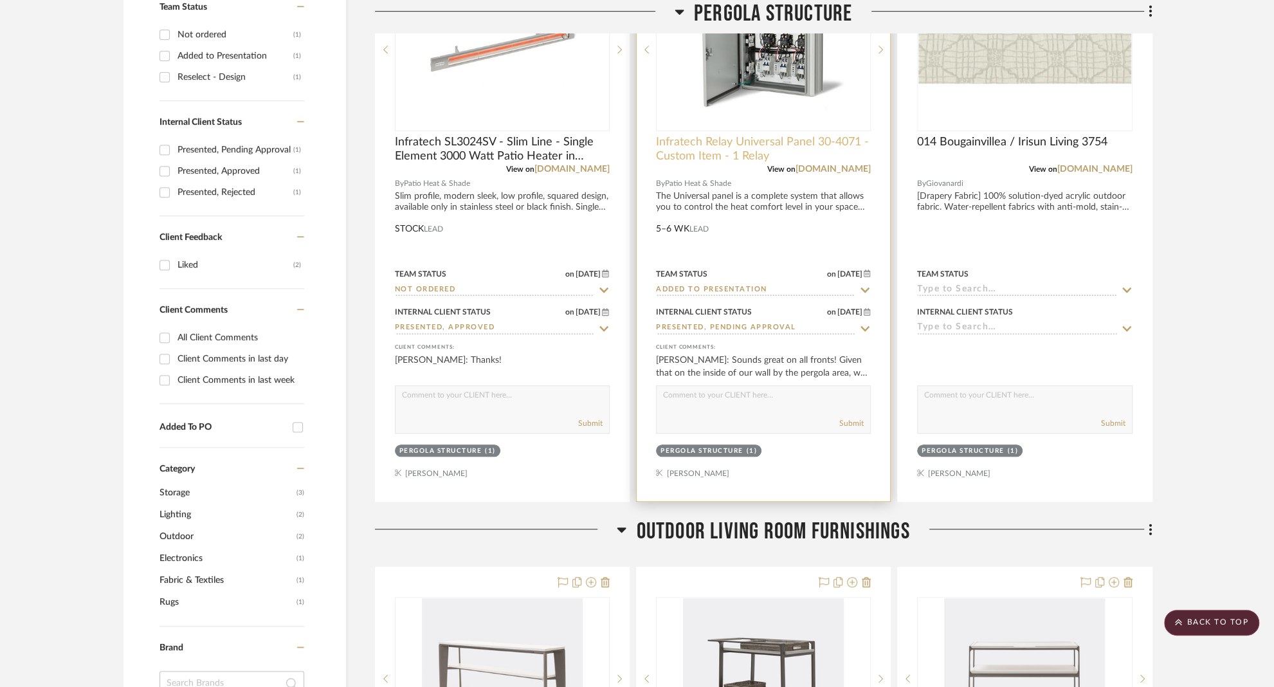
click at [713, 135] on span "Infratech Relay Universal Panel 30-4071 - Custom Item - 1 Relay" at bounding box center [763, 149] width 215 height 28
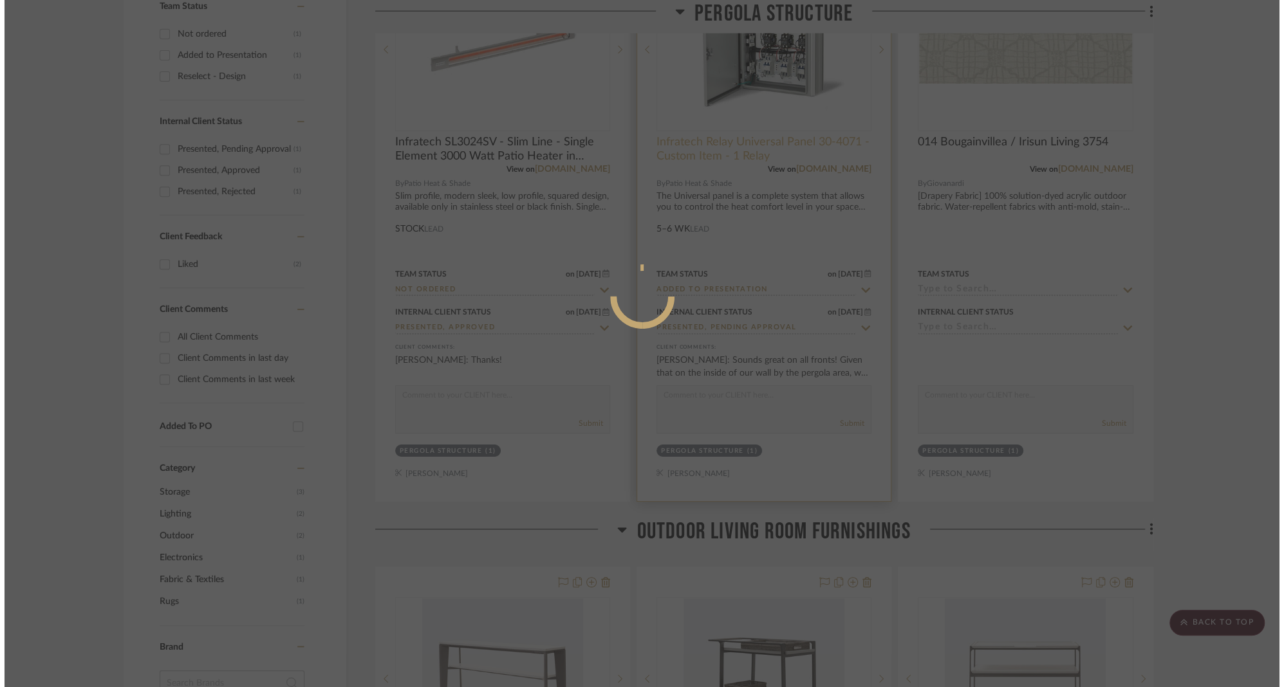
scroll to position [0, 0]
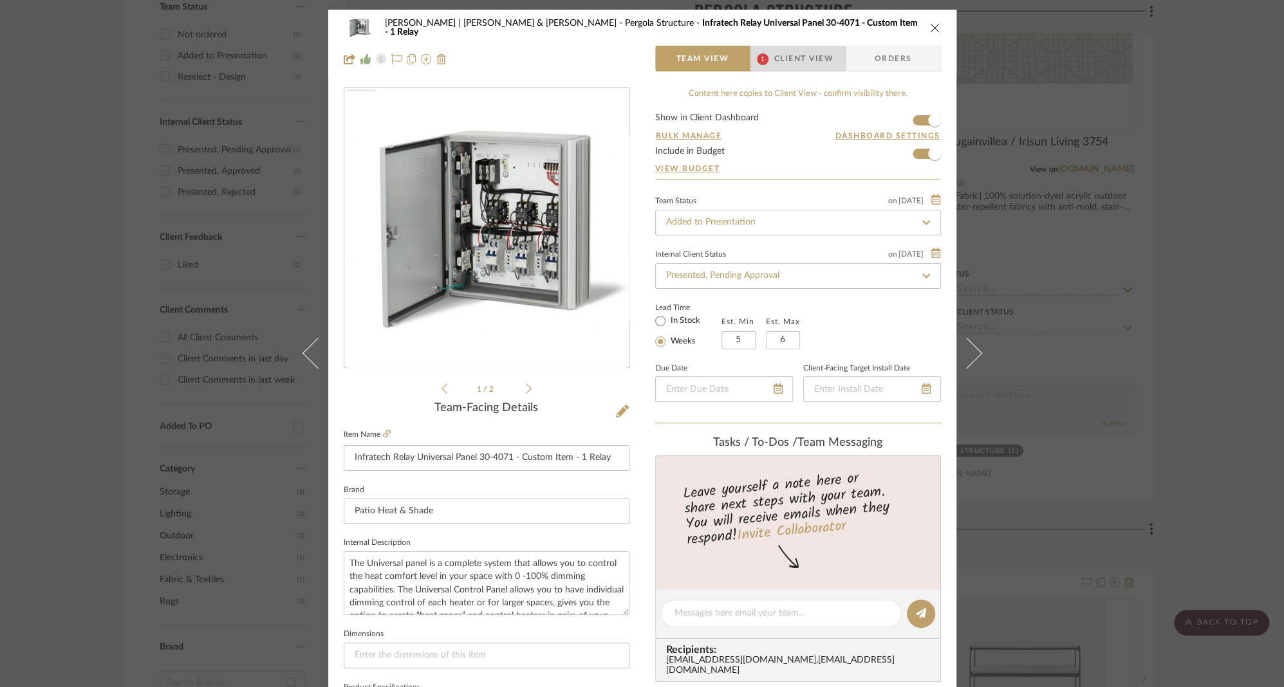
click at [798, 63] on span "Client View" at bounding box center [803, 59] width 59 height 26
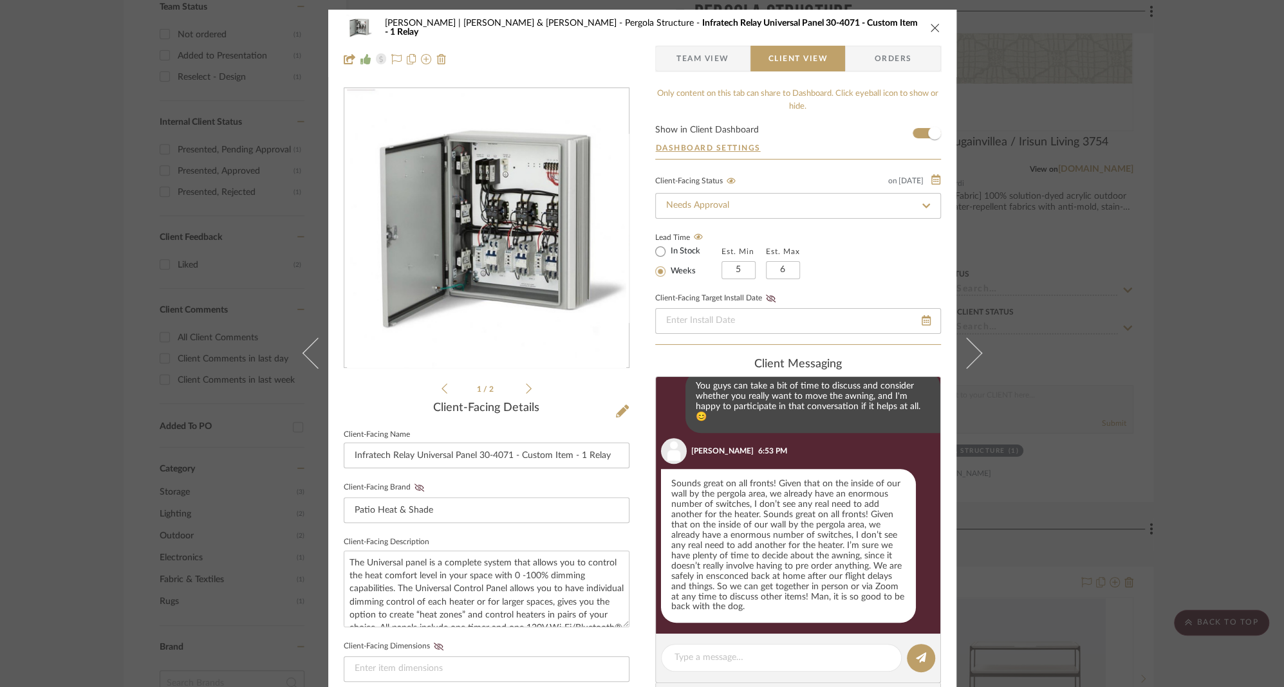
scroll to position [986, 0]
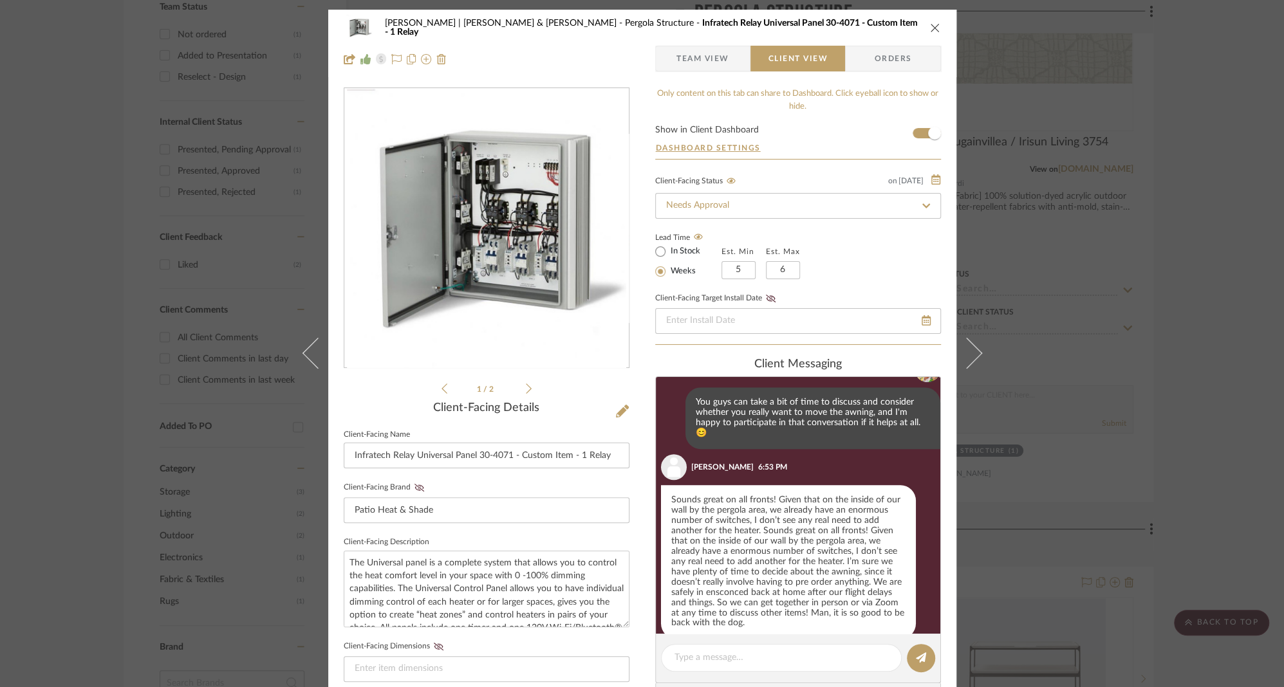
click at [726, 573] on div "Sounds great on all fronts! Given that on the inside of our wall by the pergola…" at bounding box center [788, 562] width 255 height 154
click at [757, 656] on textarea at bounding box center [781, 658] width 214 height 14
type textarea "Fabulous, and welcome HOME! 😃"
click at [919, 657] on icon at bounding box center [921, 657] width 10 height 10
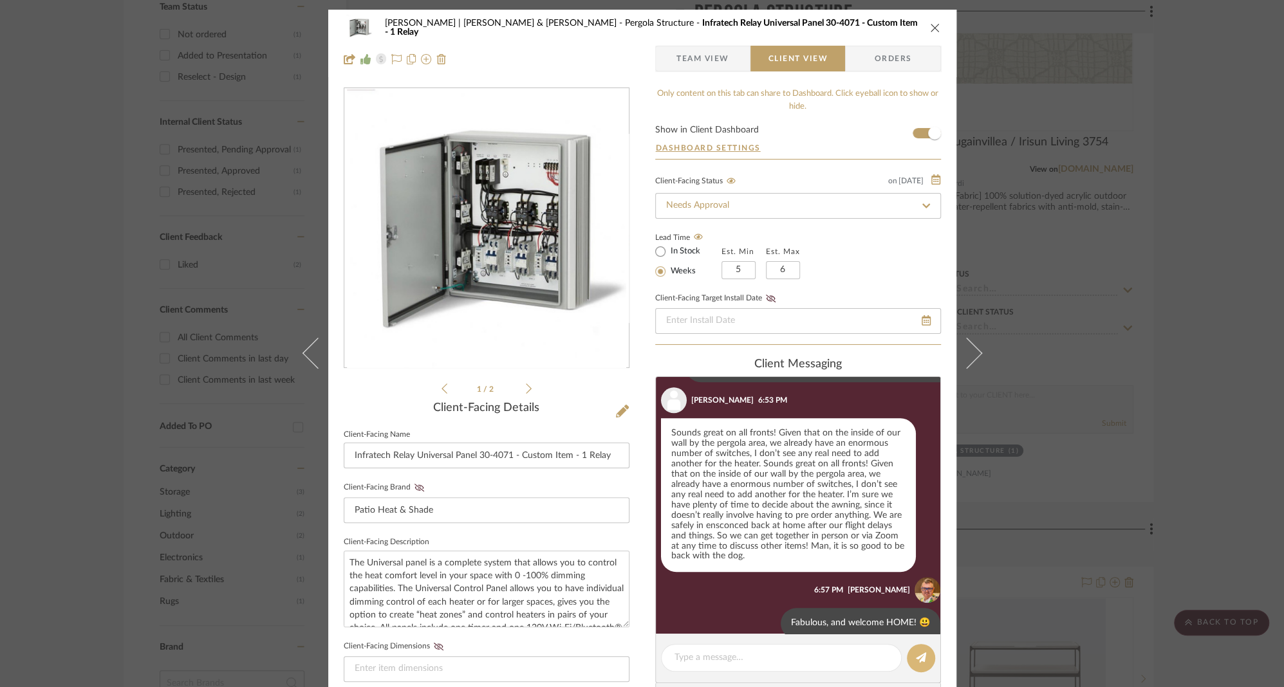
scroll to position [1053, 0]
click at [931, 28] on icon "close" at bounding box center [935, 28] width 10 height 10
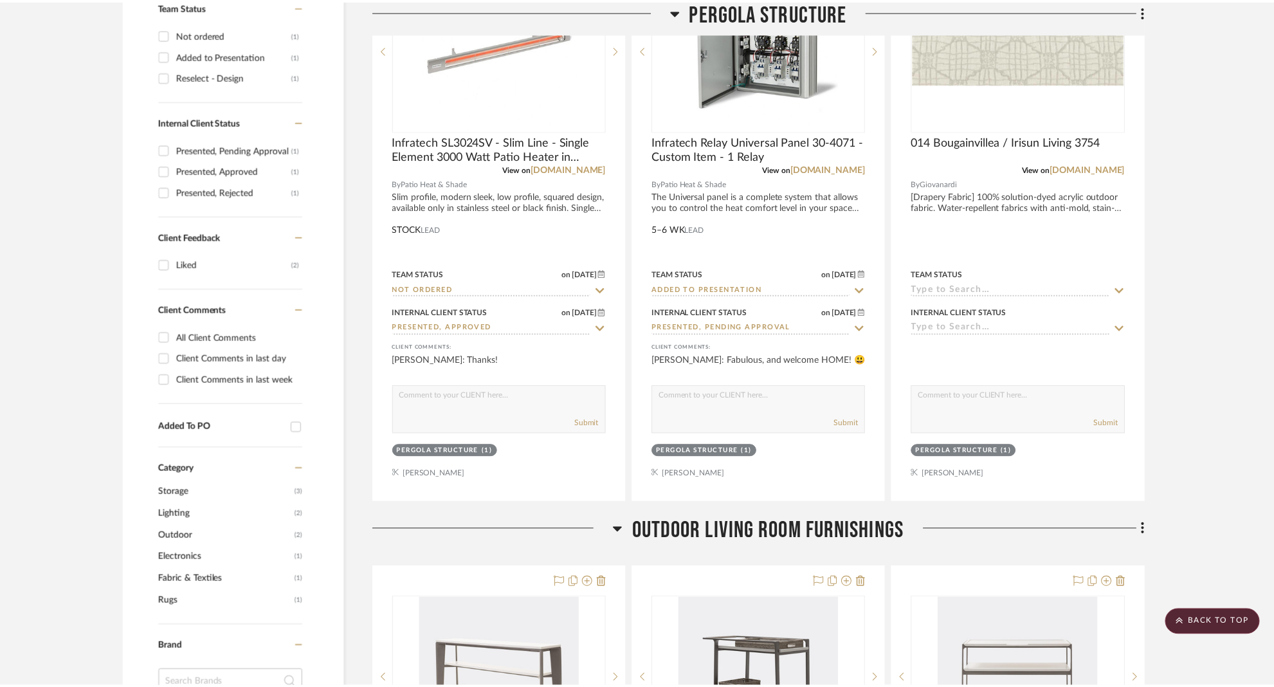
scroll to position [594, 0]
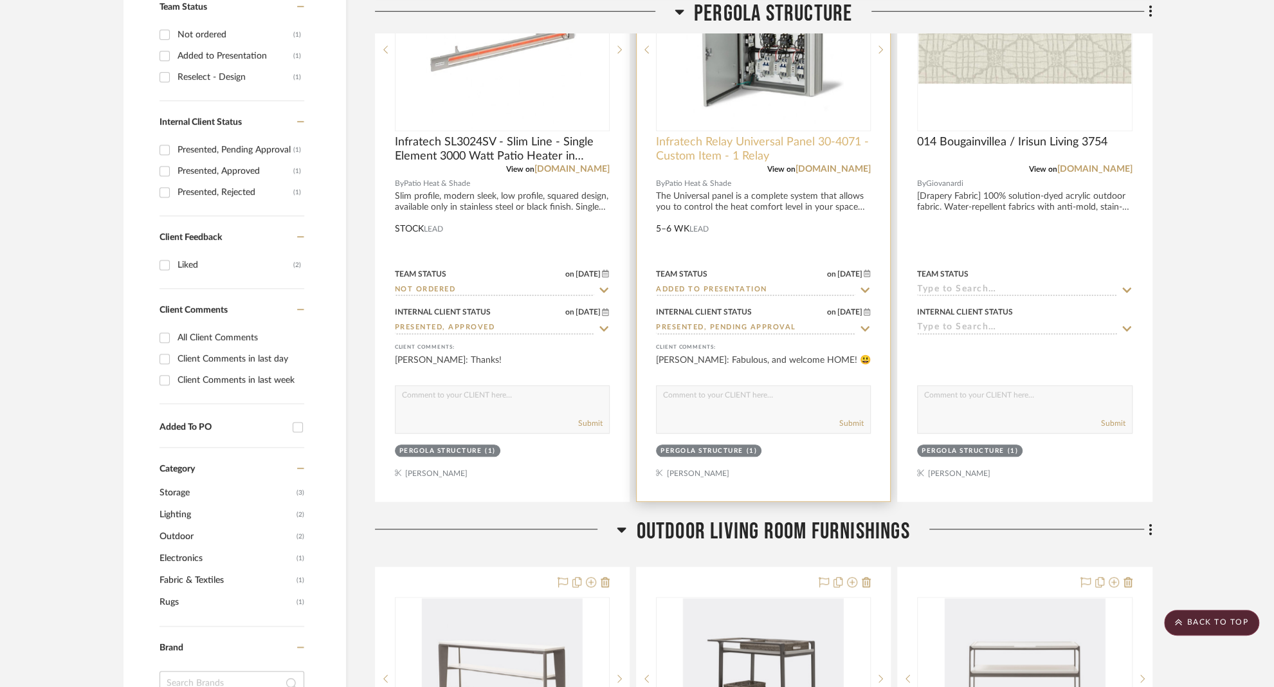
click at [703, 135] on span "Infratech Relay Universal Panel 30-4071 - Custom Item - 1 Relay" at bounding box center [763, 149] width 215 height 28
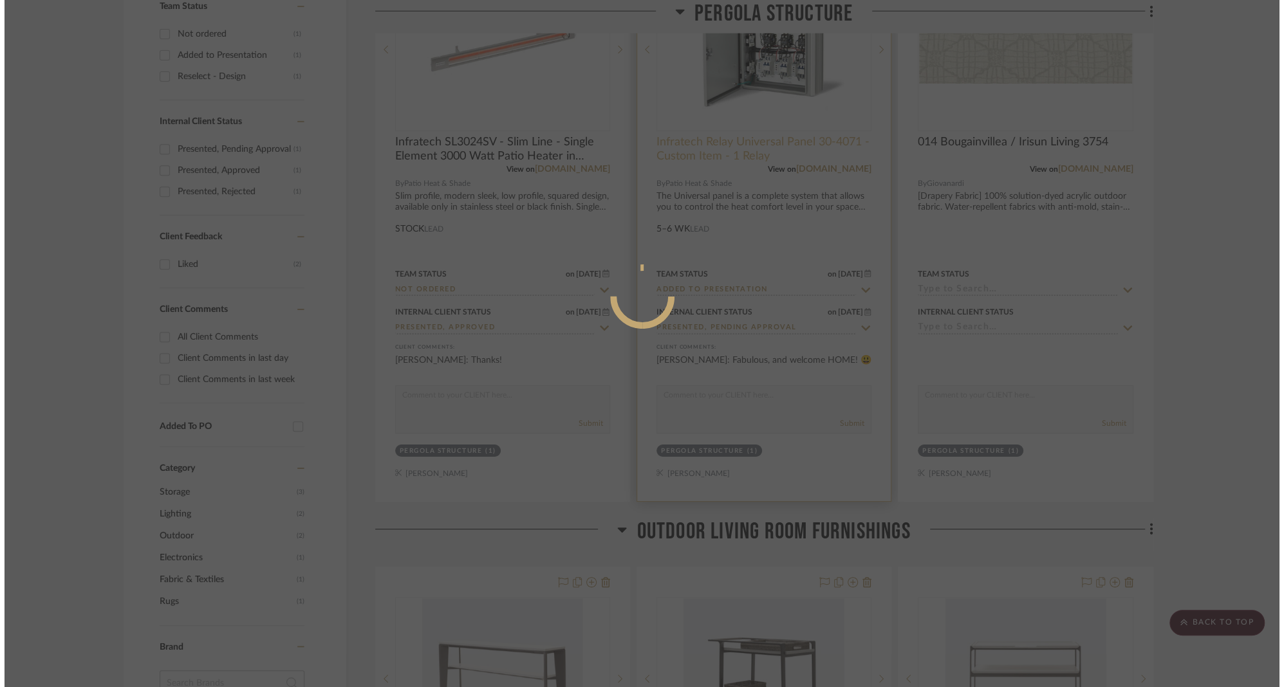
scroll to position [0, 0]
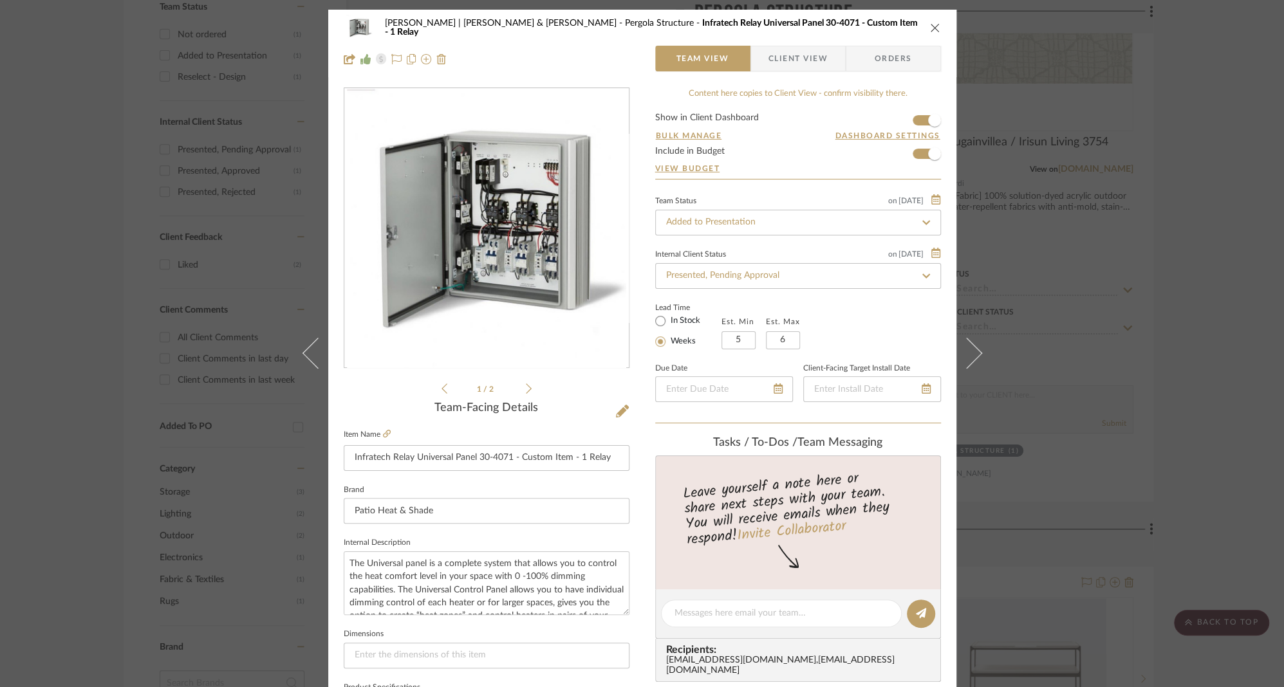
click at [930, 28] on icon "close" at bounding box center [935, 28] width 10 height 10
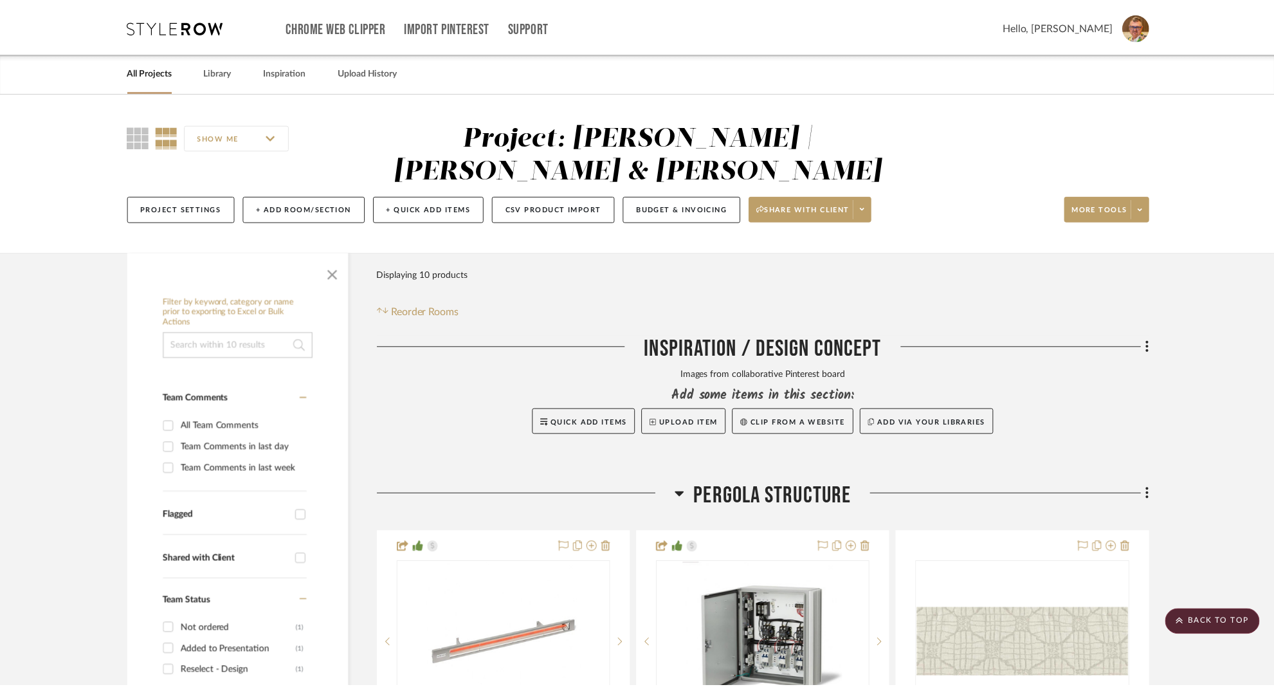
scroll to position [594, 0]
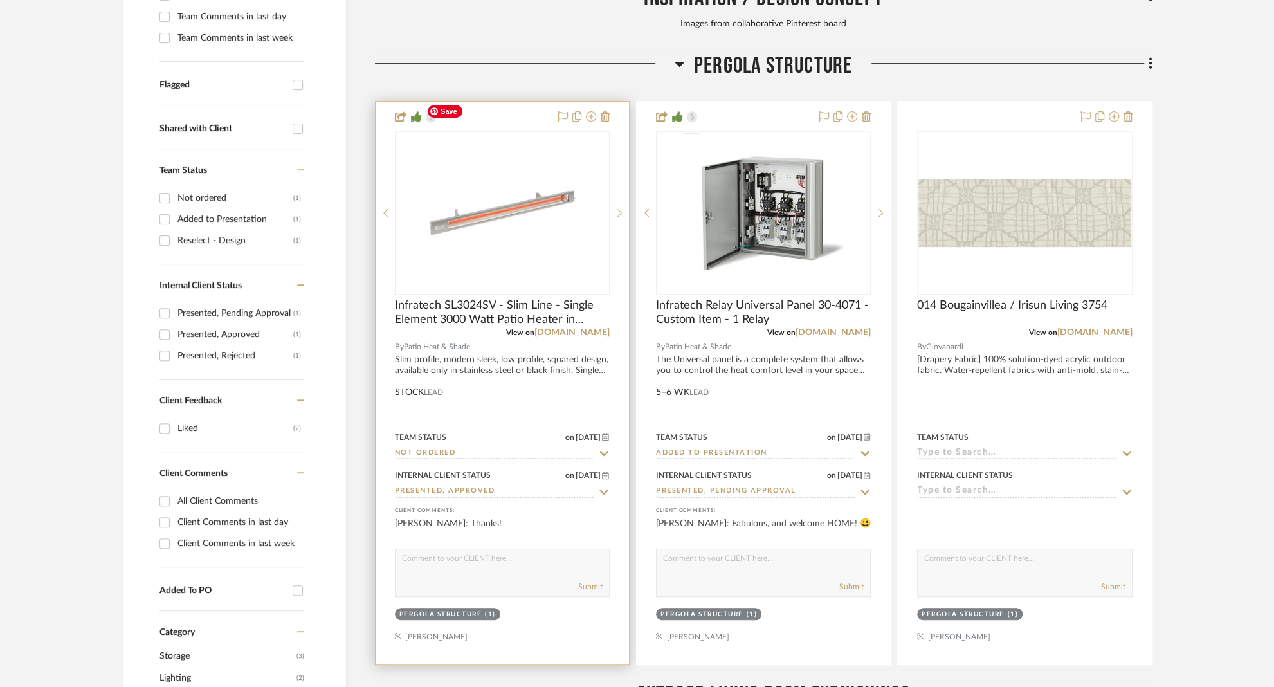
scroll to position [497, 0]
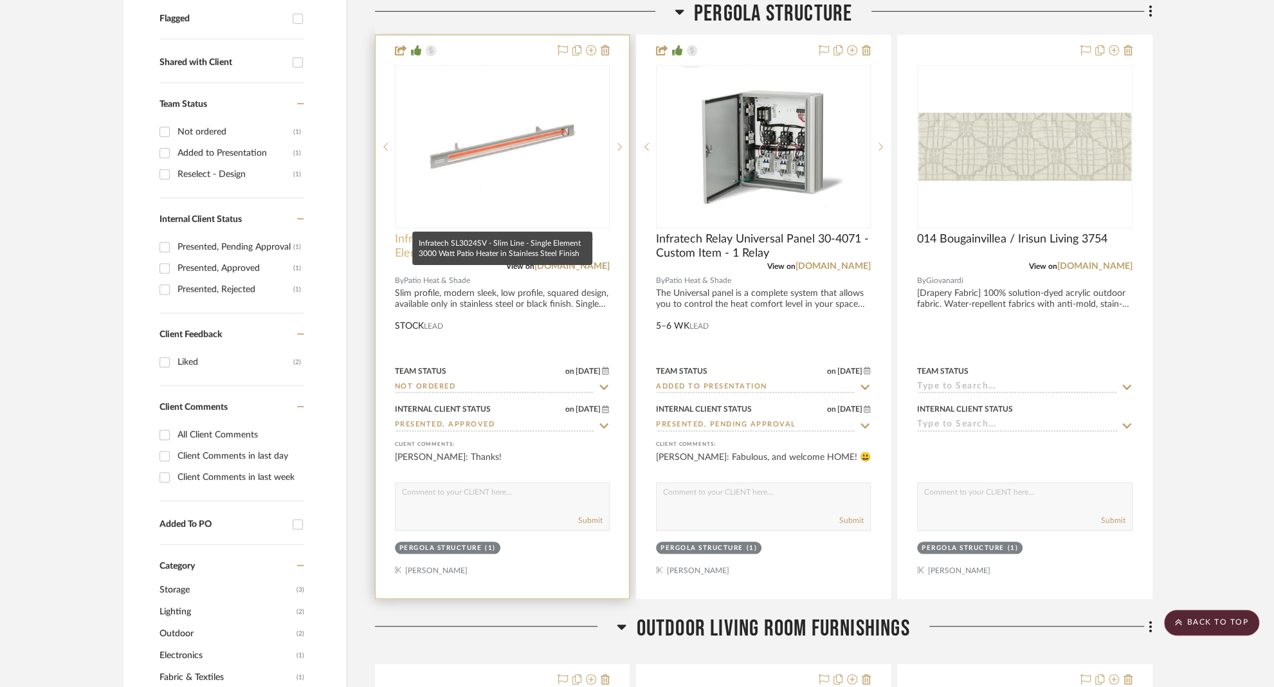
click at [465, 232] on span "Infratech SL3024SV - Slim Line - Single Element 3000 Watt Patio Heater in Stain…" at bounding box center [502, 246] width 215 height 28
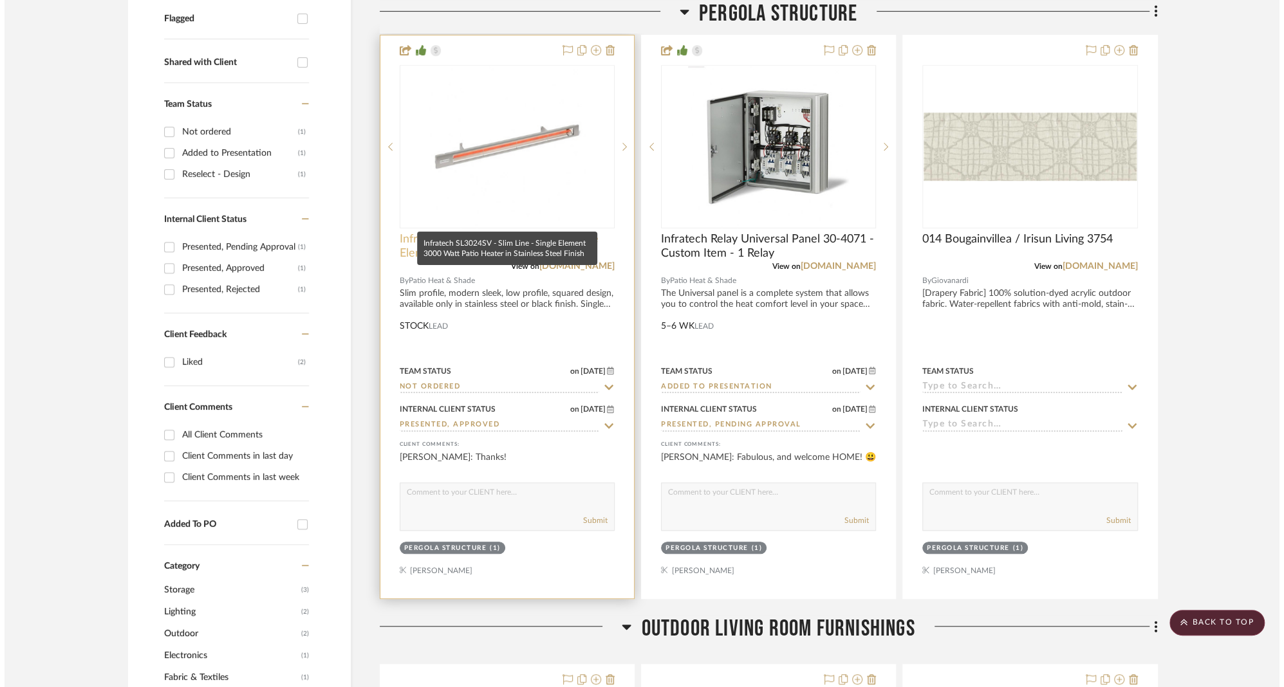
scroll to position [0, 0]
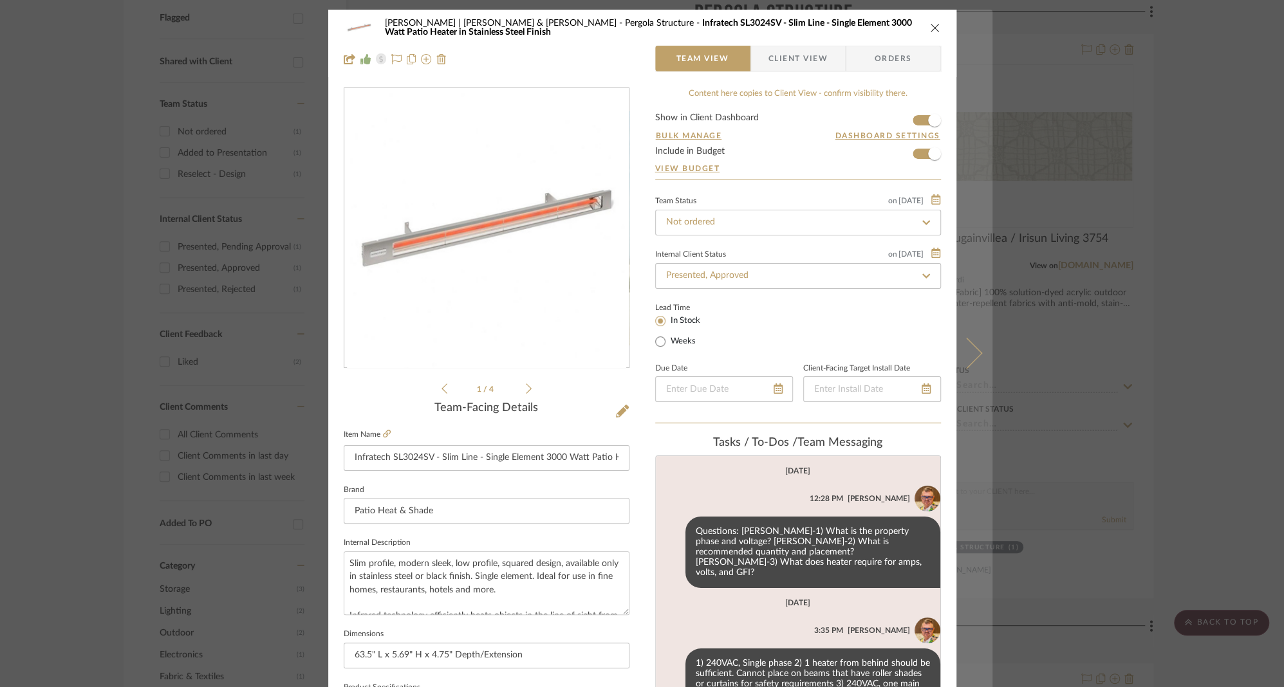
click at [971, 356] on icon at bounding box center [965, 353] width 31 height 31
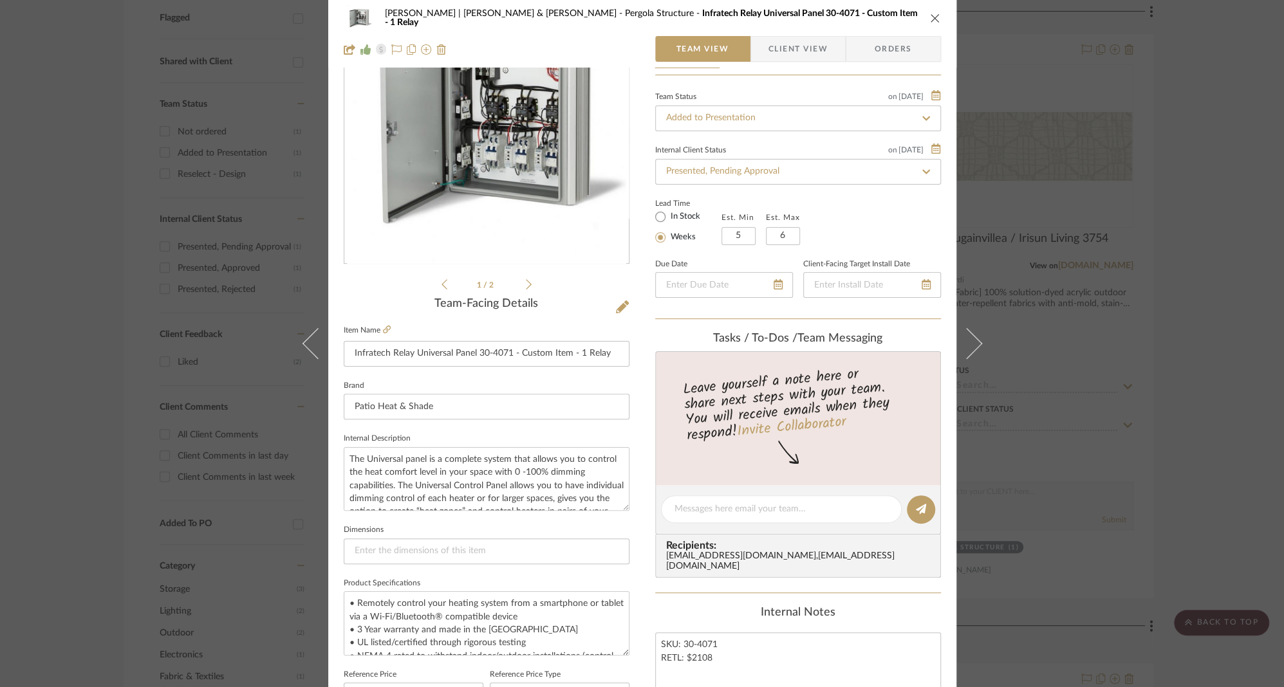
scroll to position [508, 0]
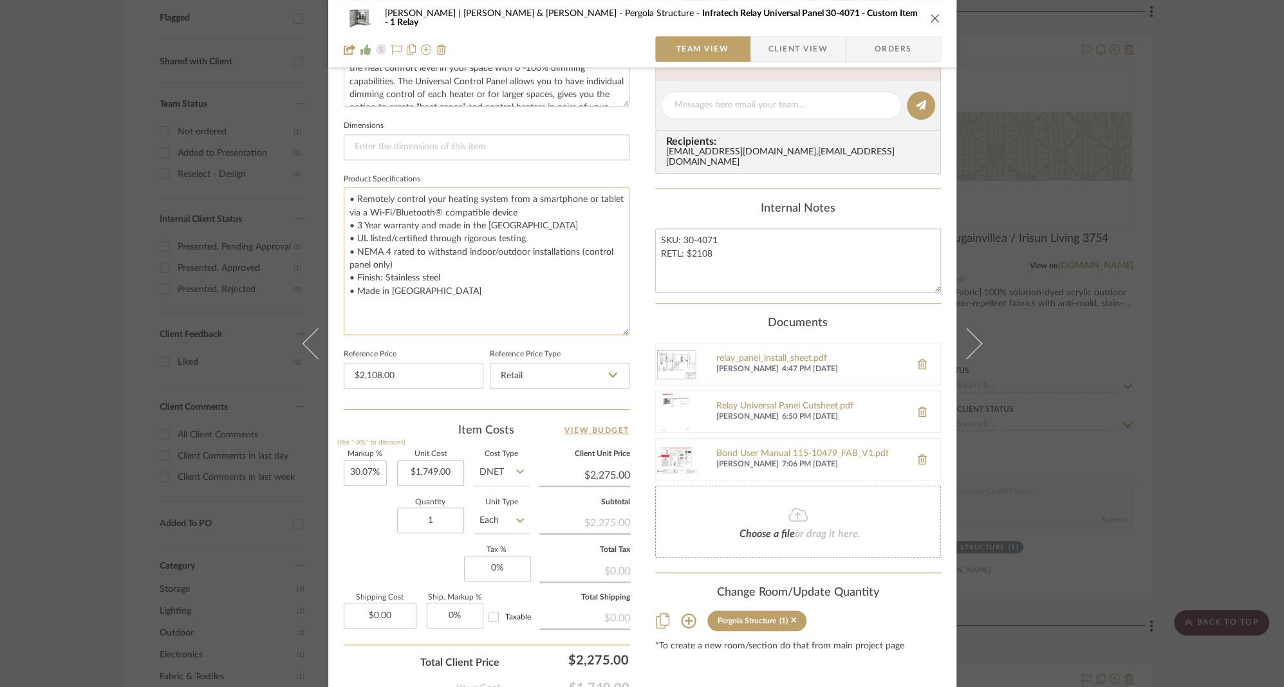
drag, startPoint x: 622, startPoint y: 246, endPoint x: 623, endPoint y: 330, distance: 84.3
click at [623, 330] on textarea "• Remotely control your heating system from a smartphone or tablet via a Wi-Fi/…" at bounding box center [487, 261] width 286 height 148
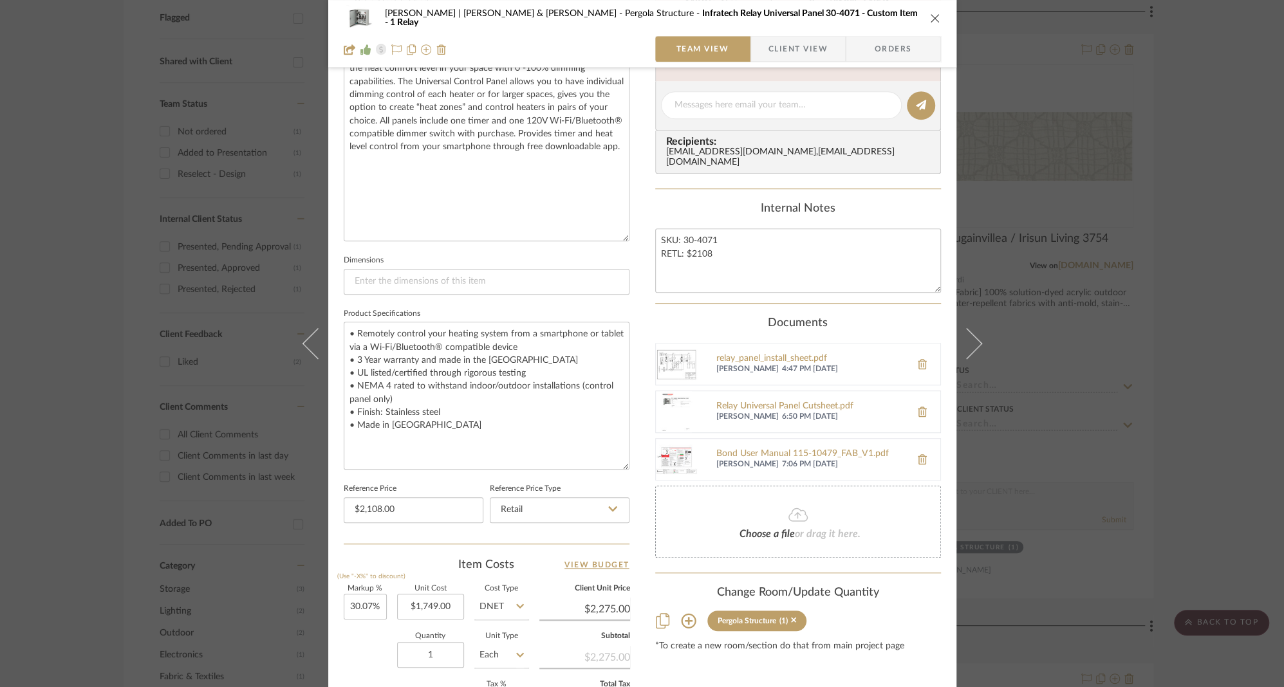
drag, startPoint x: 620, startPoint y: 102, endPoint x: 645, endPoint y: 235, distance: 136.2
click at [645, 235] on div "[PERSON_NAME] | [PERSON_NAME] & [PERSON_NAME] Structure Infratech Relay Univers…" at bounding box center [642, 204] width 628 height 1406
click at [548, 185] on textarea "The Universal panel is a complete system that allows you to control the heat co…" at bounding box center [487, 142] width 286 height 198
paste textarea "Infratech has partnered with Bond to introduce a cutting-edge 120V AC Smart Dim…"
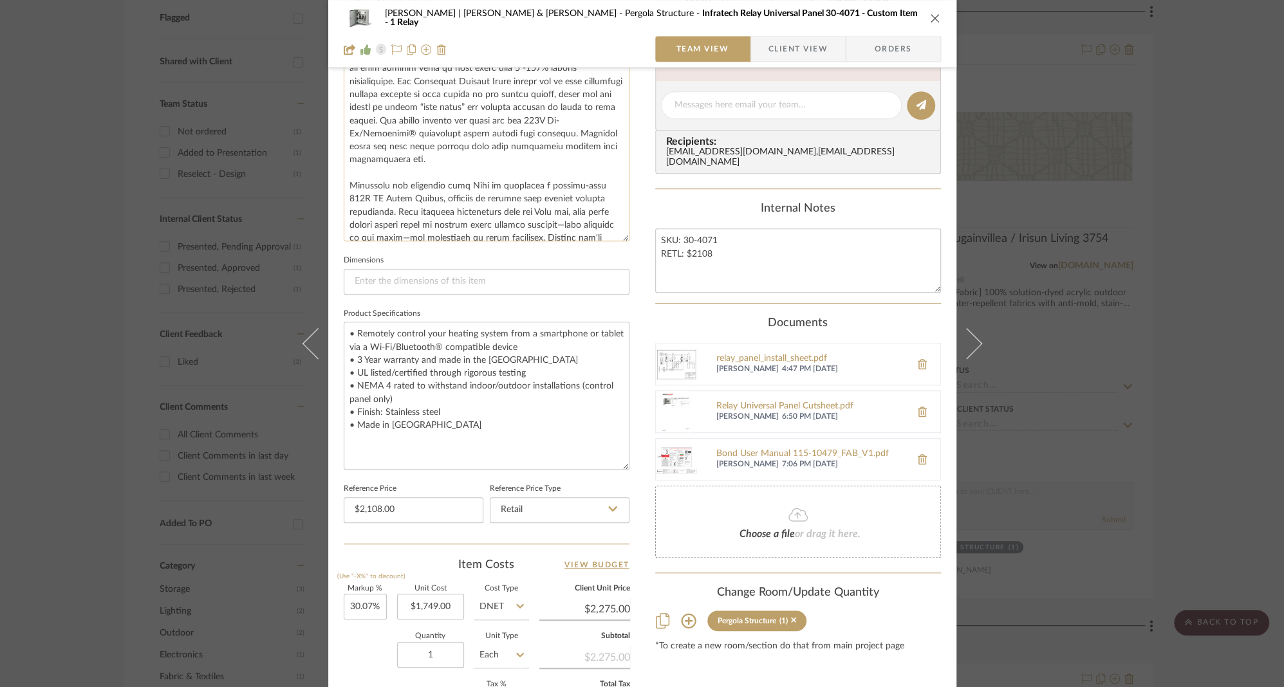
scroll to position [276, 0]
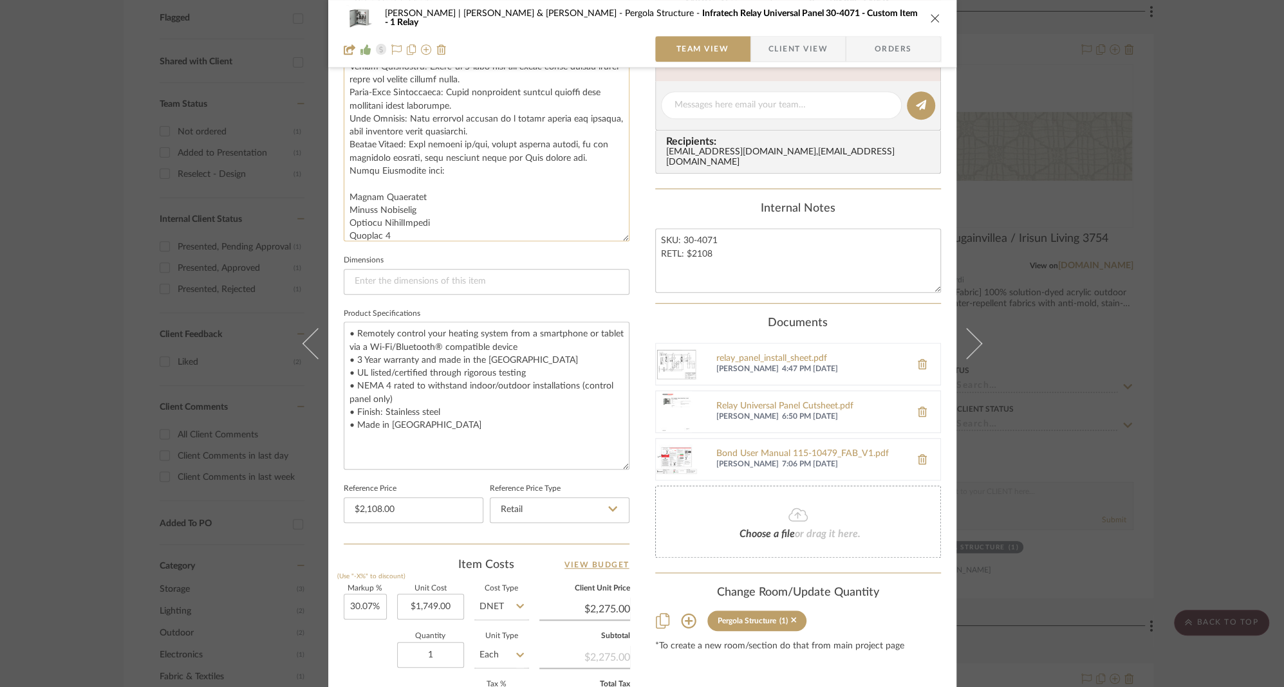
click at [354, 177] on textarea at bounding box center [487, 142] width 286 height 198
click at [345, 167] on textarea at bounding box center [487, 142] width 286 height 198
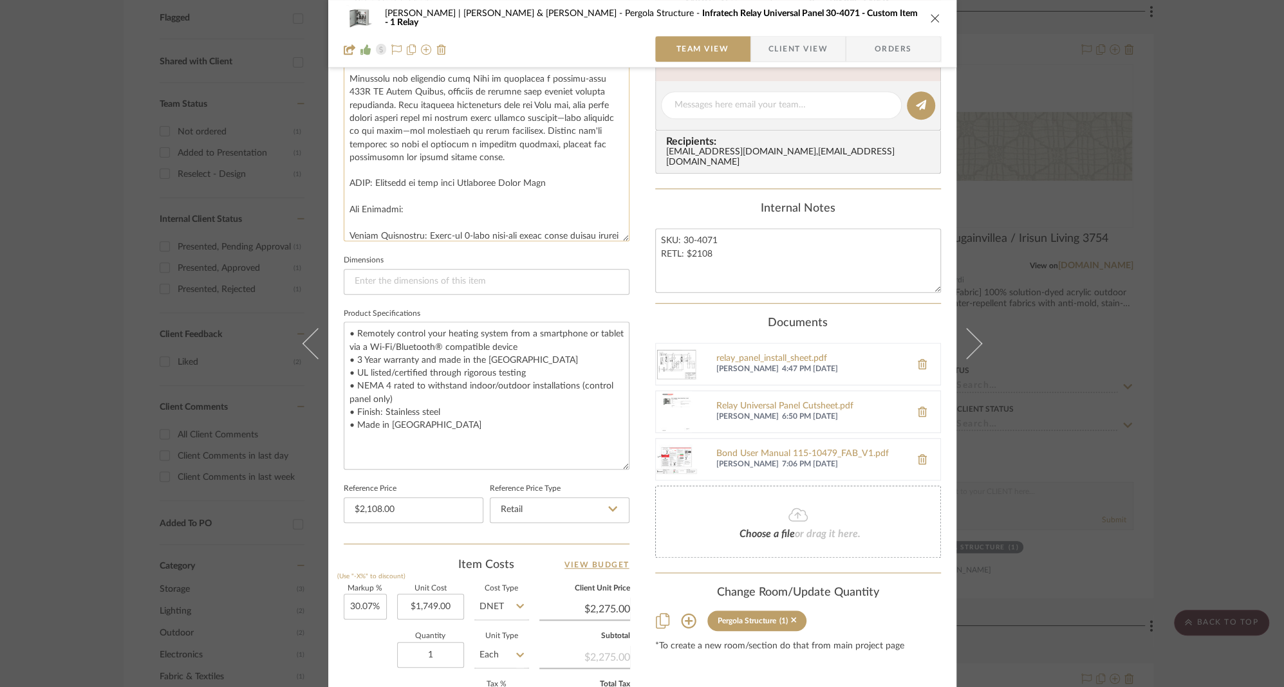
scroll to position [110, 0]
click at [376, 169] on textarea at bounding box center [487, 142] width 286 height 198
click at [356, 179] on textarea at bounding box center [487, 142] width 286 height 198
drag, startPoint x: 343, startPoint y: 193, endPoint x: 403, endPoint y: 193, distance: 59.8
click at [403, 193] on textarea at bounding box center [487, 142] width 286 height 198
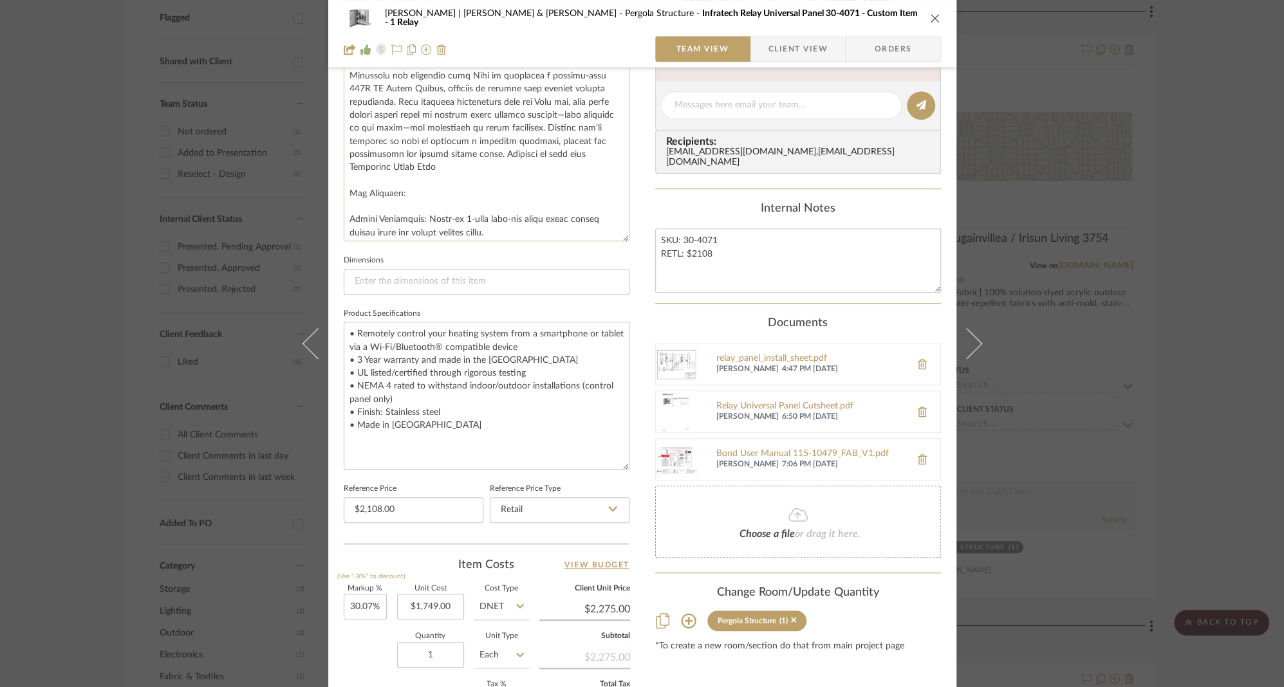
click at [345, 216] on textarea at bounding box center [487, 142] width 286 height 198
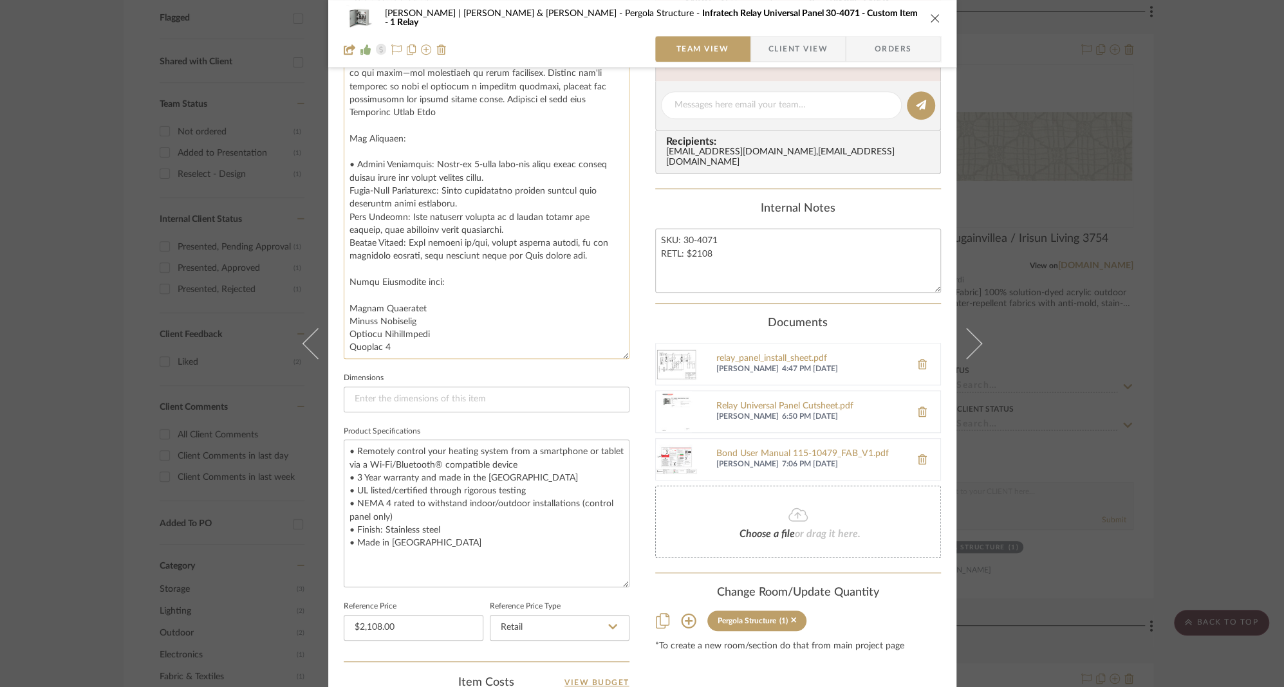
scroll to position [163, 0]
drag, startPoint x: 621, startPoint y: 235, endPoint x: 557, endPoint y: 314, distance: 101.5
click at [614, 355] on textarea at bounding box center [487, 201] width 286 height 316
click at [347, 192] on textarea at bounding box center [487, 201] width 286 height 317
click at [345, 193] on textarea at bounding box center [487, 201] width 286 height 317
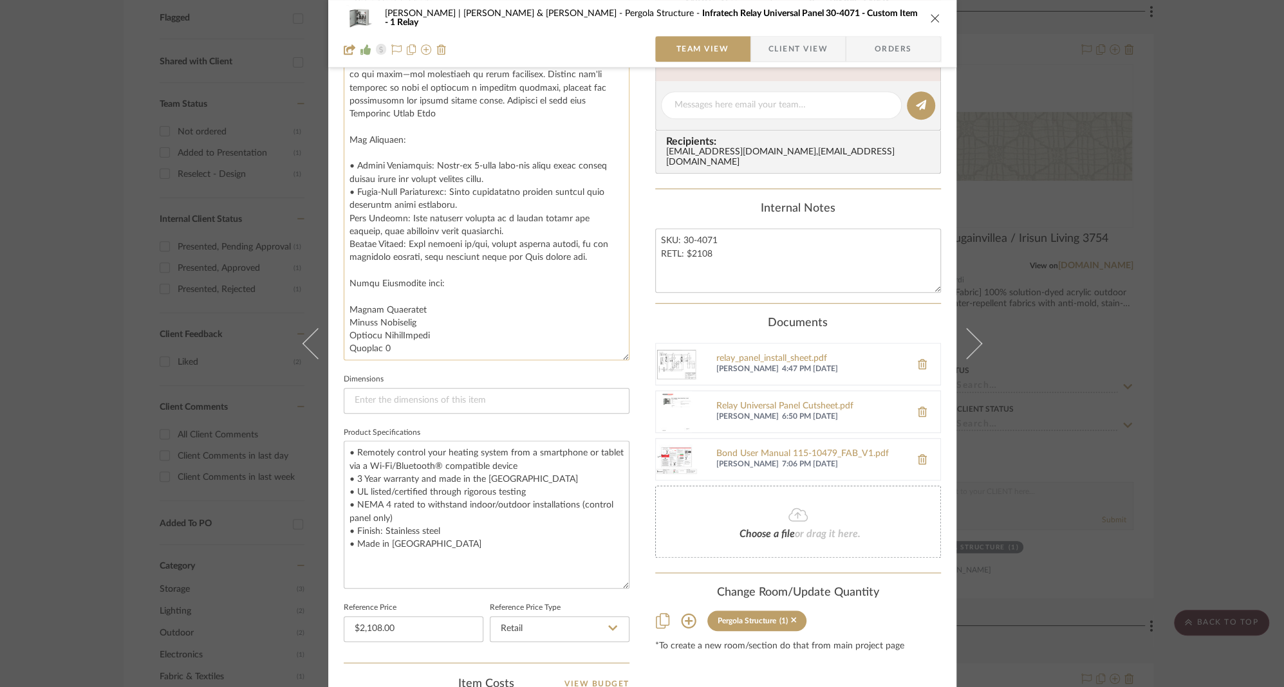
click at [344, 217] on textarea at bounding box center [487, 201] width 286 height 317
click at [345, 245] on textarea at bounding box center [487, 201] width 286 height 317
click at [345, 310] on textarea at bounding box center [487, 201] width 286 height 317
click at [344, 322] on textarea at bounding box center [487, 201] width 286 height 317
drag, startPoint x: 344, startPoint y: 322, endPoint x: 426, endPoint y: 318, distance: 82.5
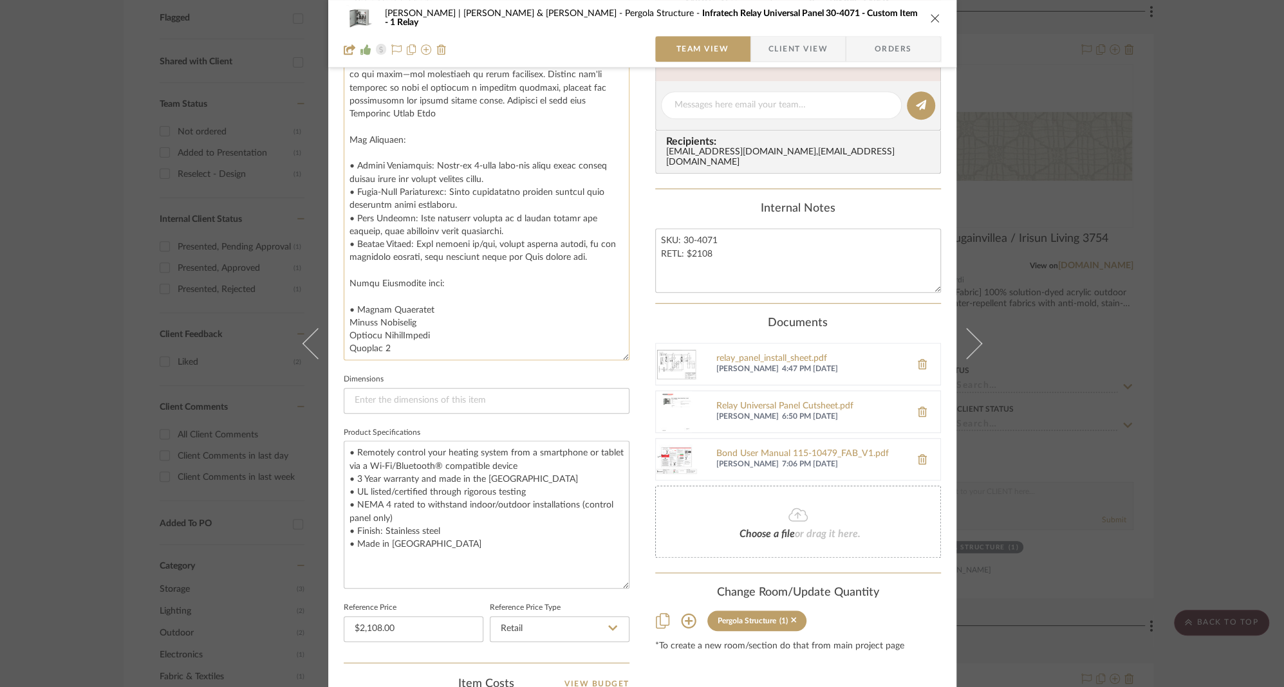
click at [426, 318] on textarea at bounding box center [487, 201] width 286 height 317
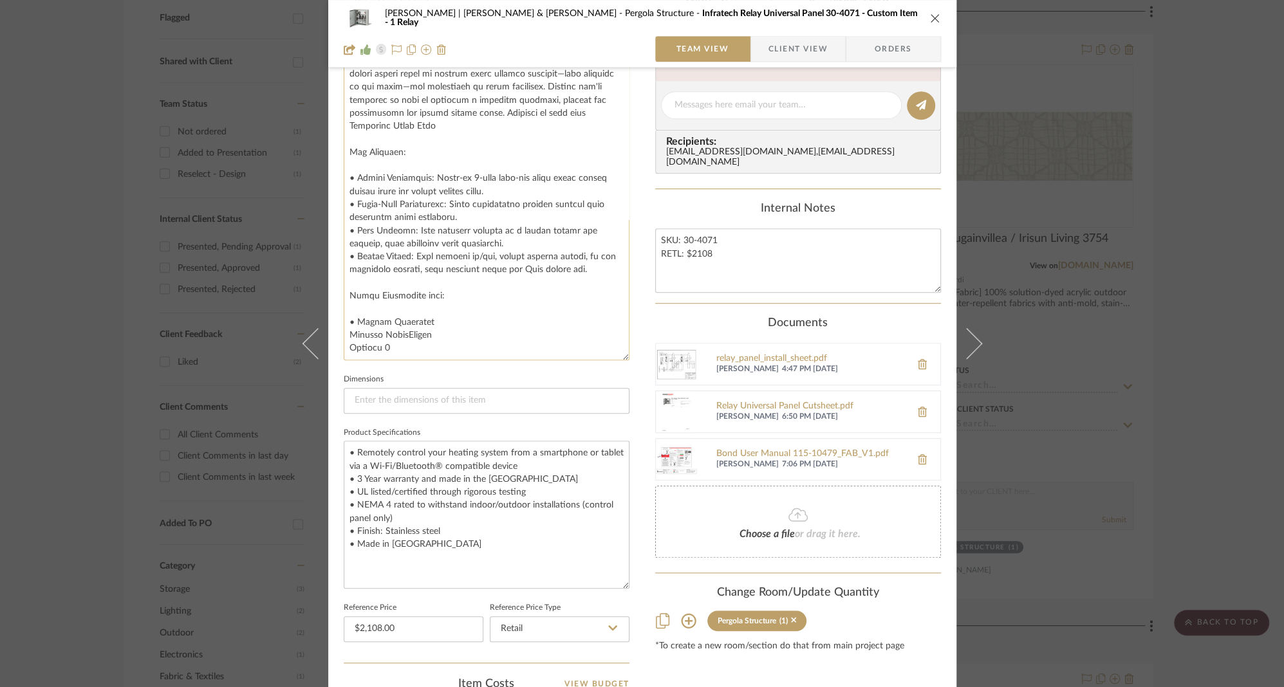
scroll to position [151, 0]
click at [346, 347] on textarea at bounding box center [487, 201] width 286 height 317
click at [398, 309] on textarea at bounding box center [487, 201] width 286 height 317
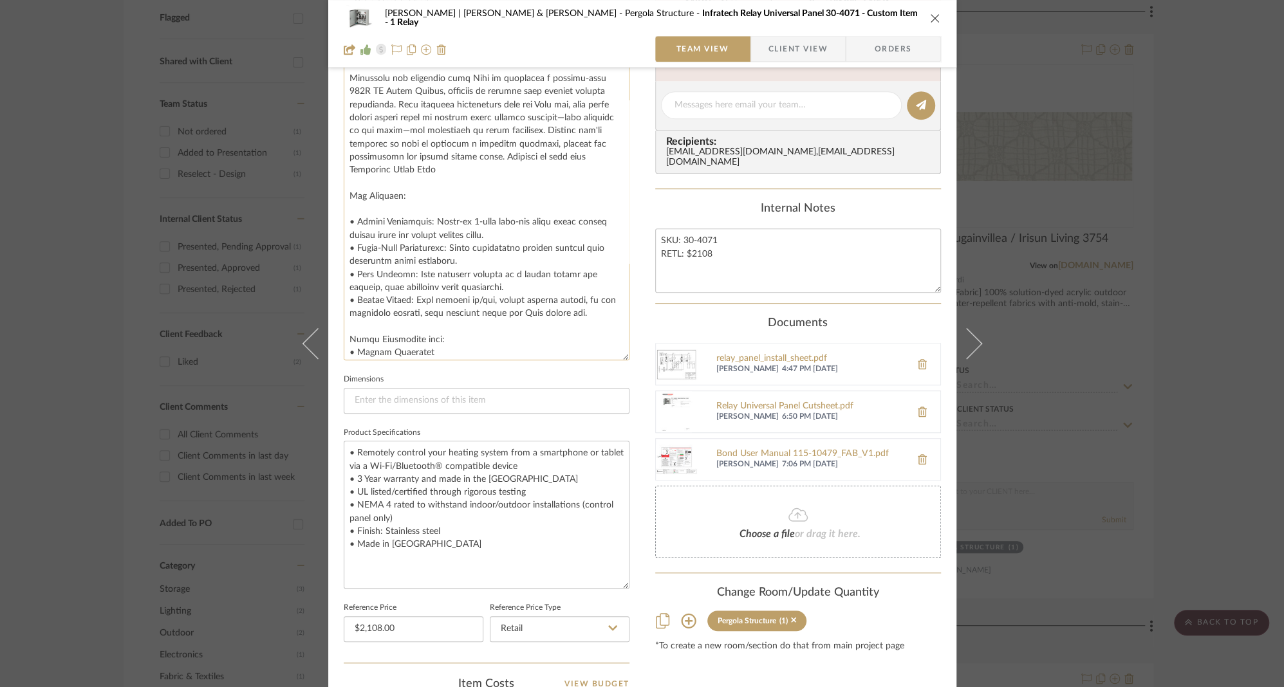
scroll to position [102, 0]
click at [394, 216] on textarea at bounding box center [487, 201] width 286 height 317
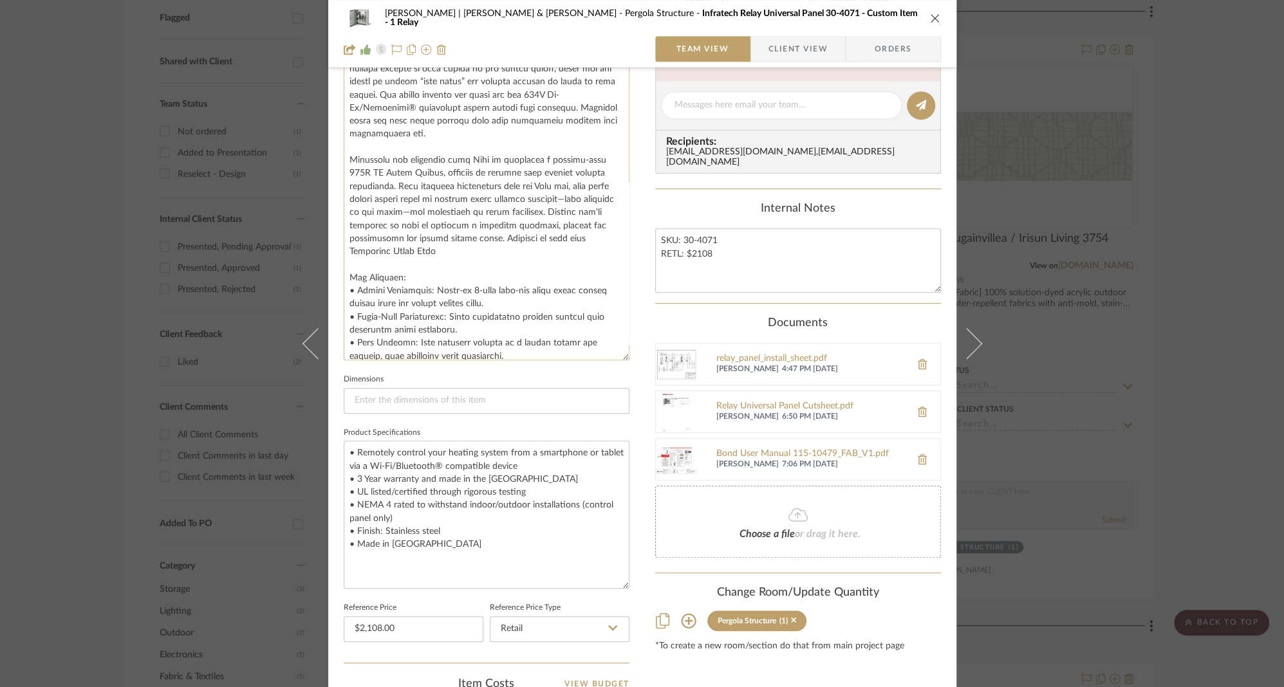
scroll to position [21, 0]
type textarea "Lor Ipsumdolo sitam co a elitsedd eiusmo temp incidi utl et dolorem ali enim ad…"
click at [930, 17] on icon "close" at bounding box center [935, 18] width 10 height 10
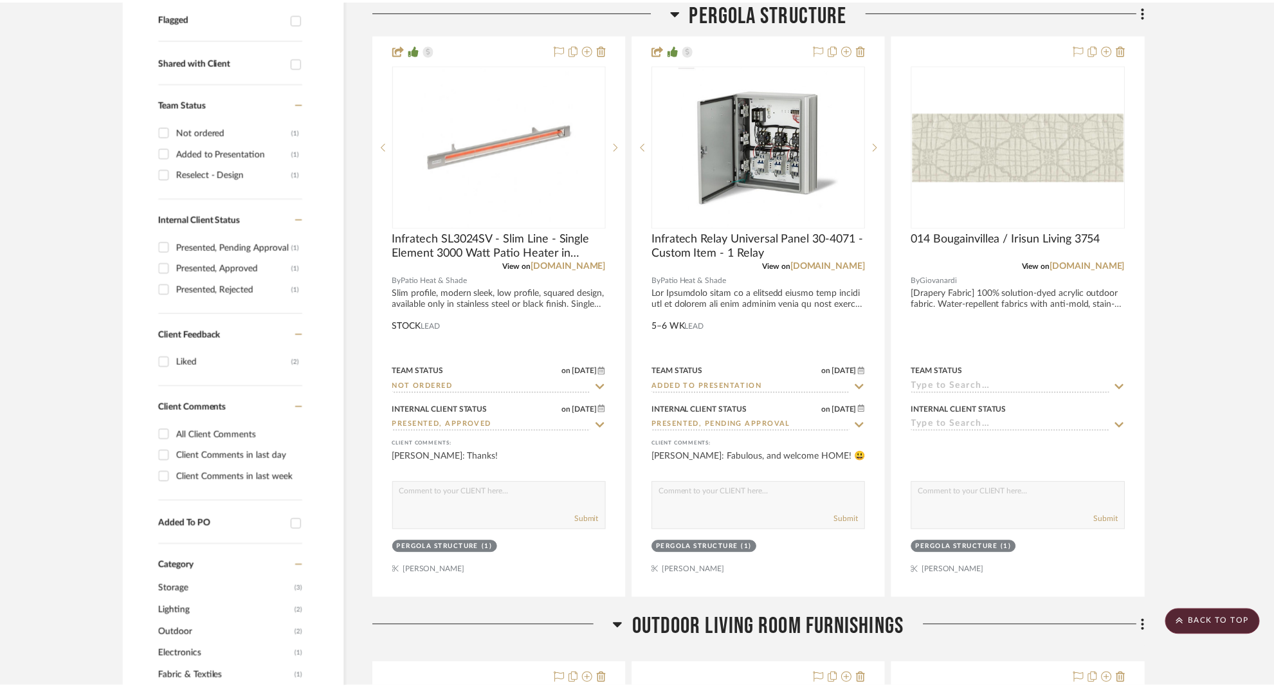
scroll to position [497, 0]
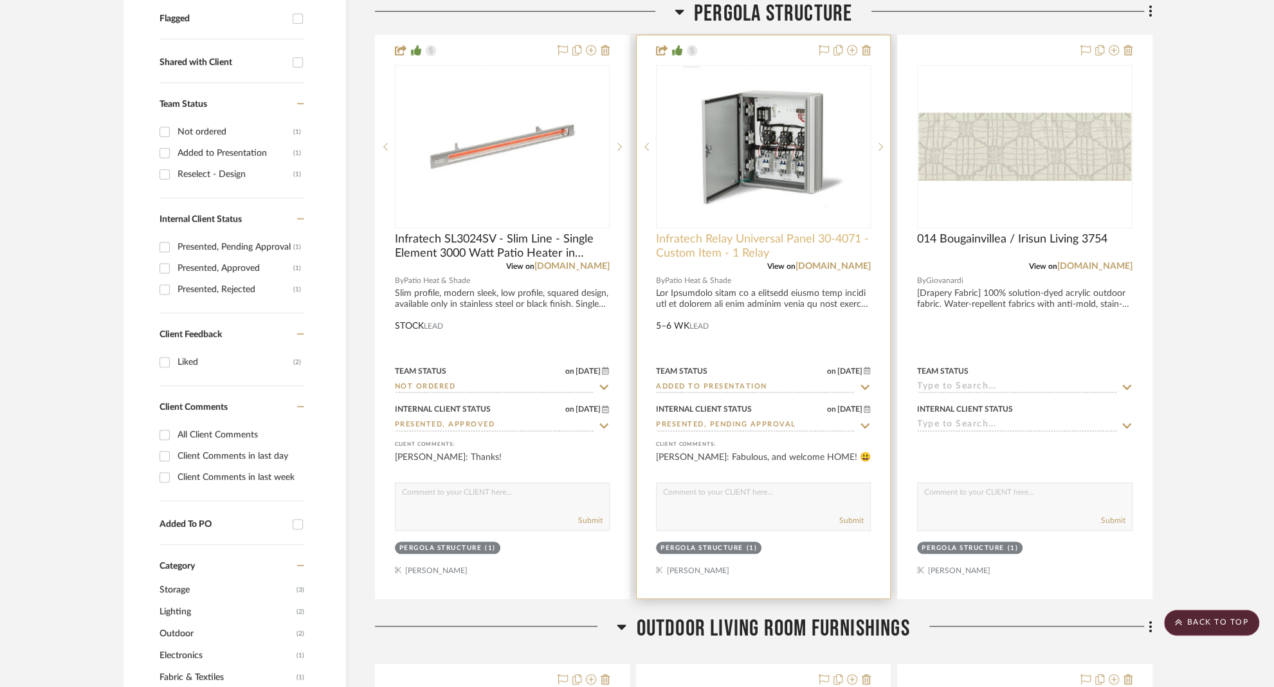
click at [757, 232] on span "Infratech Relay Universal Panel 30-4071 - Custom Item - 1 Relay" at bounding box center [763, 246] width 215 height 28
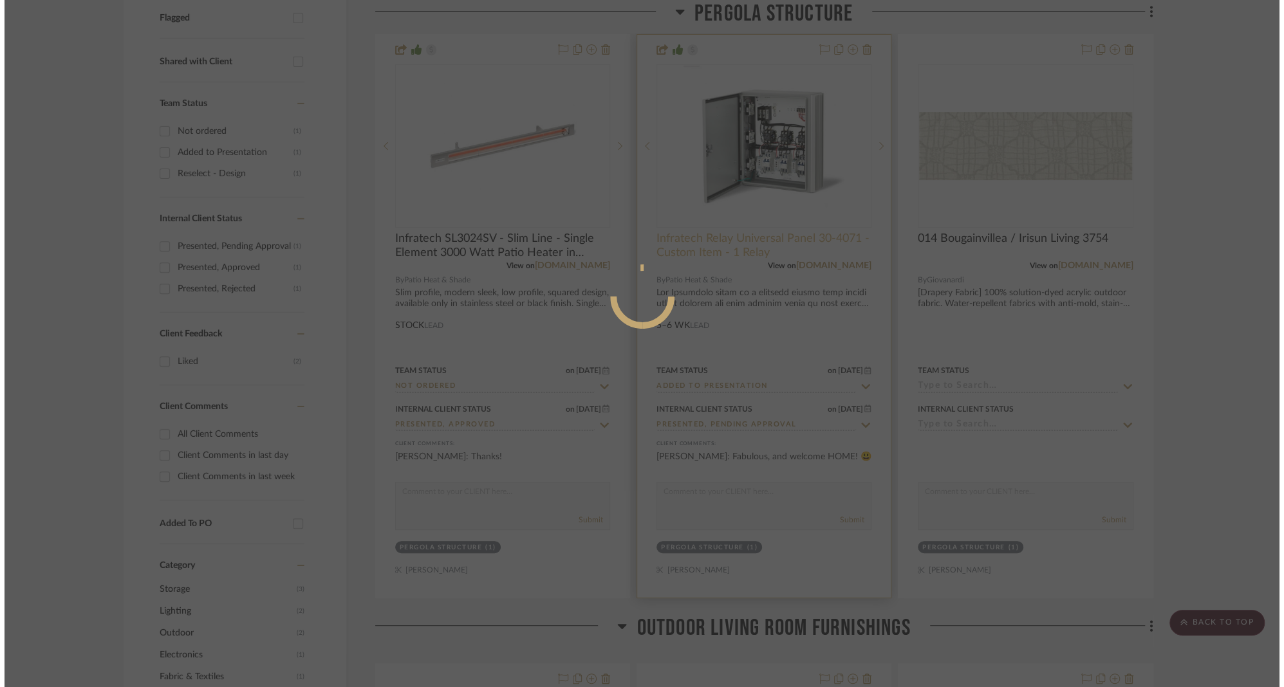
scroll to position [0, 0]
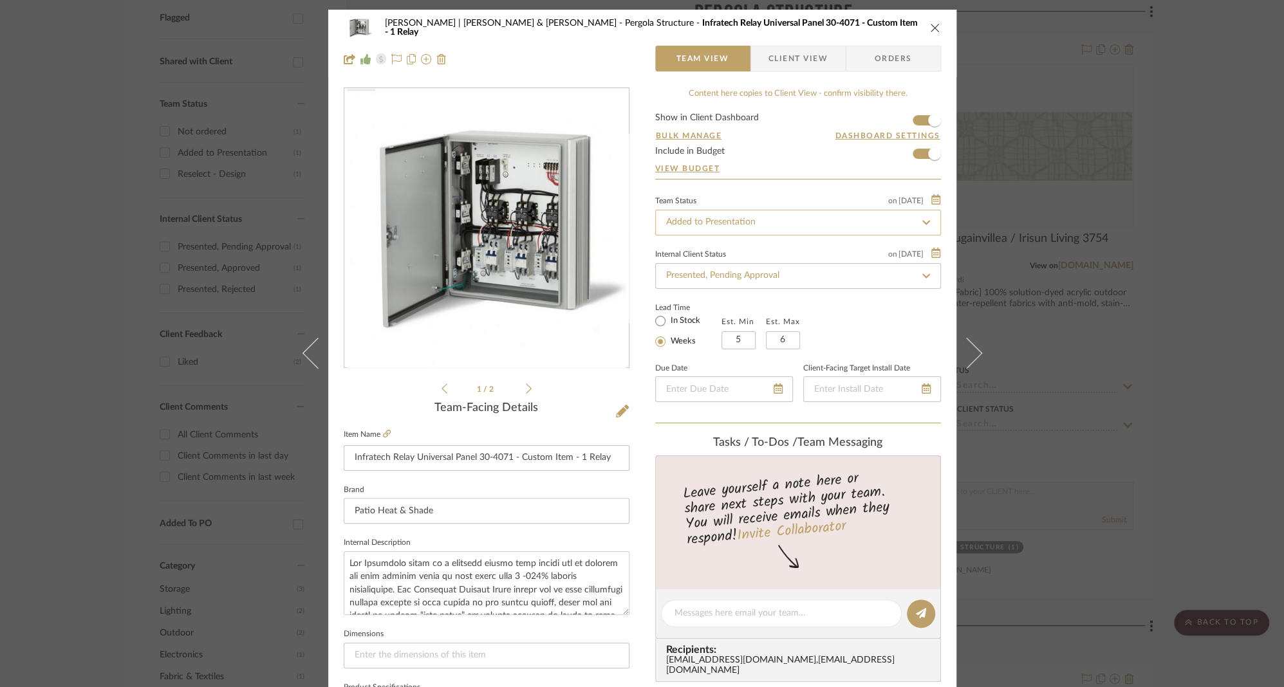
click at [750, 221] on input "Added to Presentation" at bounding box center [798, 223] width 286 height 26
click at [923, 221] on icon at bounding box center [926, 222] width 12 height 9
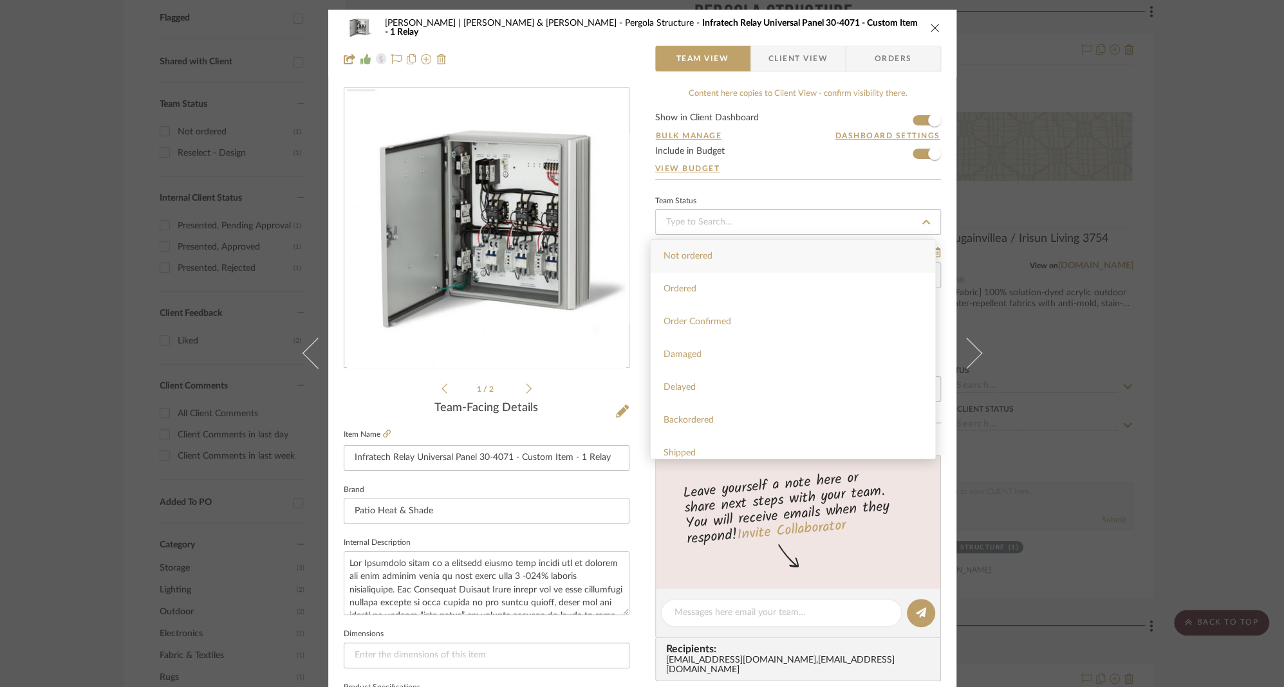
click at [699, 255] on span "Not ordered" at bounding box center [687, 256] width 49 height 9
type input "[DATE]"
type input "Not ordered"
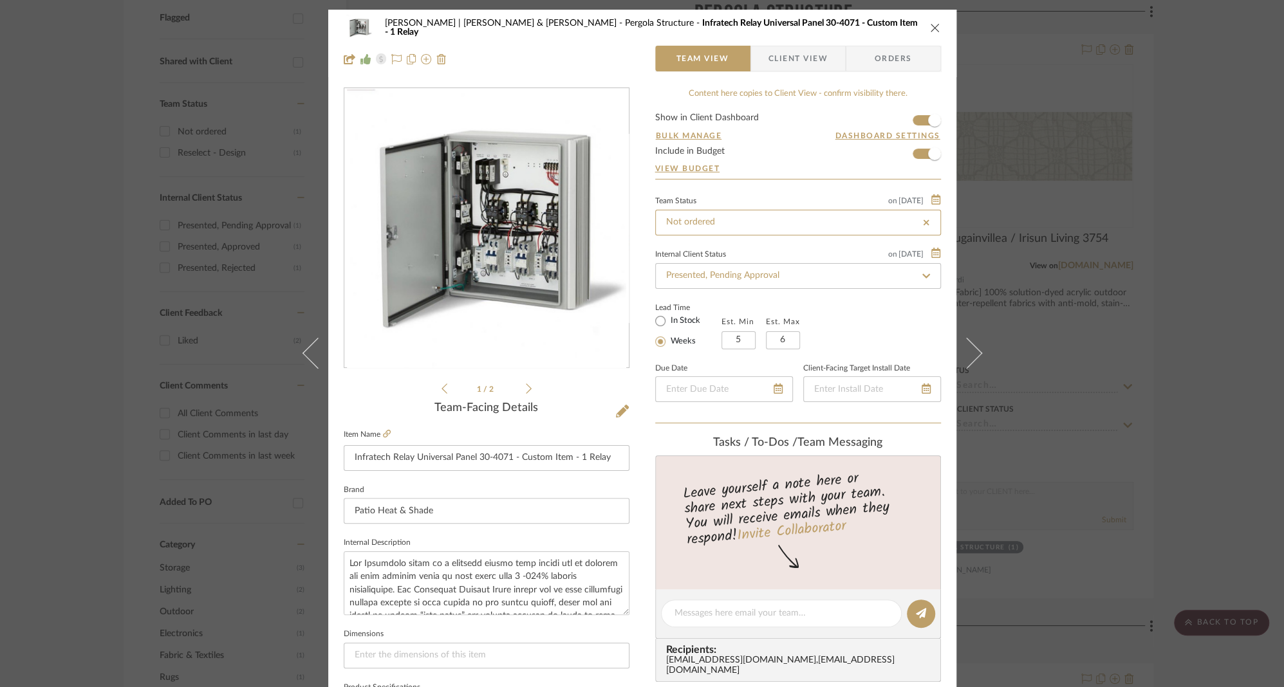
type input "Not ordered"
click at [706, 270] on input "Presented, Pending Approval" at bounding box center [798, 276] width 286 height 26
click at [704, 272] on input "Presented, Pending Approval" at bounding box center [798, 276] width 286 height 26
drag, startPoint x: 925, startPoint y: 273, endPoint x: 916, endPoint y: 278, distance: 10.4
click at [924, 273] on icon at bounding box center [926, 275] width 12 height 9
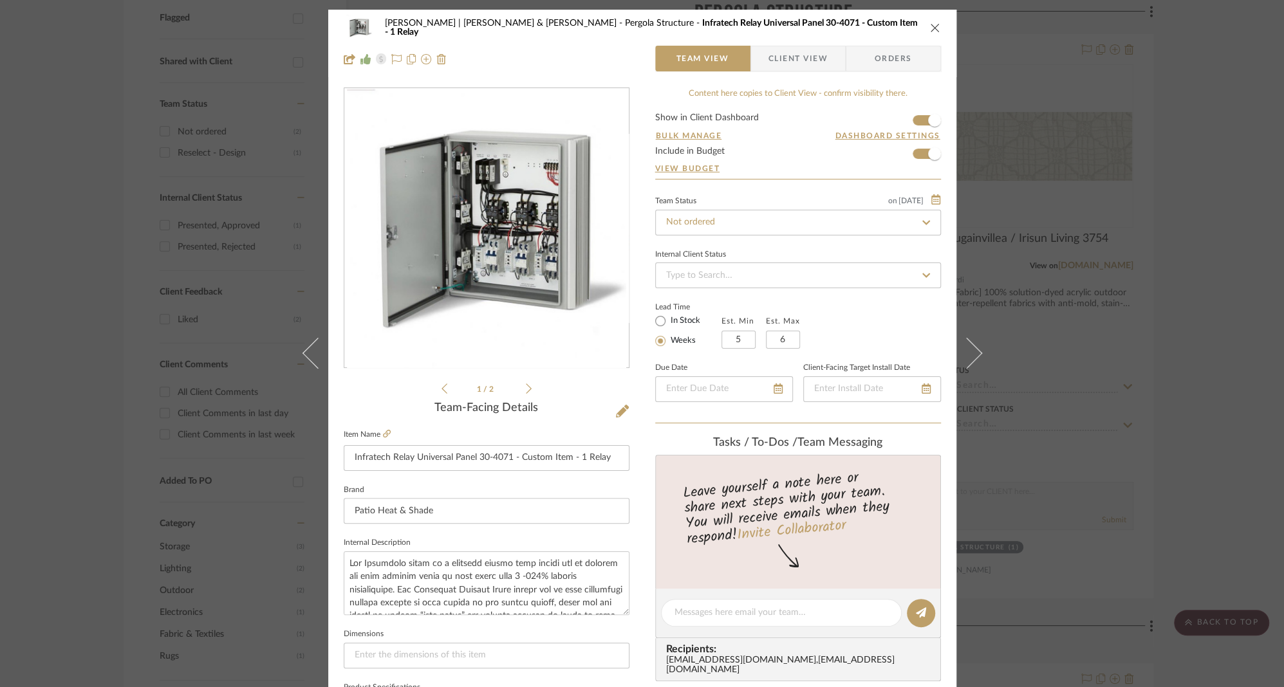
click at [927, 277] on fa-icon at bounding box center [926, 275] width 19 height 15
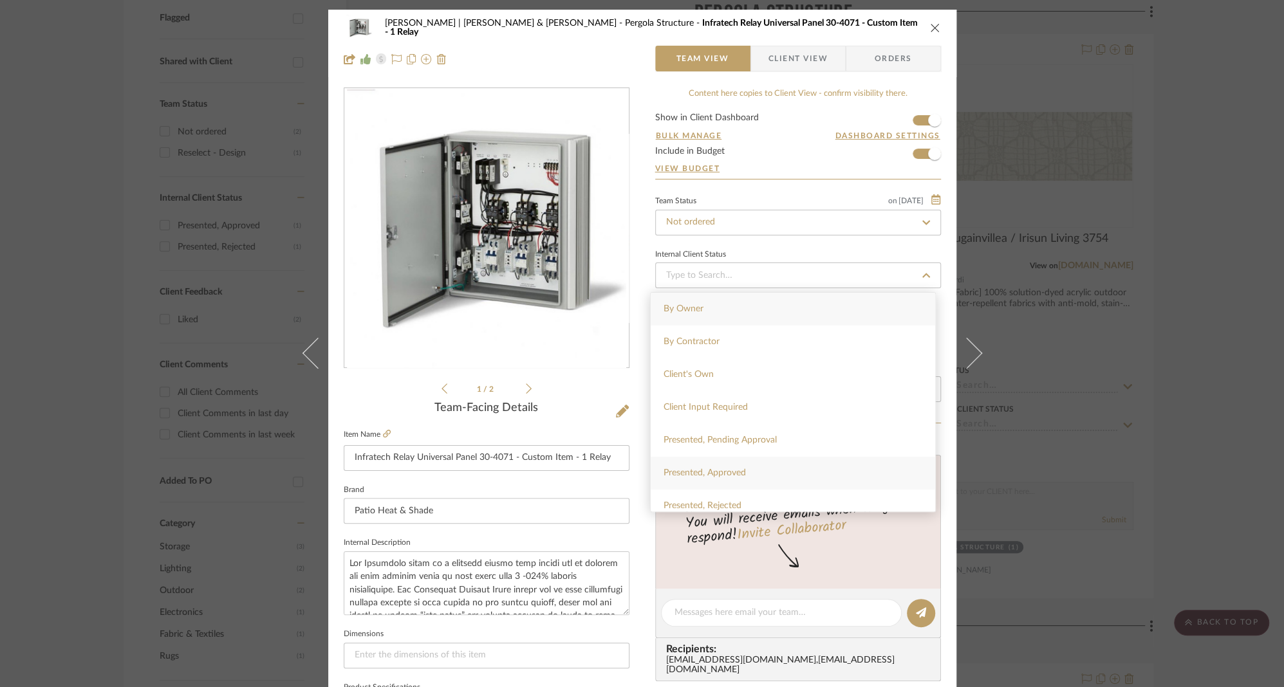
click at [722, 475] on span "Presented, Approved" at bounding box center [704, 472] width 82 height 9
type input "[DATE]"
type input "Presented, Approved"
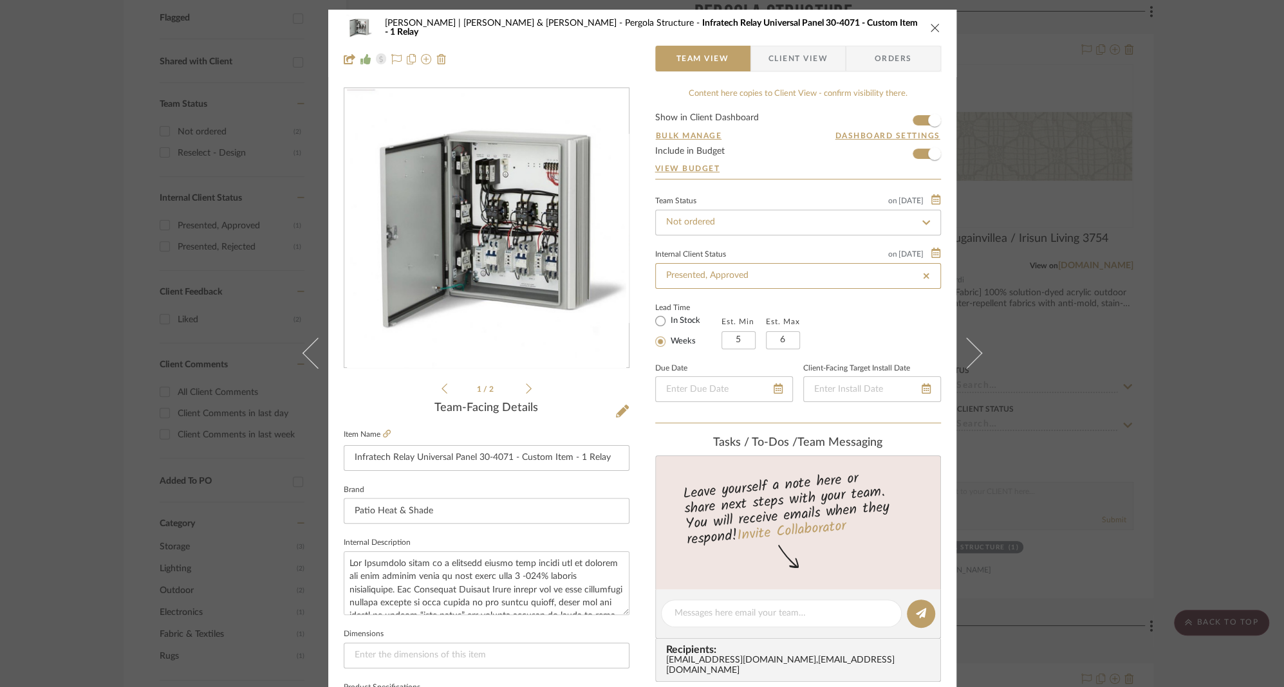
type input "Presented, Approved"
click at [789, 61] on span "Client View" at bounding box center [797, 59] width 59 height 26
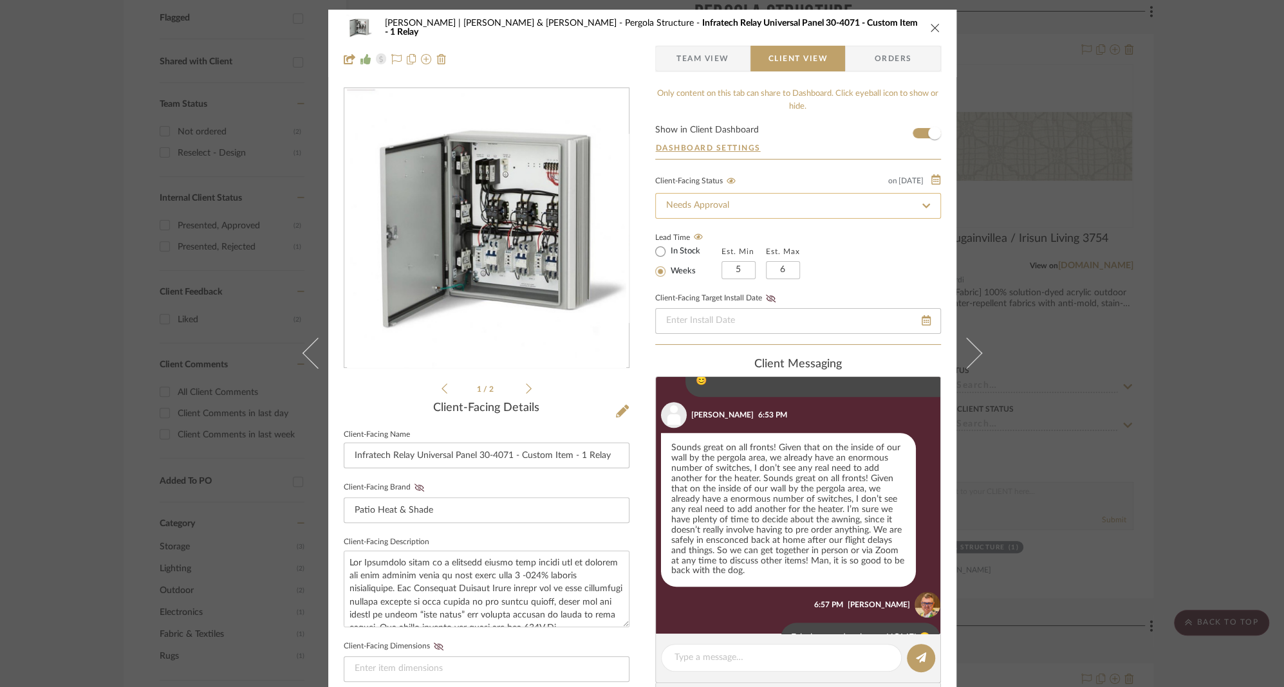
scroll to position [1053, 0]
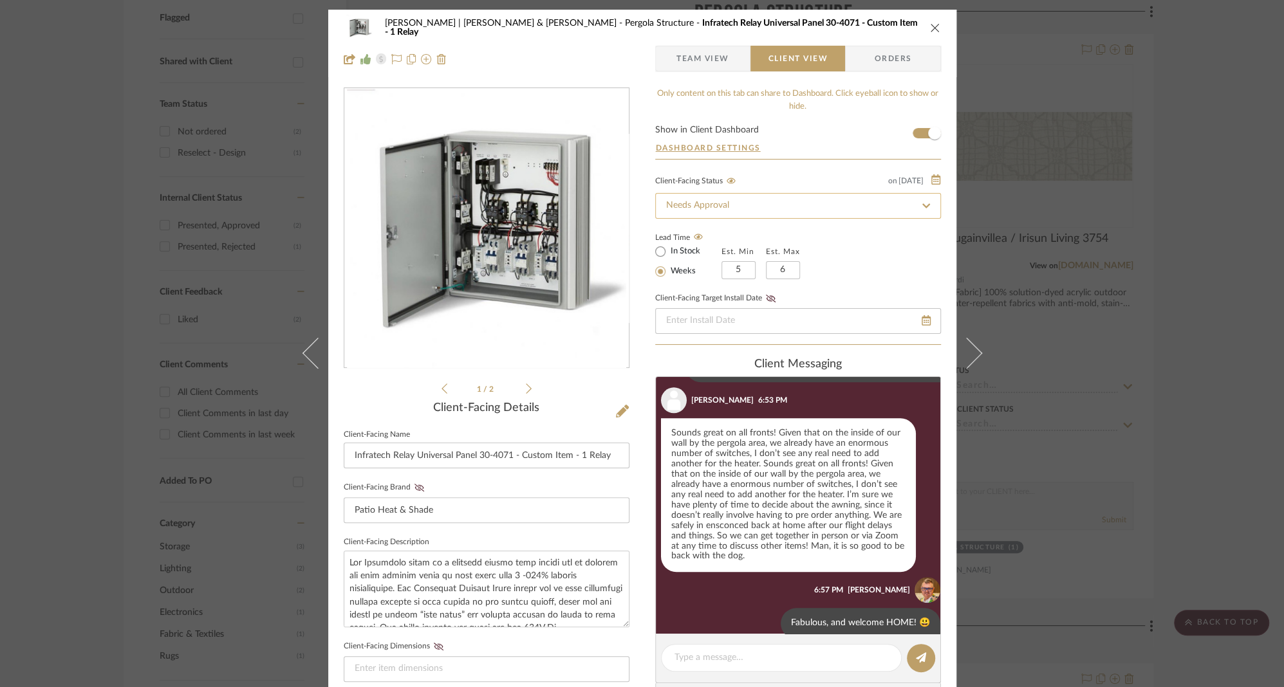
click at [775, 205] on input "Needs Approval" at bounding box center [798, 206] width 286 height 26
click at [920, 202] on icon at bounding box center [926, 205] width 12 height 9
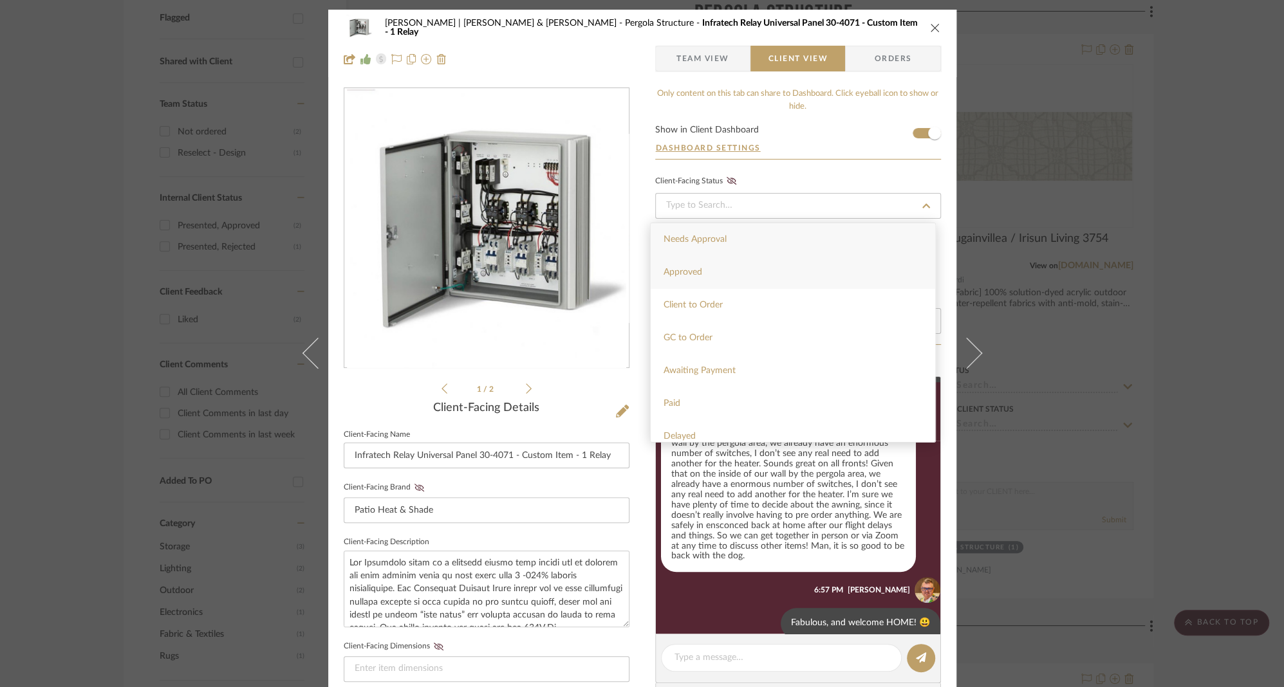
click at [695, 268] on span "Approved" at bounding box center [682, 272] width 39 height 9
type input "[DATE]"
type input "Approved"
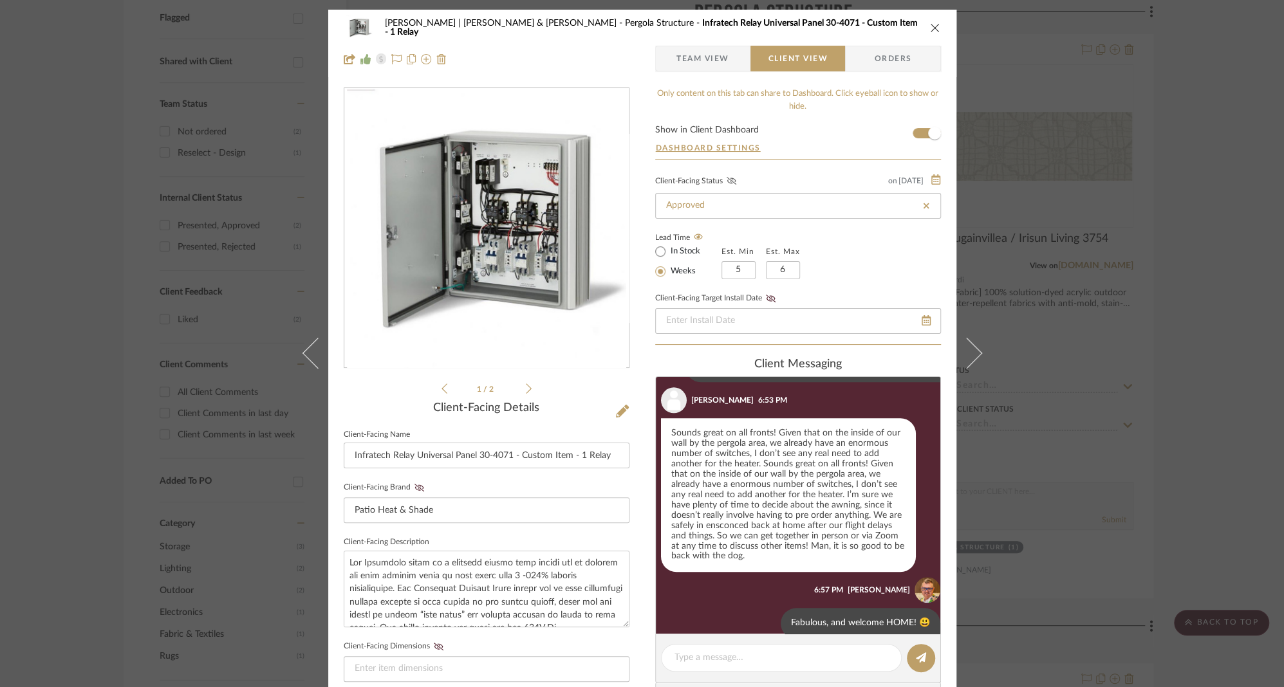
click at [726, 180] on icon at bounding box center [731, 181] width 10 height 8
click at [930, 26] on icon "close" at bounding box center [935, 28] width 10 height 10
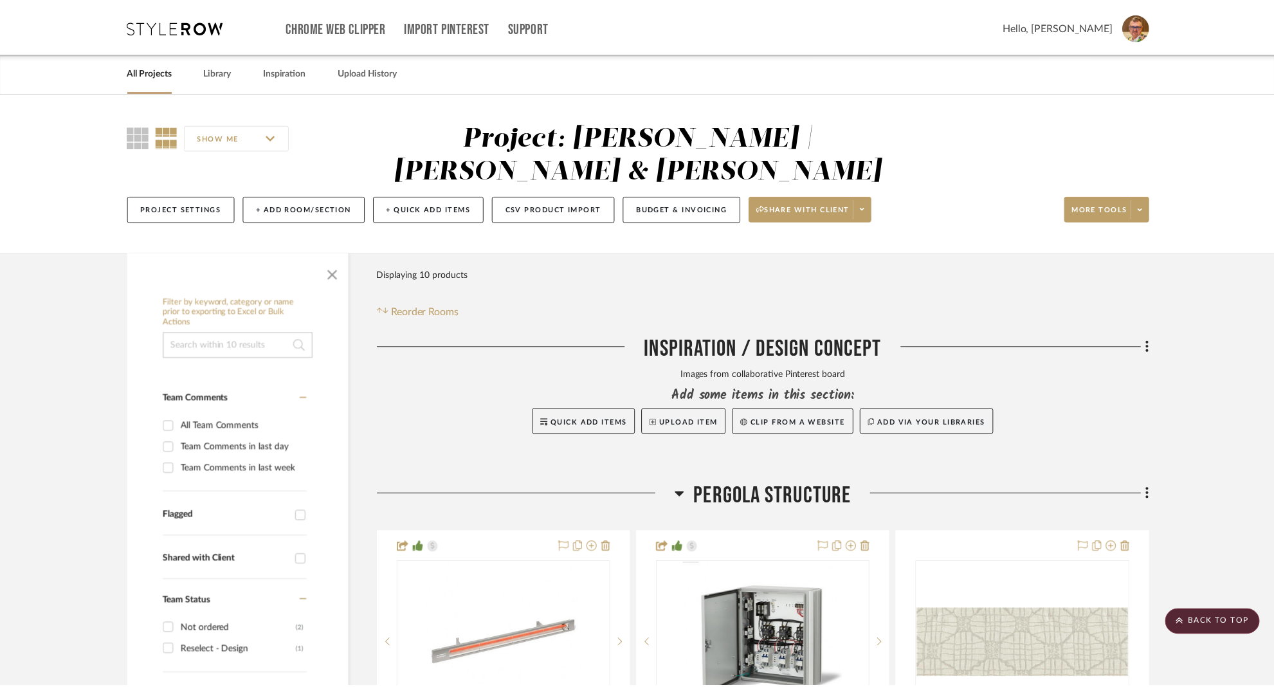
scroll to position [497, 0]
